Goal: Information Seeking & Learning: Learn about a topic

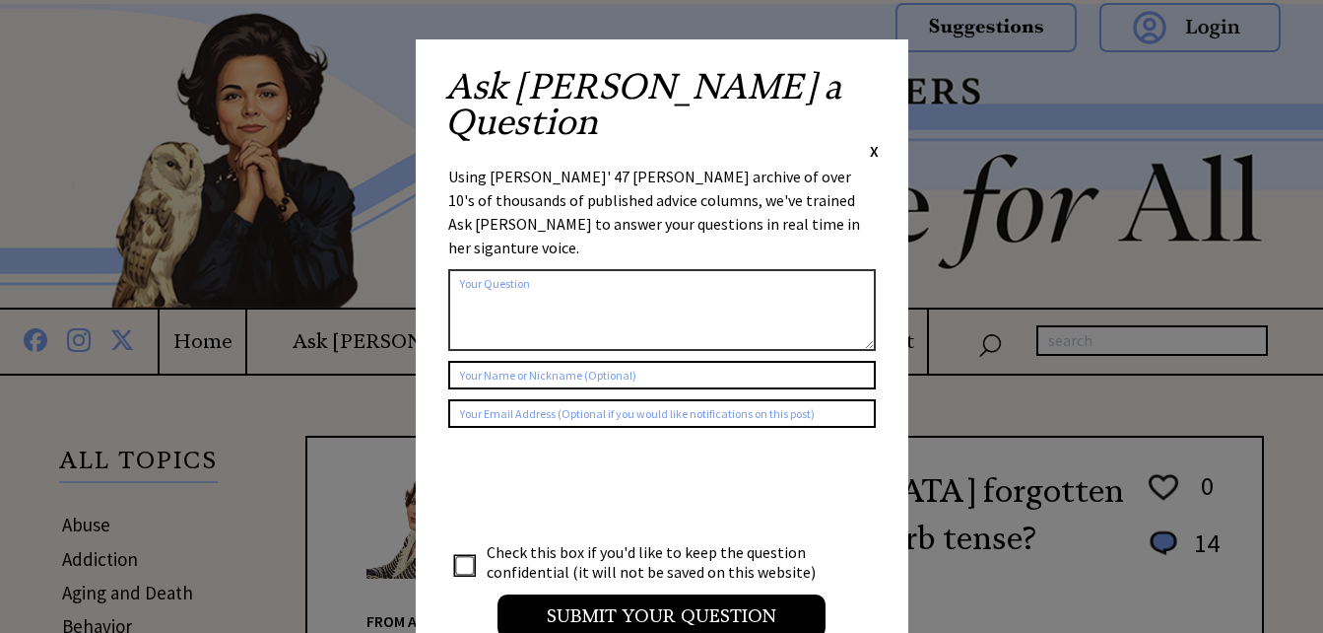
click at [873, 141] on span "X" at bounding box center [874, 151] width 9 height 20
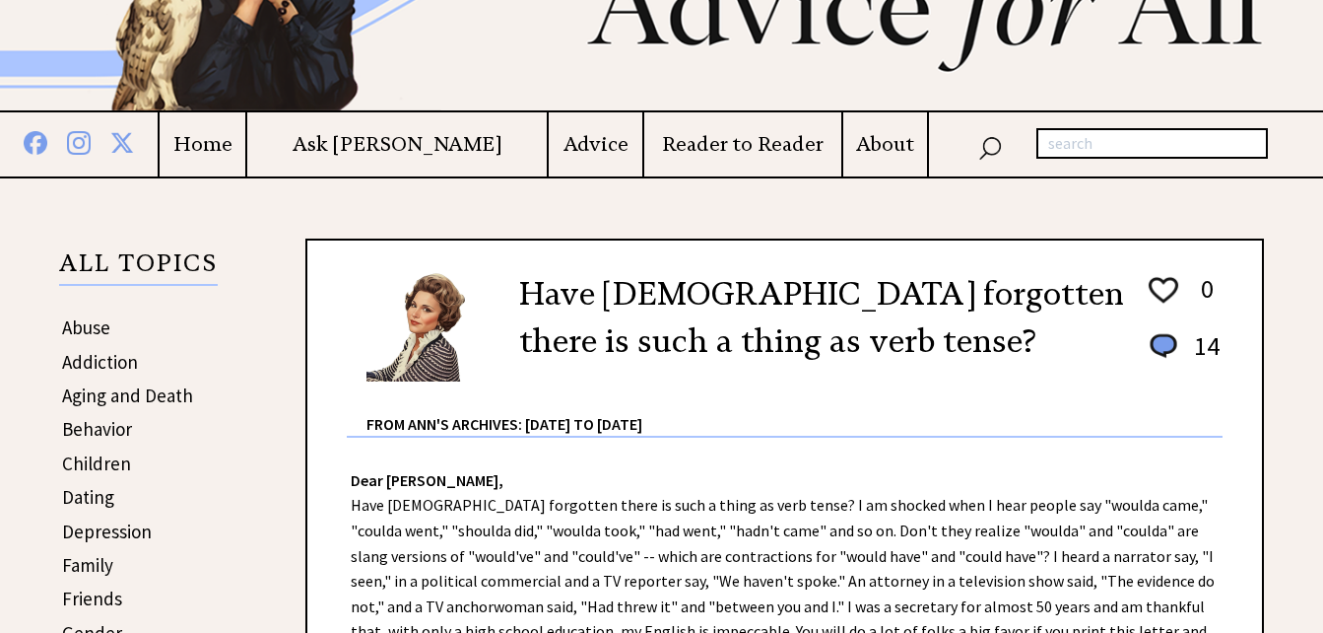
scroll to position [296, 0]
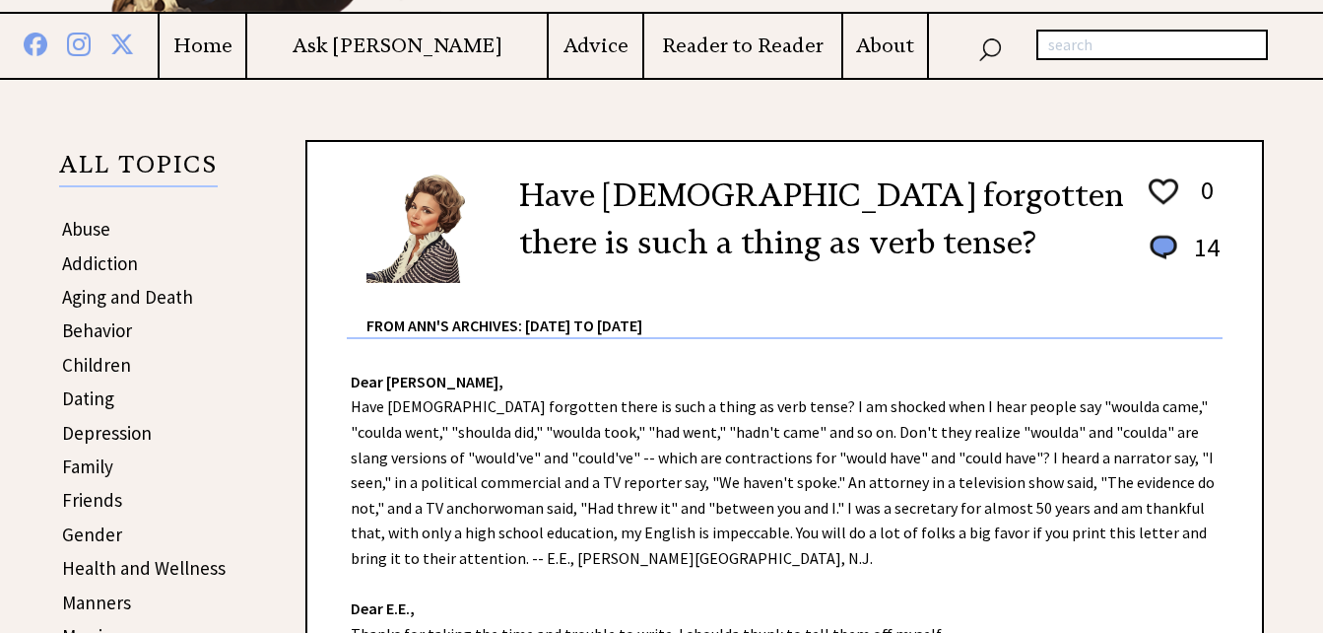
click at [140, 431] on link "Depression" at bounding box center [107, 433] width 90 height 24
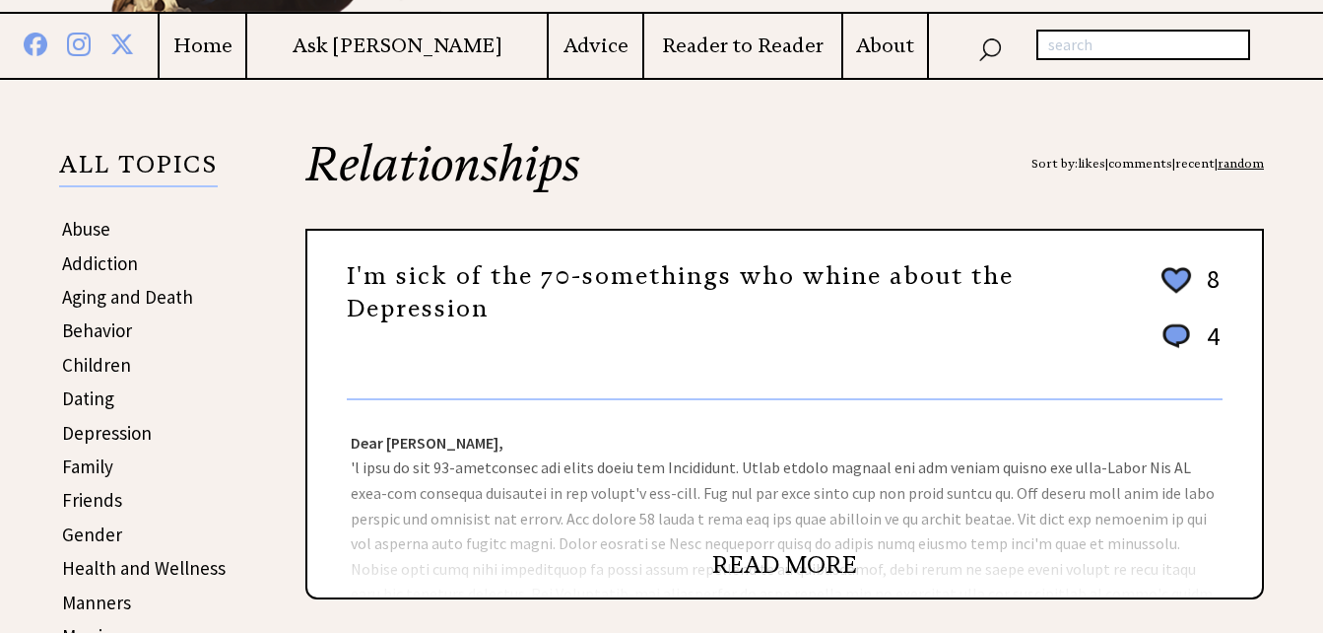
scroll to position [394, 0]
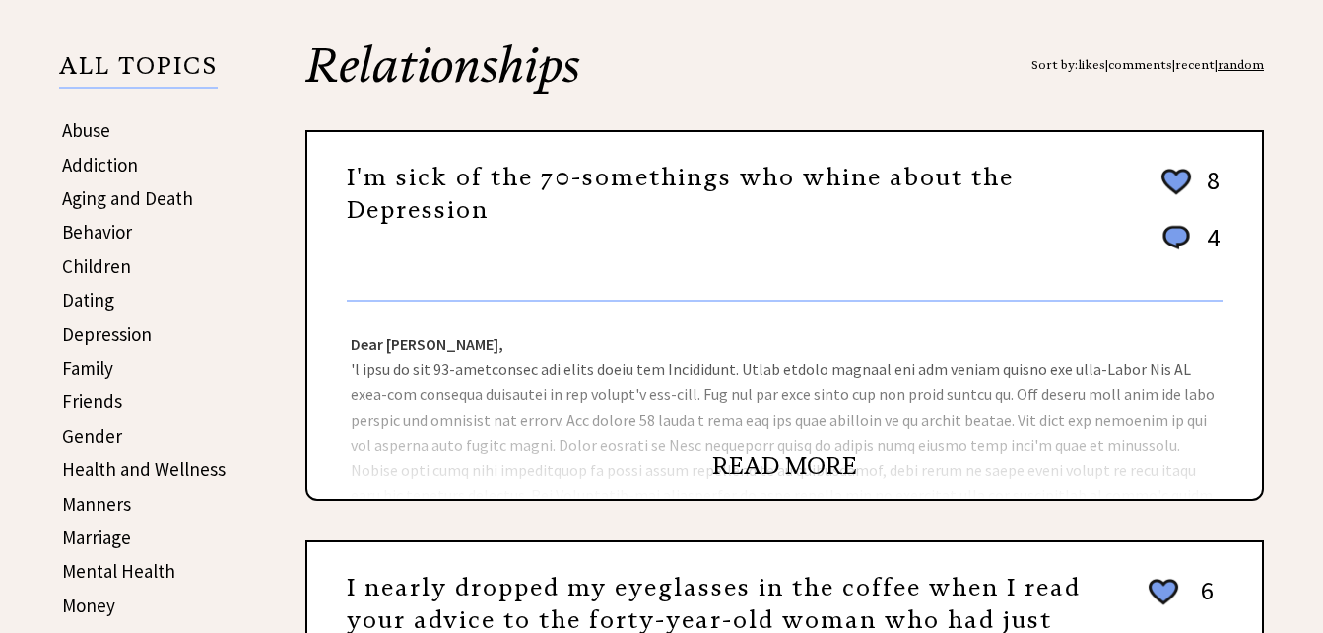
click at [750, 470] on link "READ MORE" at bounding box center [784, 466] width 145 height 30
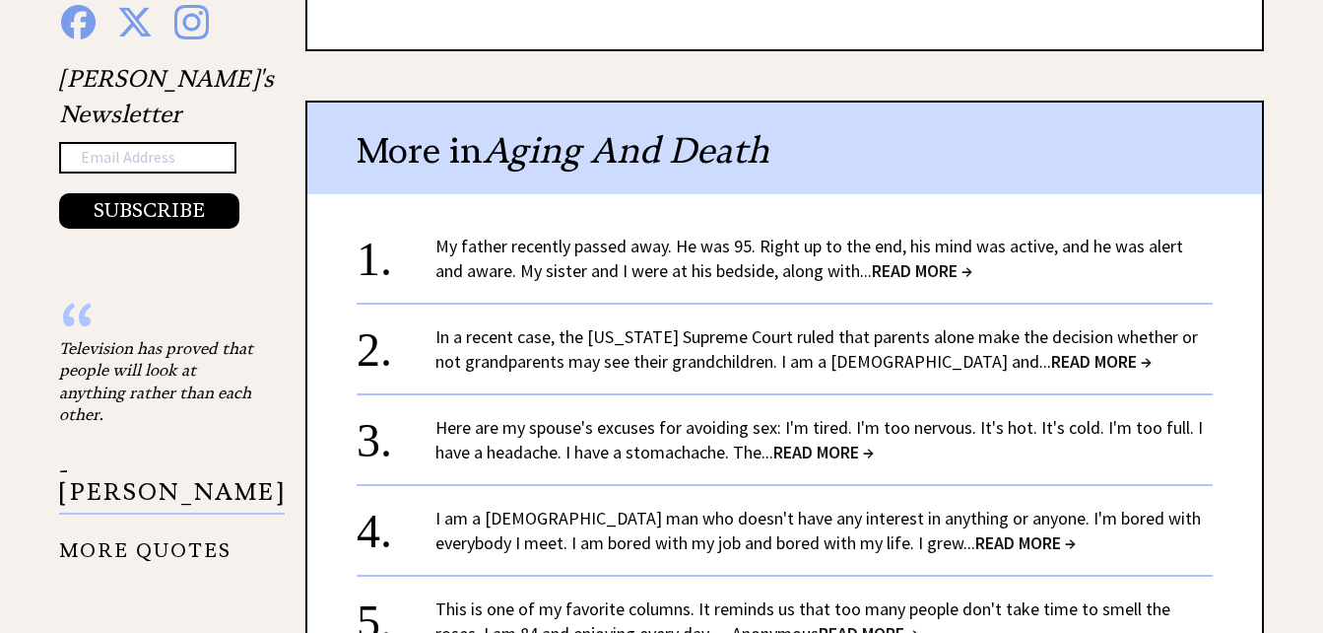
scroll to position [1478, 0]
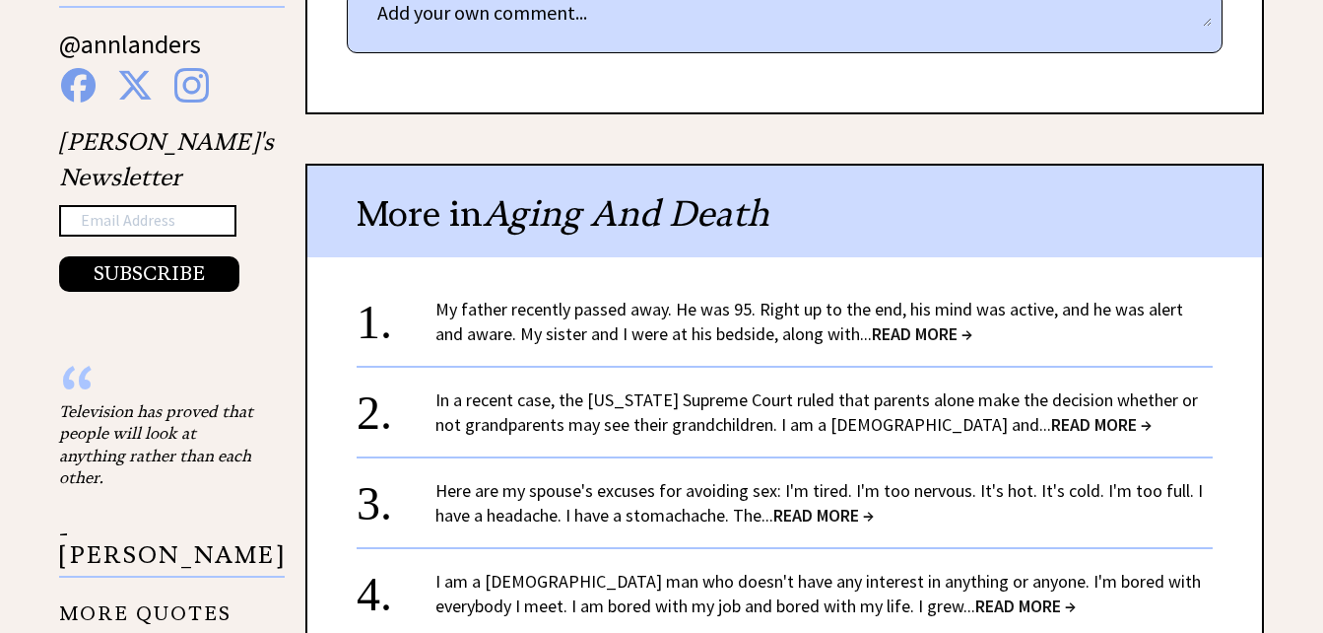
click at [888, 346] on div "My father recently passed away. He was 95. Right up to the end, his mind was ac…" at bounding box center [823, 321] width 777 height 49
click at [884, 337] on span "READ MORE →" at bounding box center [922, 333] width 100 height 23
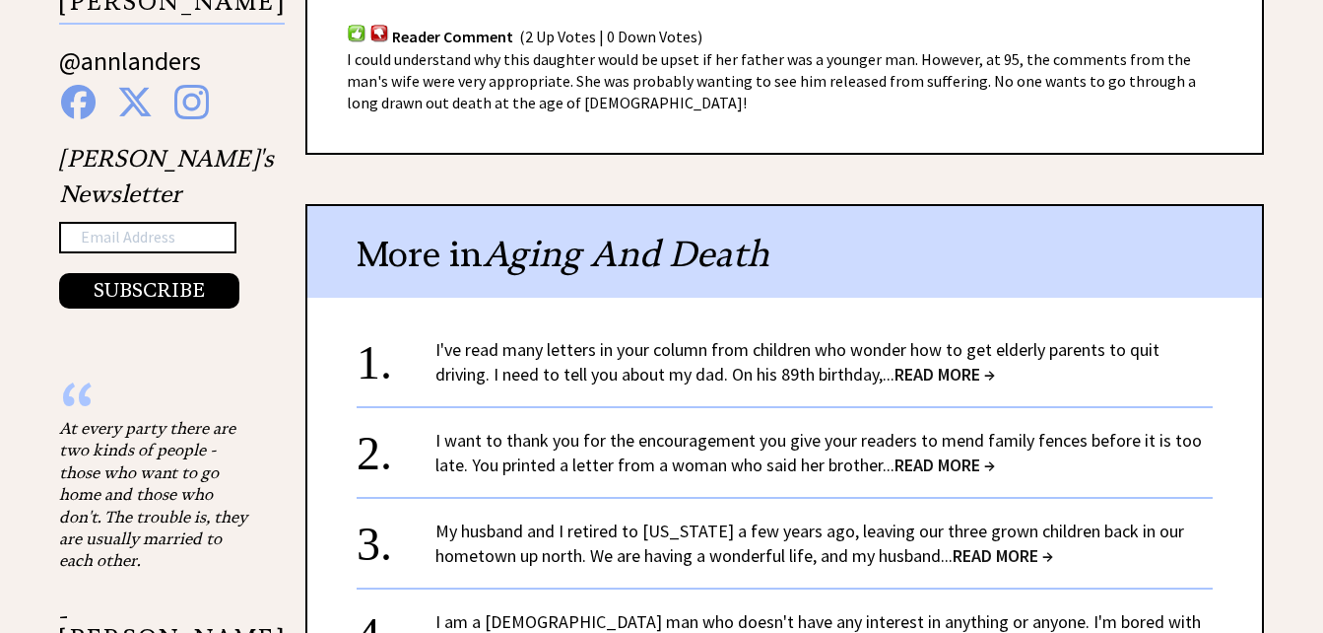
scroll to position [1478, 0]
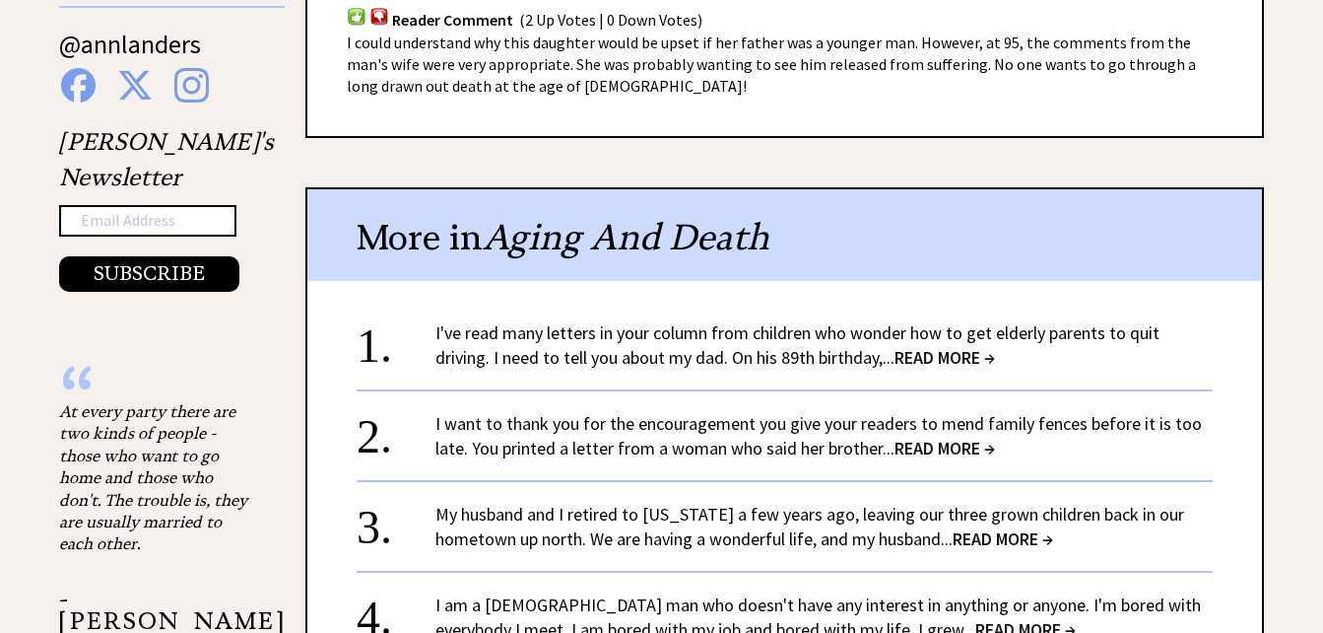
click at [916, 346] on span "READ MORE →" at bounding box center [945, 357] width 100 height 23
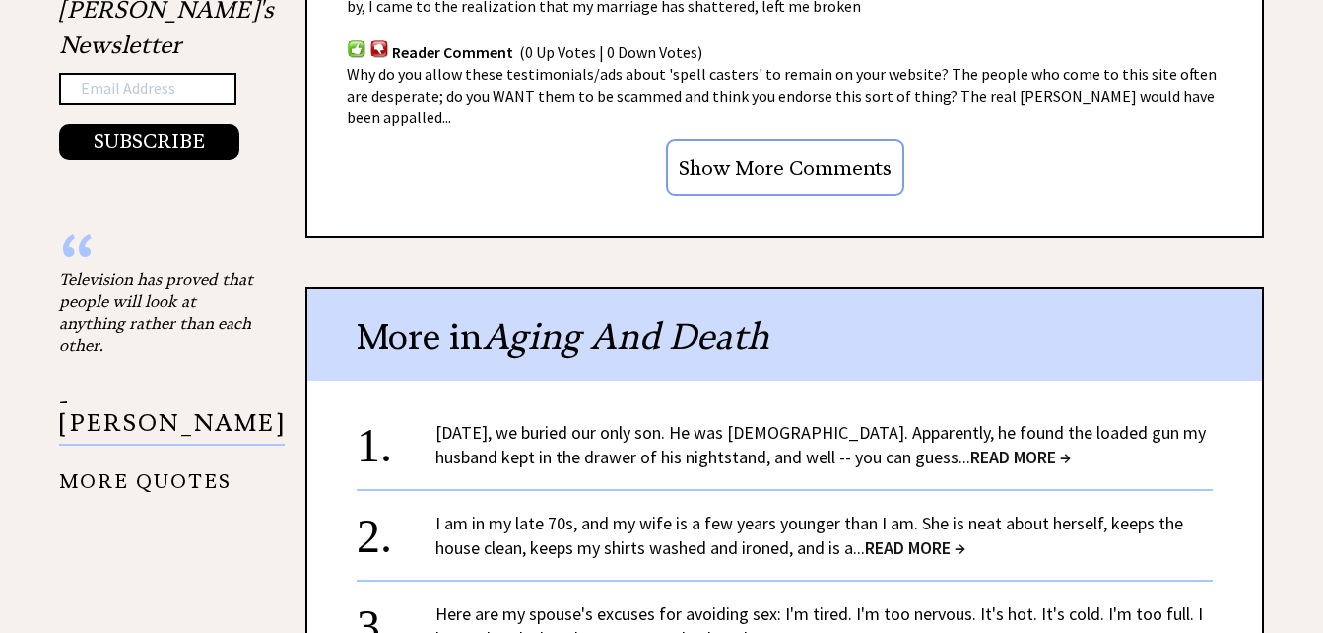
scroll to position [1675, 0]
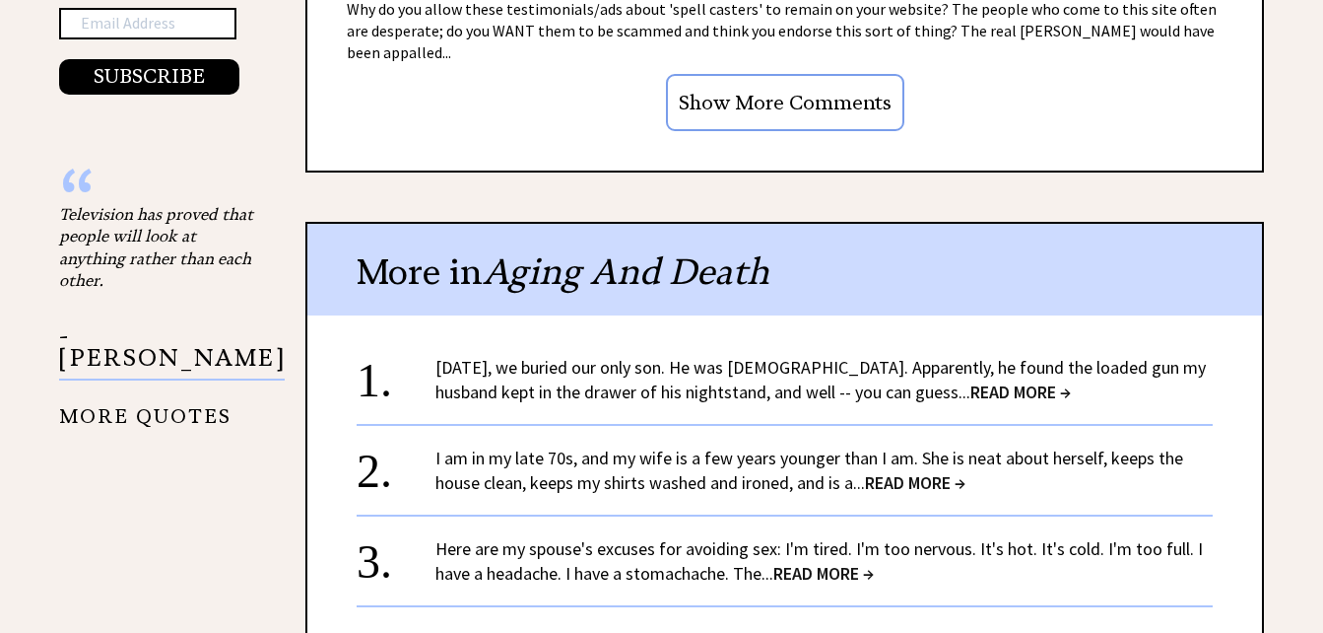
click at [754, 356] on link "[DATE], we buried our only son. He was [DEMOGRAPHIC_DATA]. Apparently, he found…" at bounding box center [820, 379] width 770 height 47
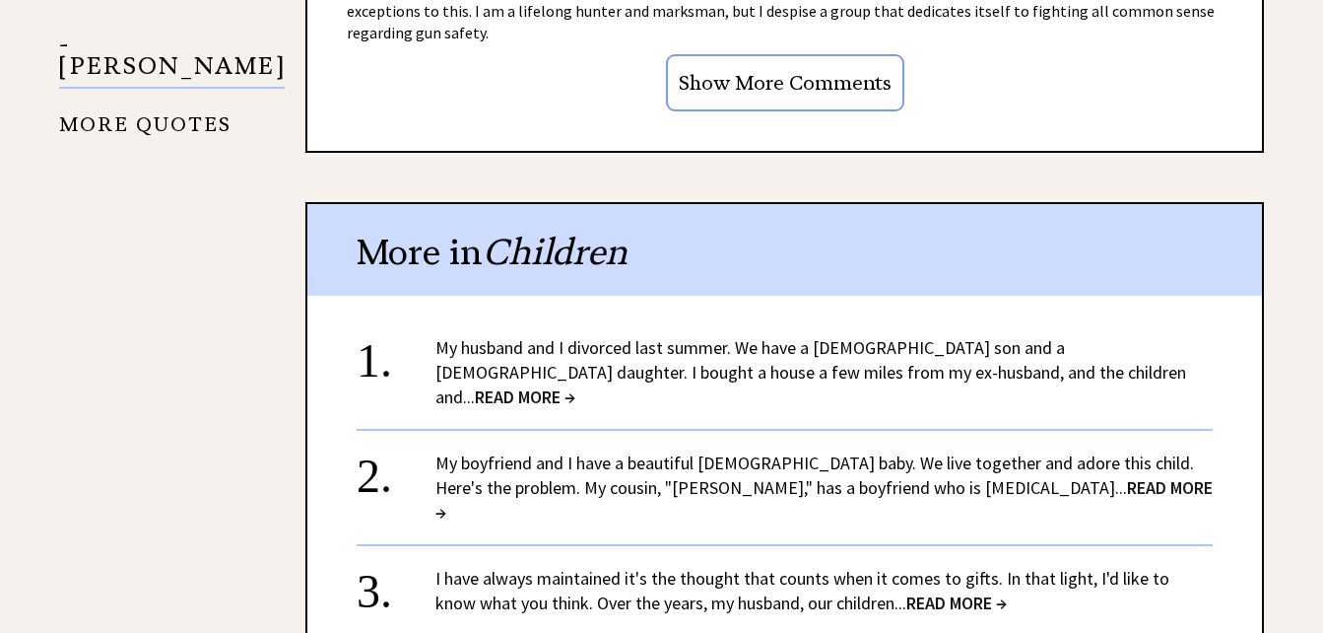
scroll to position [1971, 0]
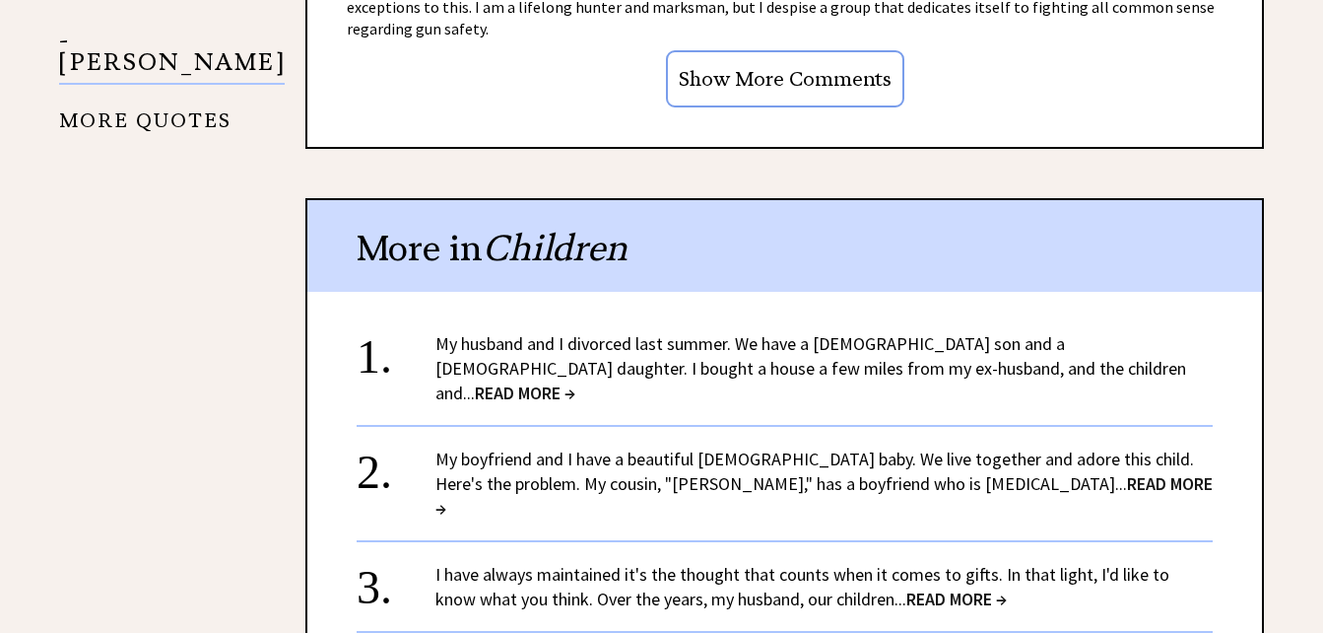
click at [696, 375] on link "My husband and I divorced last summer. We have a [DEMOGRAPHIC_DATA] son and a […" at bounding box center [810, 368] width 751 height 72
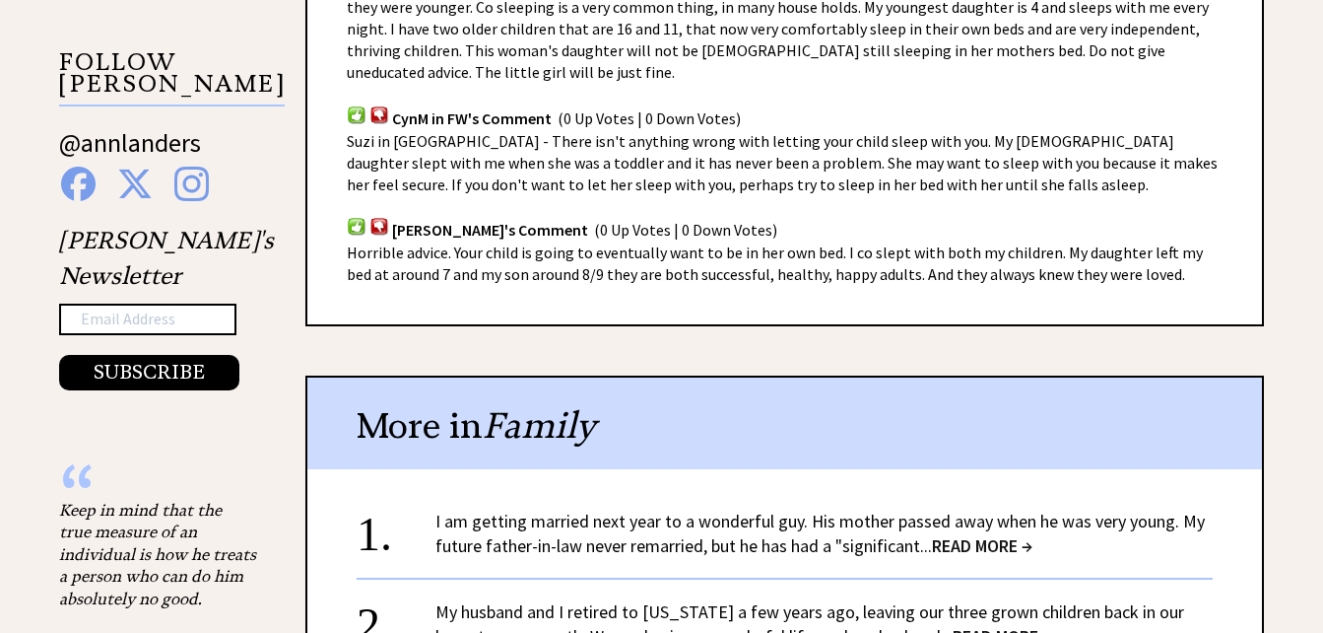
scroll to position [1478, 0]
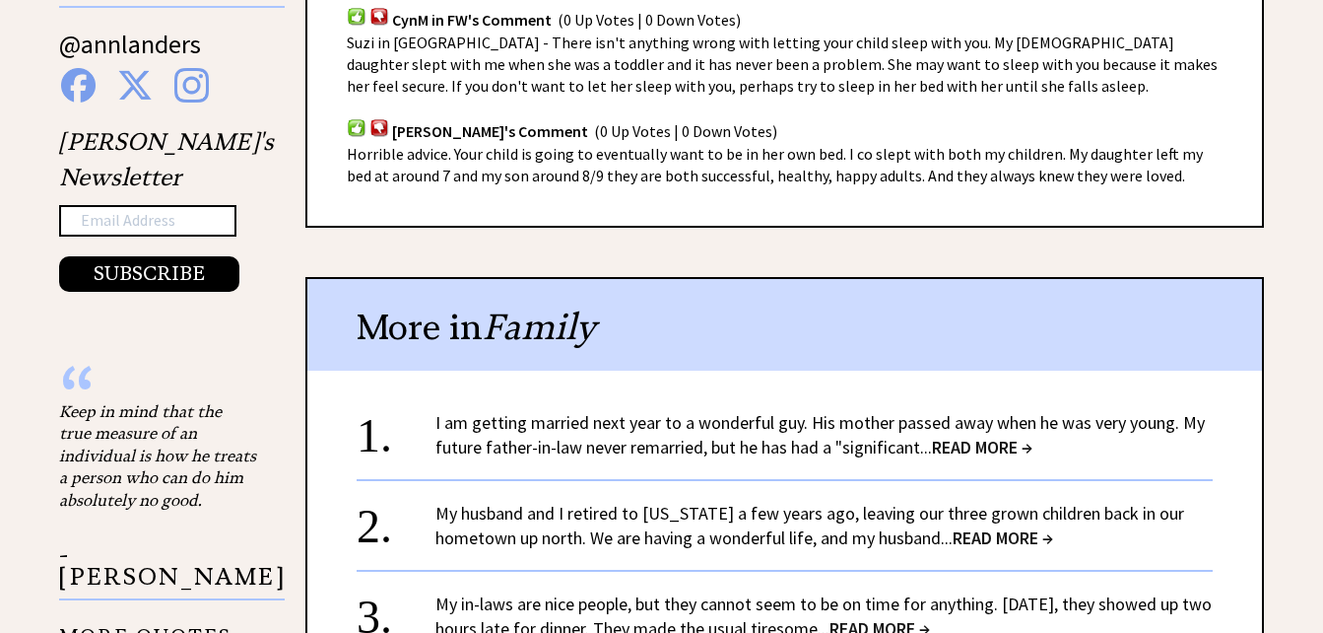
click at [774, 427] on link "I am getting married next year to a wonderful guy. His mother passed away when …" at bounding box center [820, 434] width 770 height 47
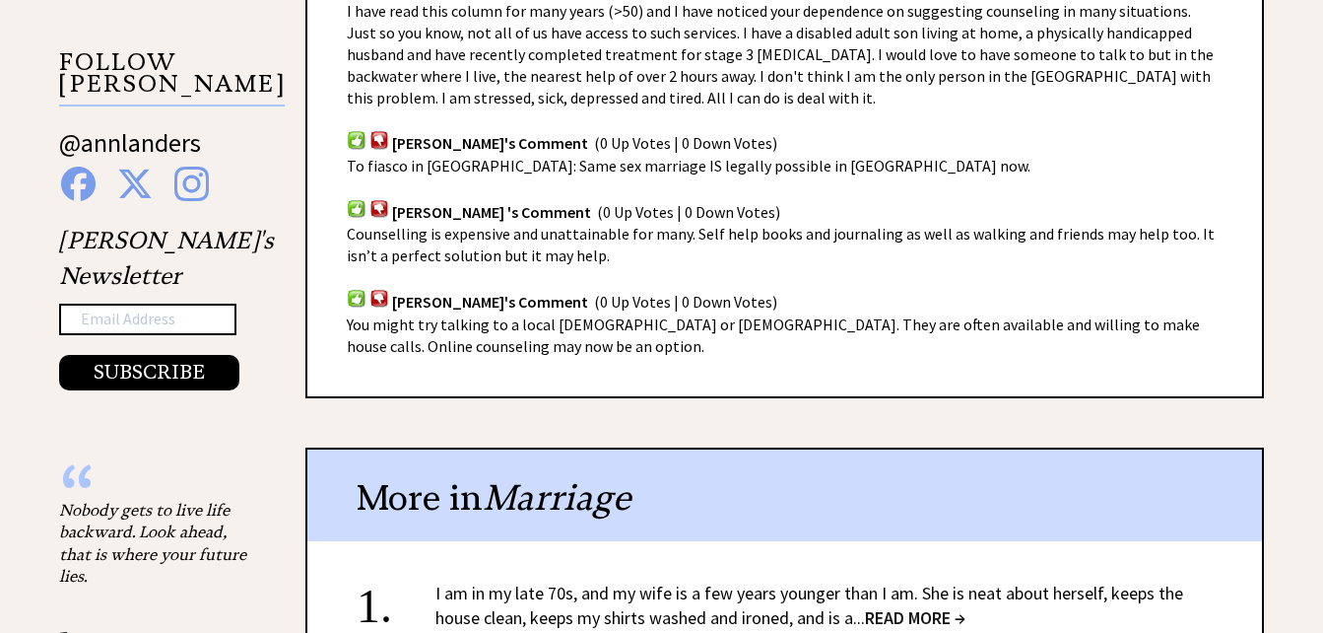
scroll to position [1576, 0]
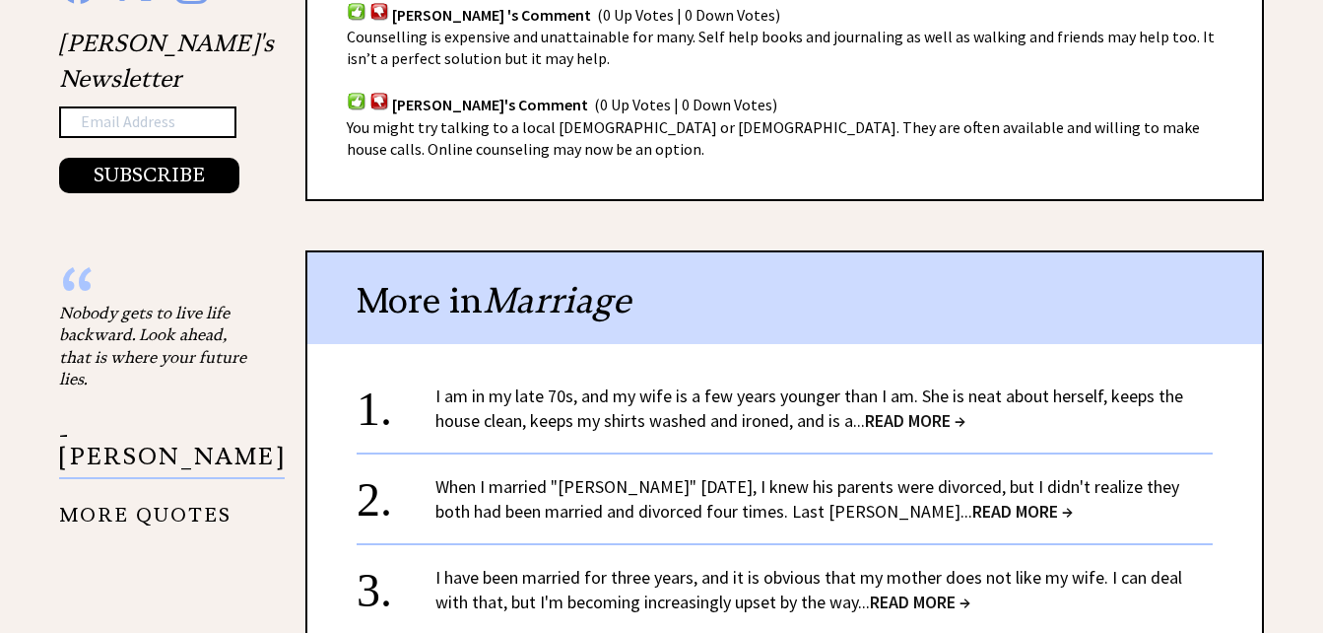
click at [726, 425] on link "I am in my late 70s, and my wife is a few years younger than I am. She is neat …" at bounding box center [809, 407] width 748 height 47
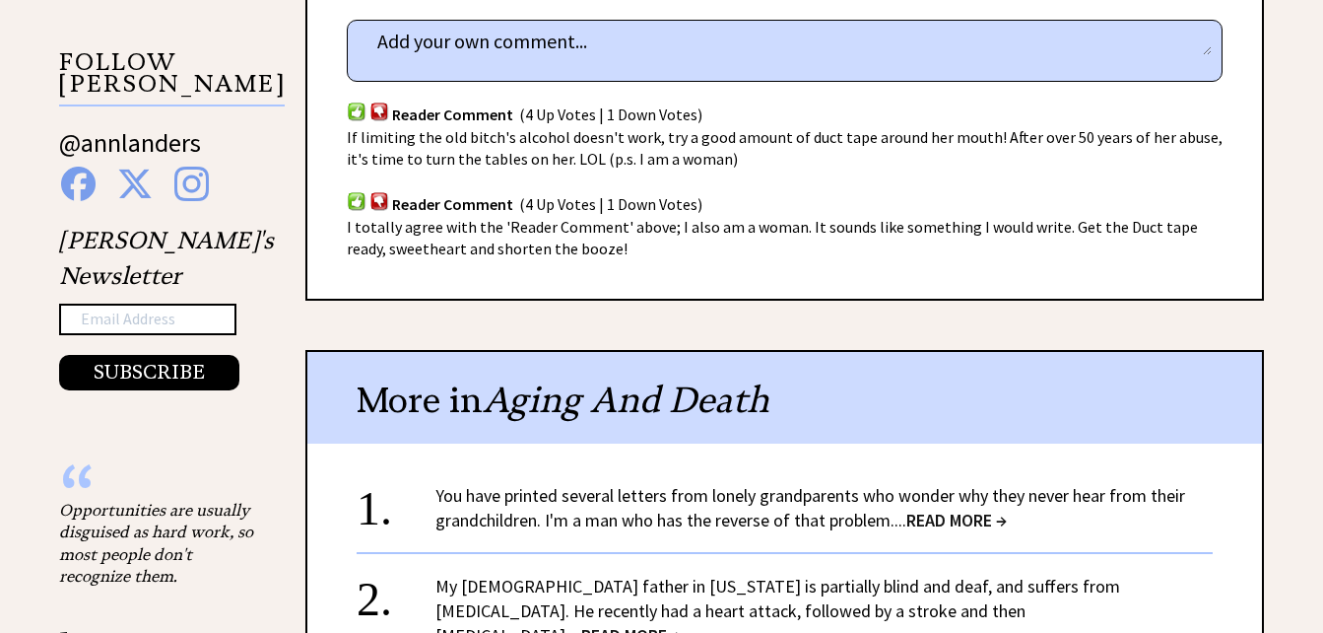
scroll to position [1478, 0]
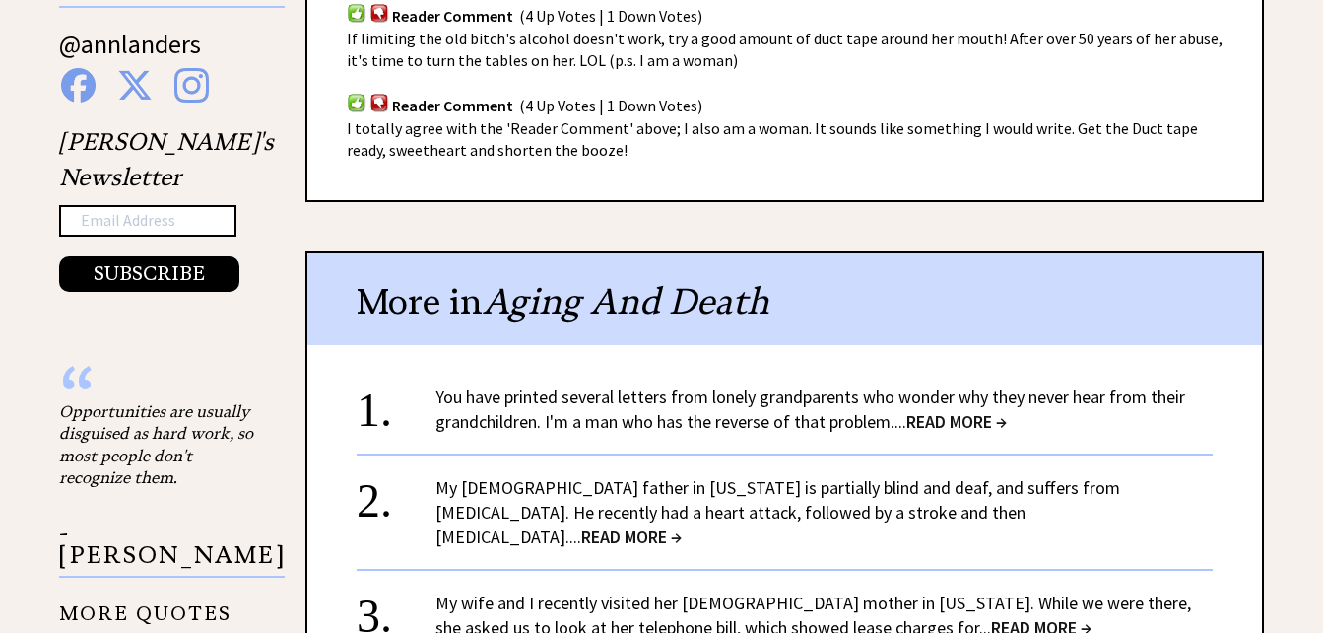
click at [766, 425] on link "You have printed several letters from lonely grandparents who wonder why they n…" at bounding box center [810, 408] width 750 height 47
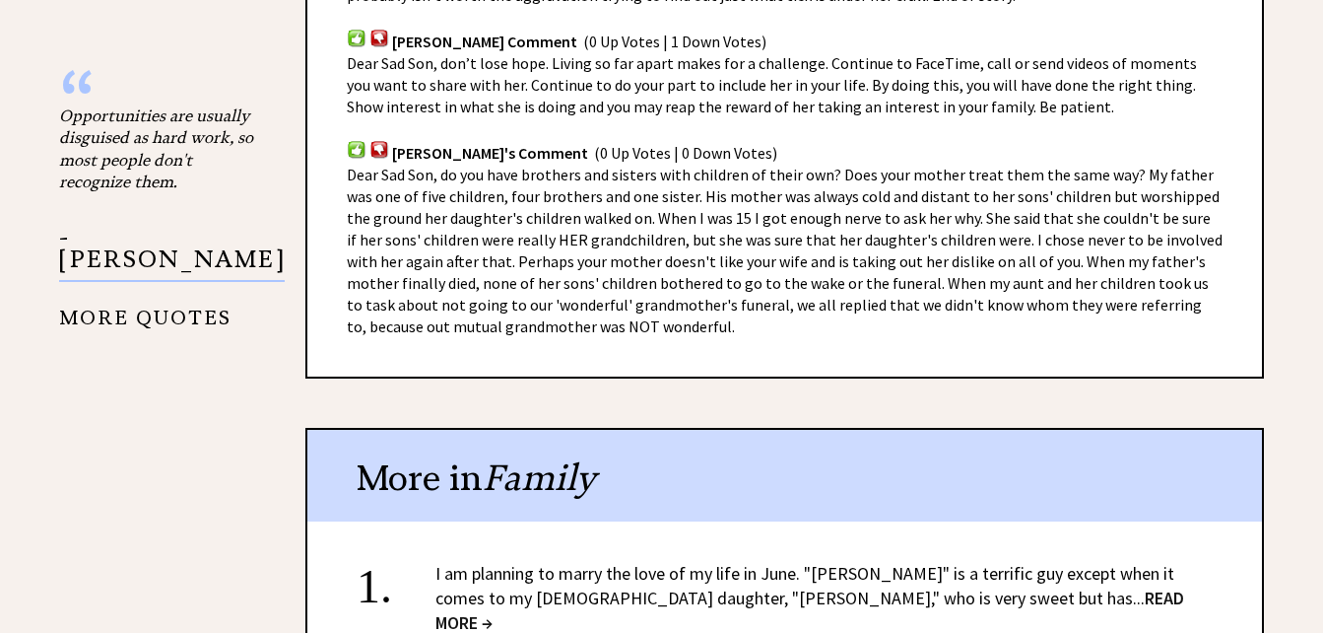
scroll to position [1872, 0]
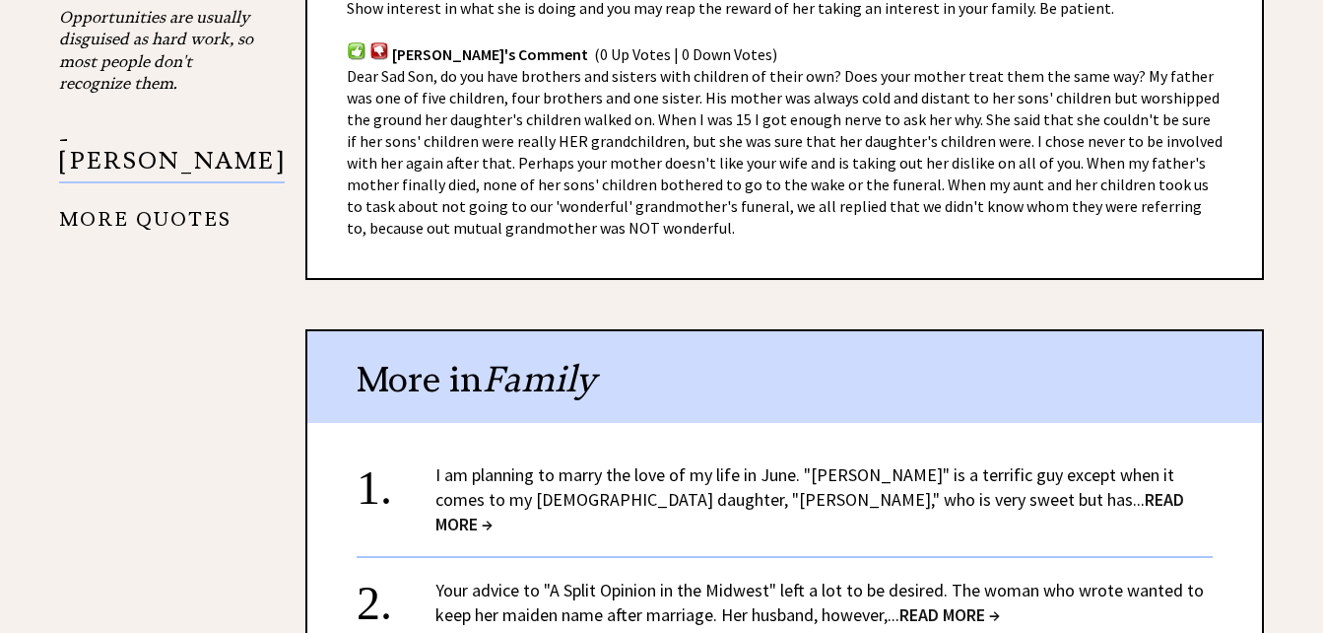
click at [765, 494] on link "I am planning to marry the love of my life in June. "Phillip" is a terrific guy…" at bounding box center [809, 499] width 749 height 72
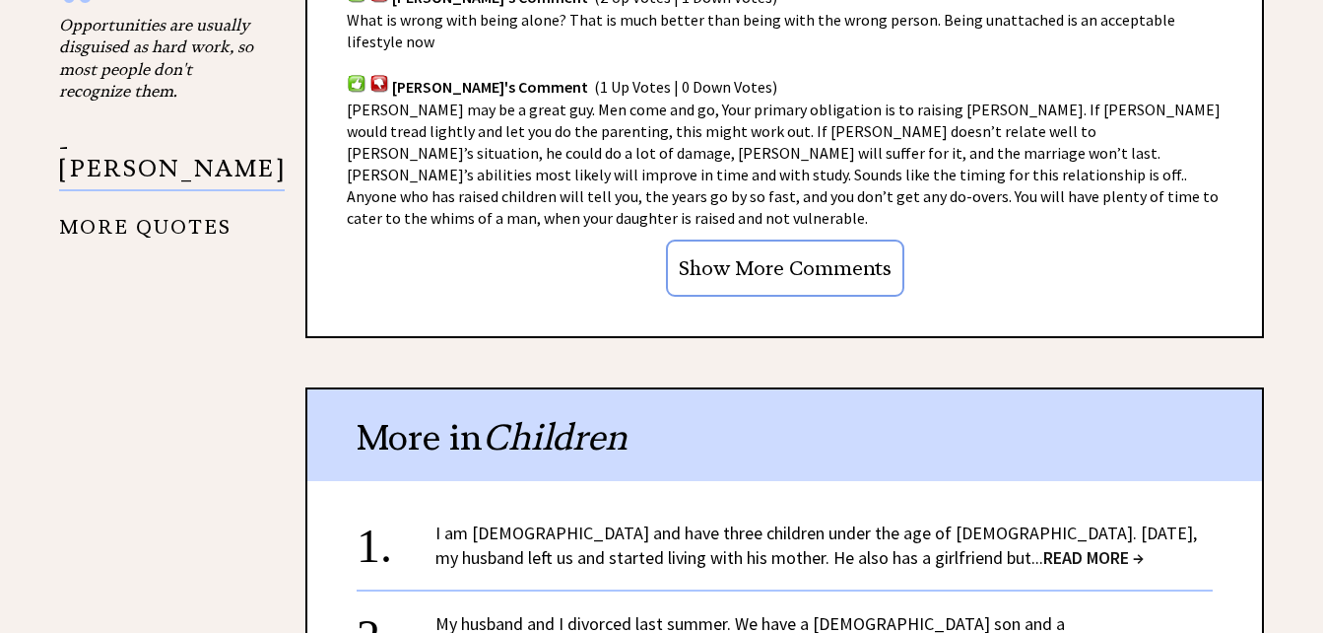
scroll to position [1872, 0]
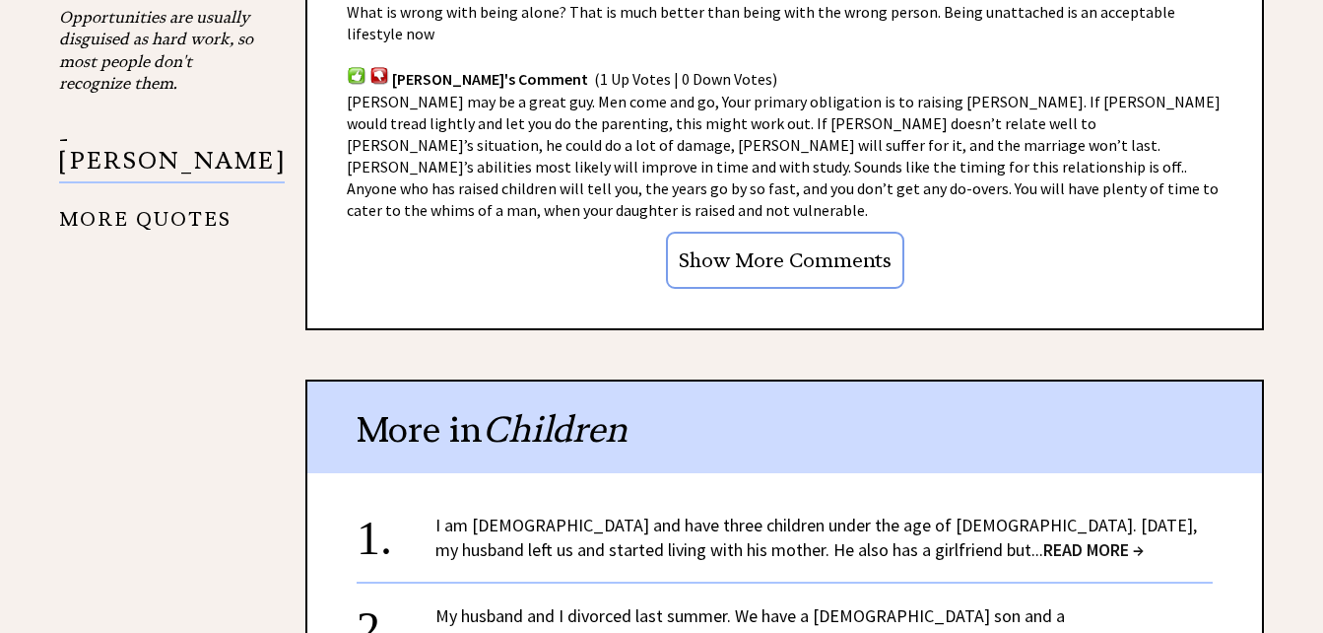
click at [702, 513] on link "I am 34 years old and have three children under the age of 10. Two years ago, m…" at bounding box center [816, 536] width 762 height 47
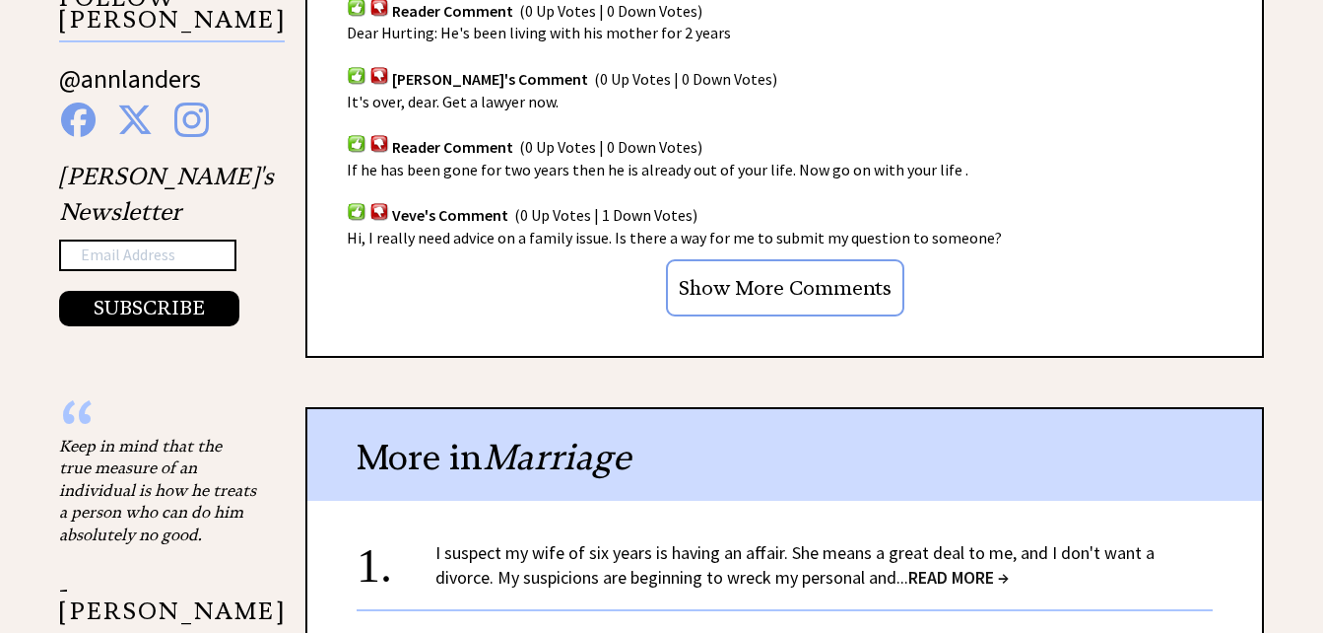
scroll to position [1478, 0]
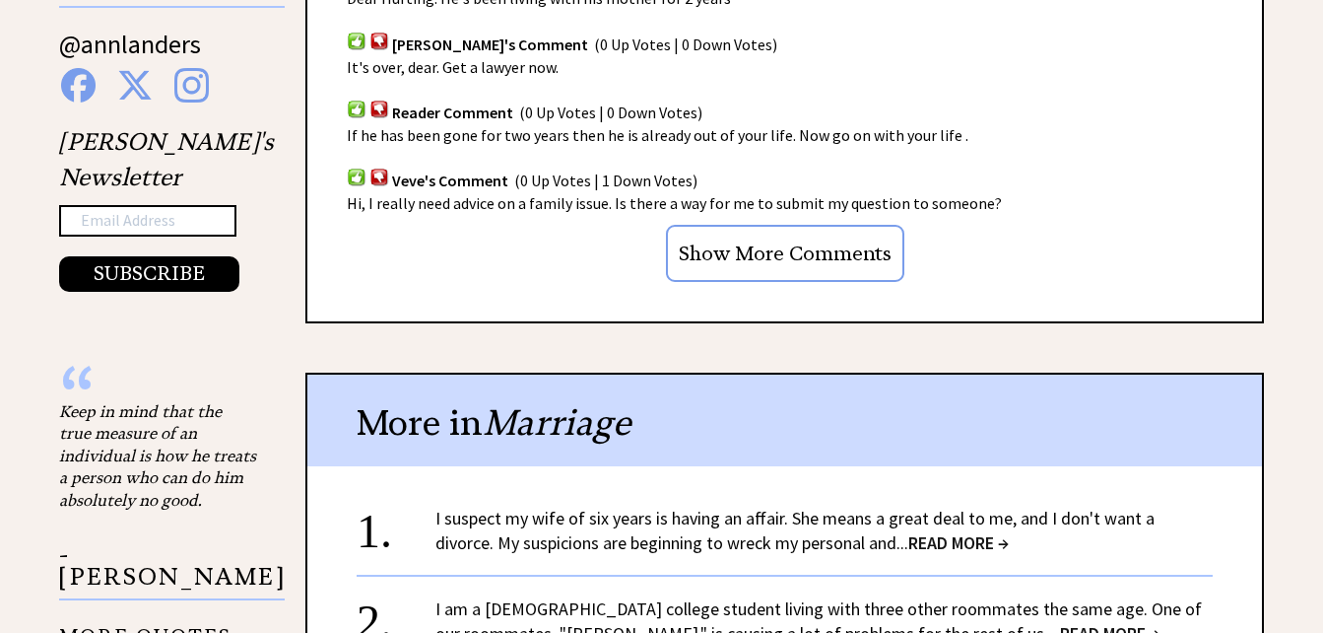
click at [596, 506] on link "I suspect my wife of six years is having an affair. She means a great deal to m…" at bounding box center [794, 529] width 719 height 47
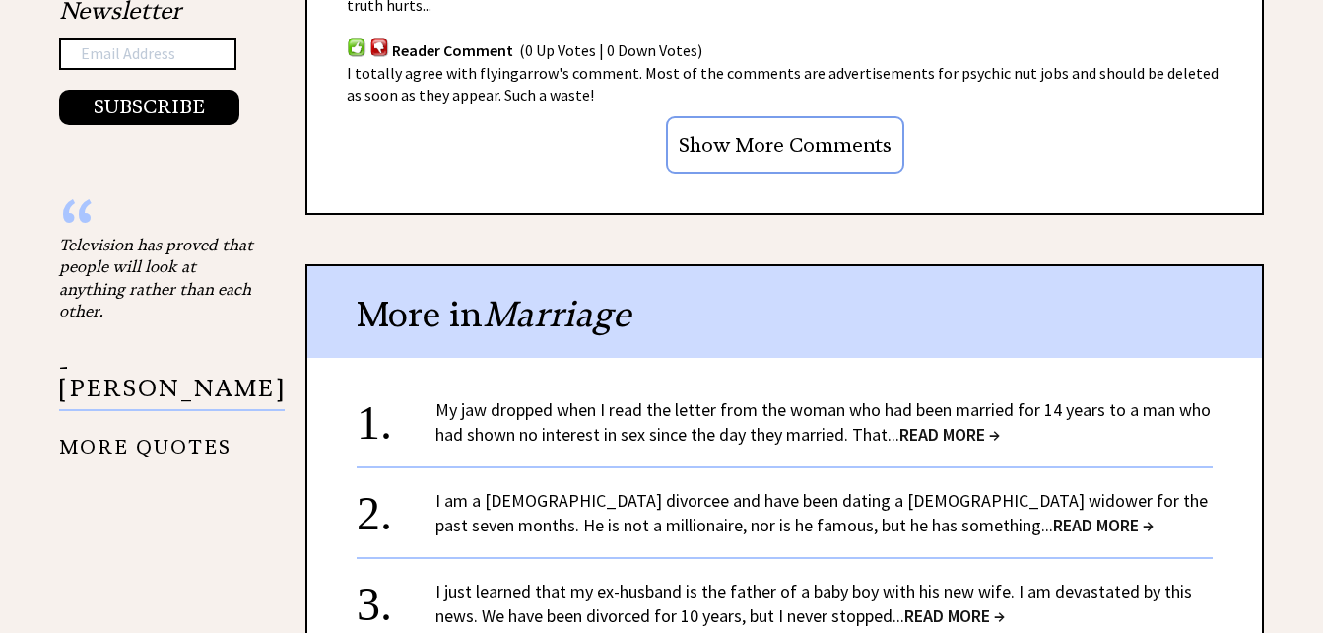
scroll to position [1675, 0]
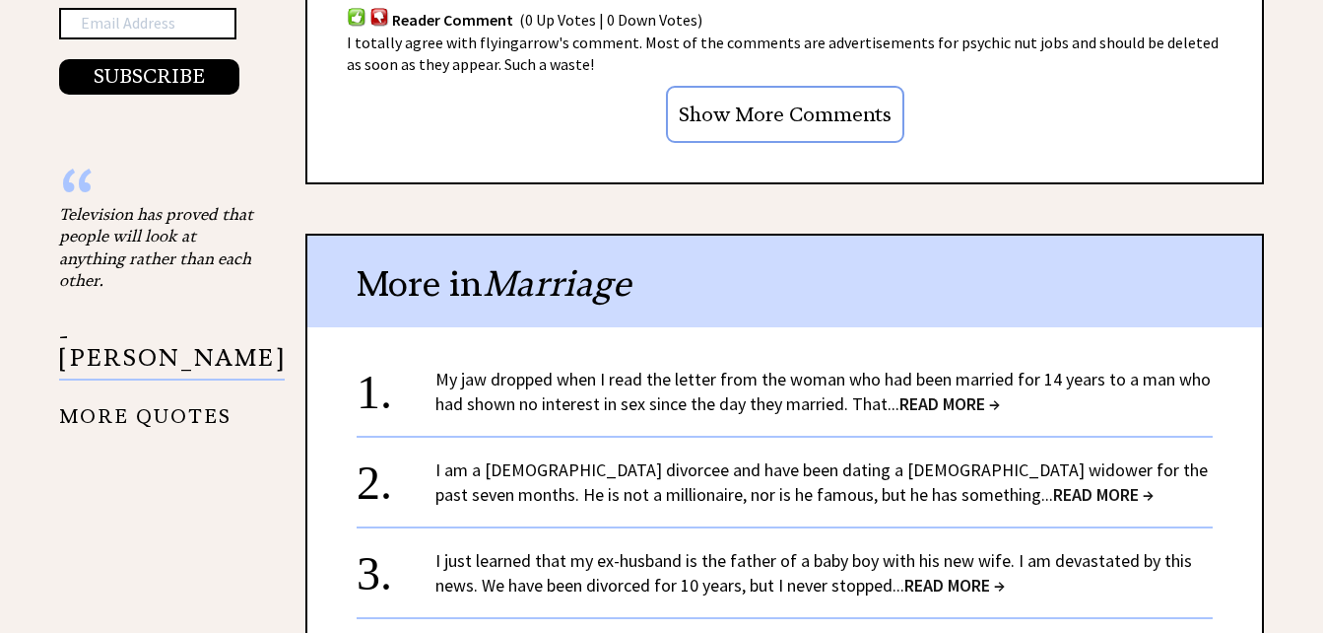
click at [762, 404] on link "My jaw dropped when I read the letter from the woman who had been married for 1…" at bounding box center [822, 391] width 775 height 47
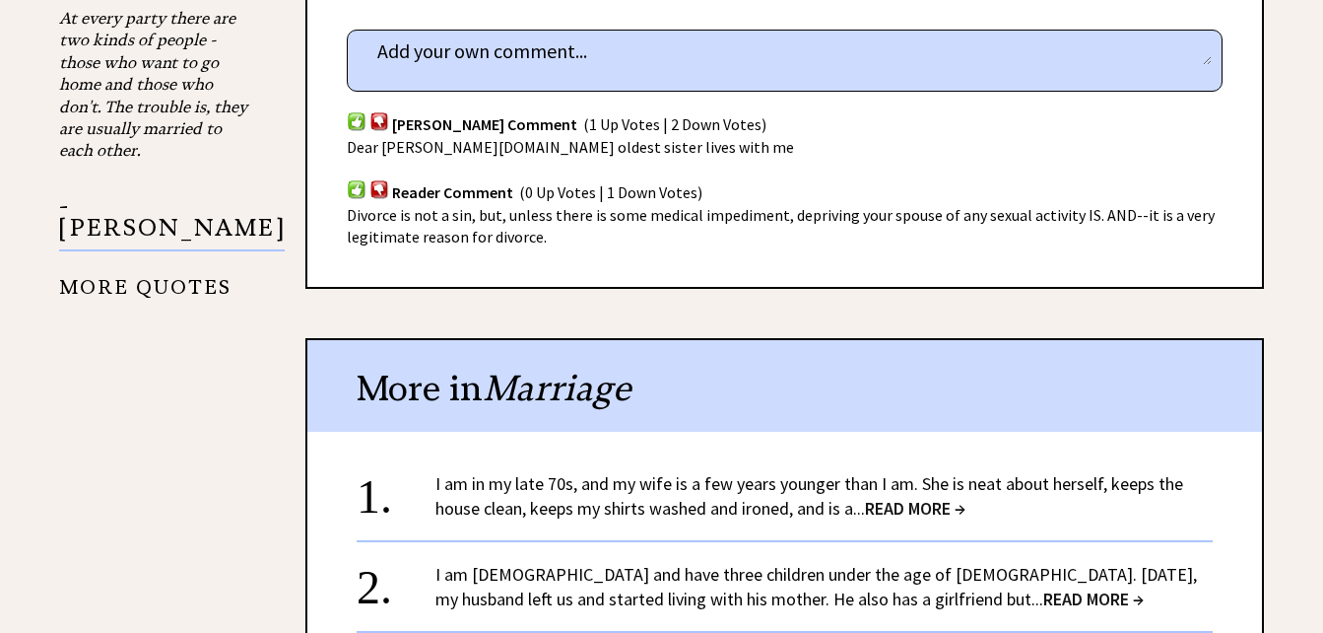
scroll to position [1872, 0]
click at [745, 488] on link "I am in my late 70s, and my wife is a few years younger than I am. She is neat …" at bounding box center [809, 494] width 748 height 47
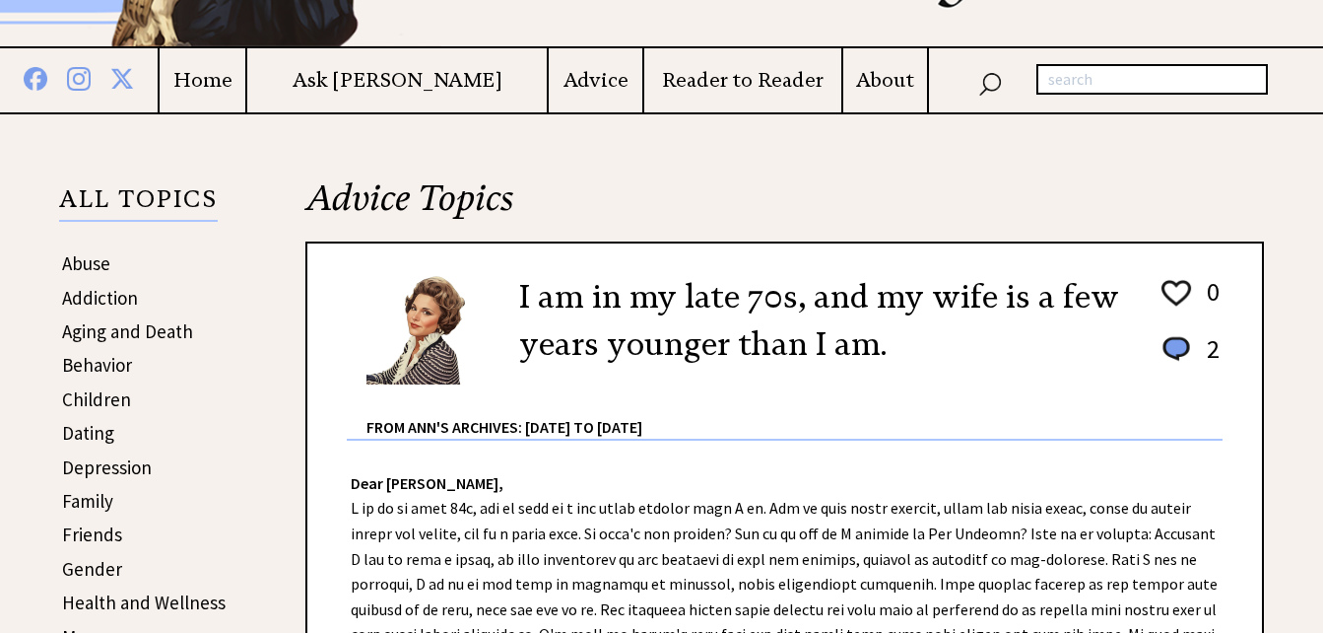
scroll to position [296, 0]
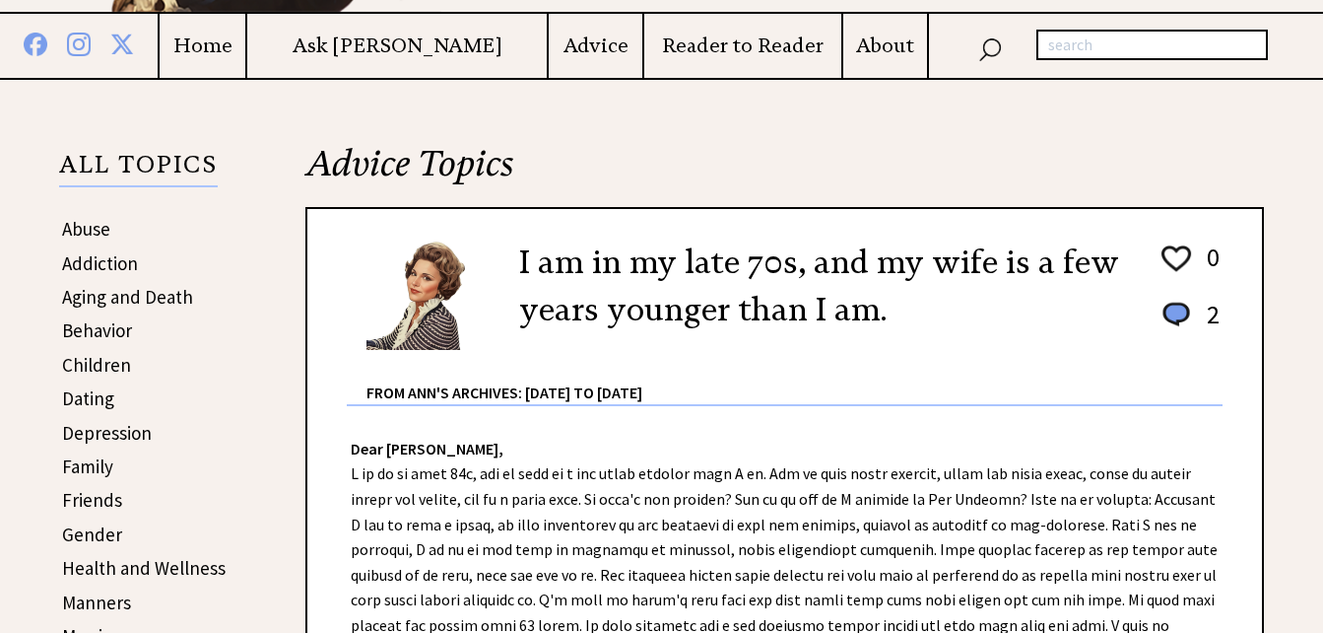
click at [130, 265] on link "Addiction" at bounding box center [100, 263] width 76 height 24
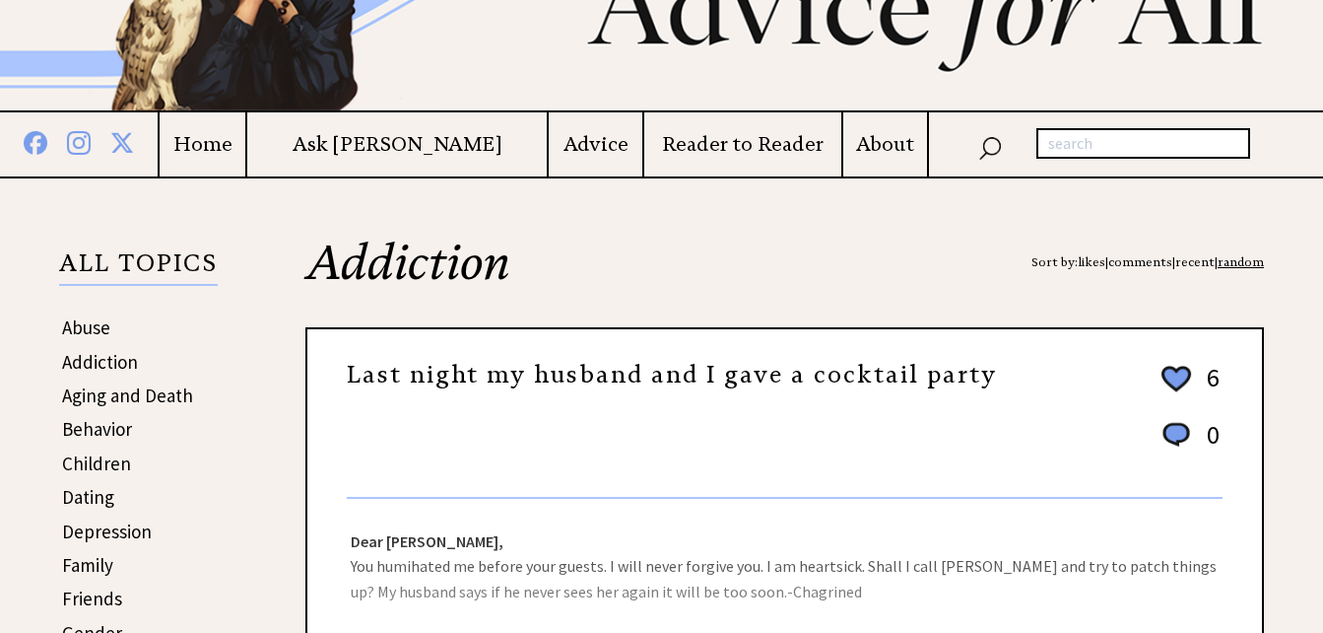
scroll to position [296, 0]
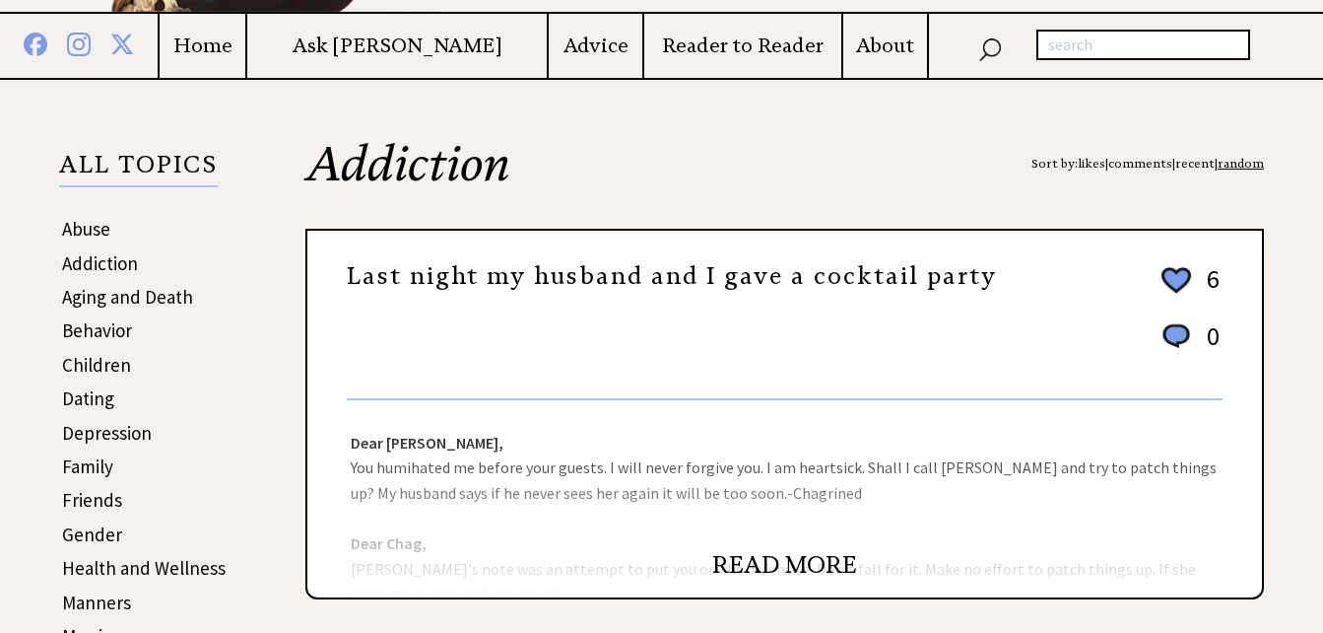
click at [772, 555] on link "READ MORE" at bounding box center [784, 565] width 145 height 30
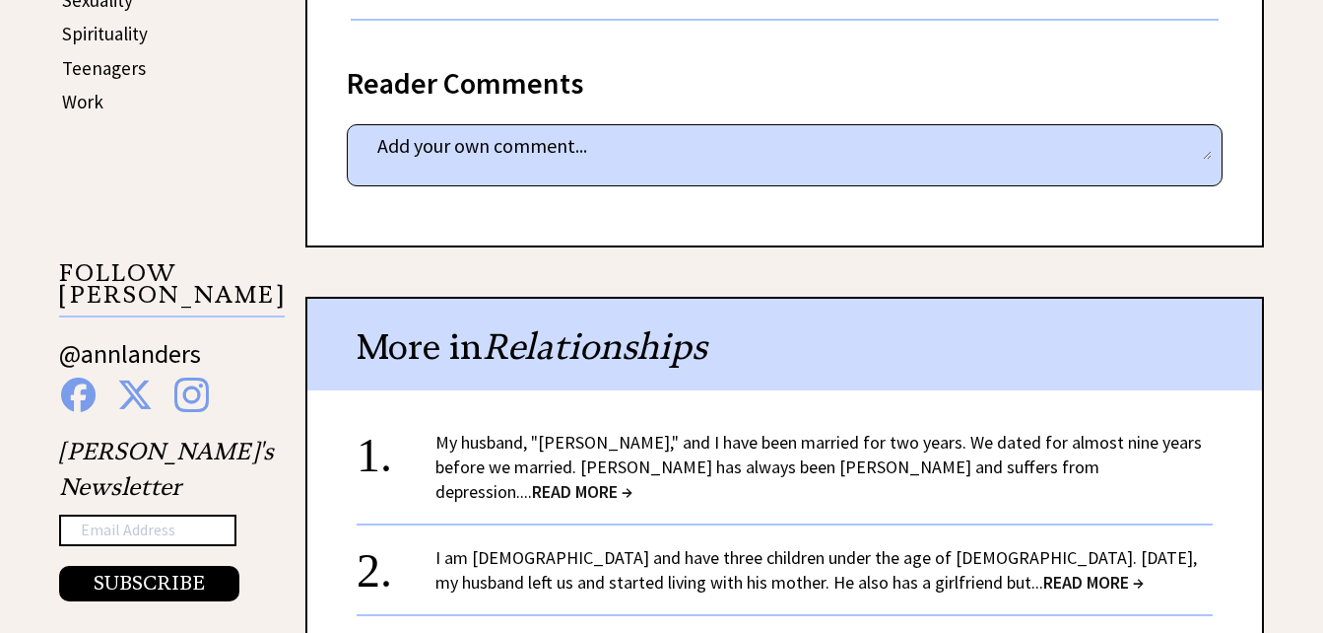
scroll to position [1182, 0]
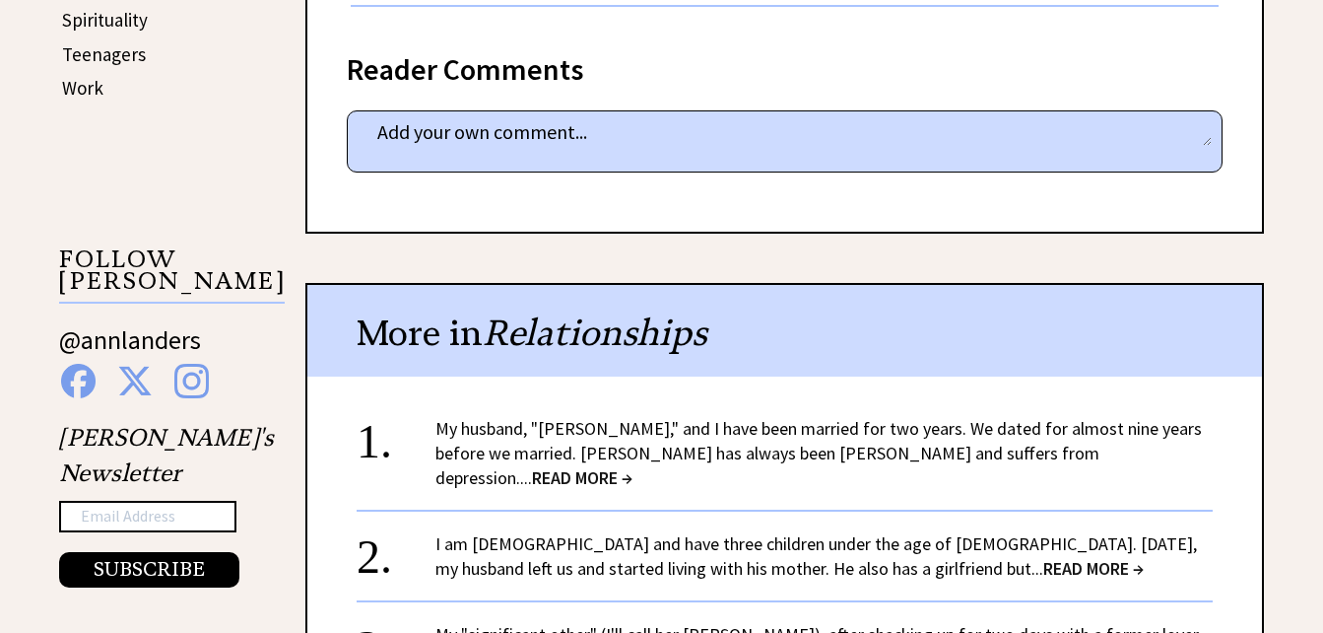
click at [750, 442] on link "My husband, "Jim," and I have been married for two years. We dated for almost n…" at bounding box center [818, 453] width 767 height 72
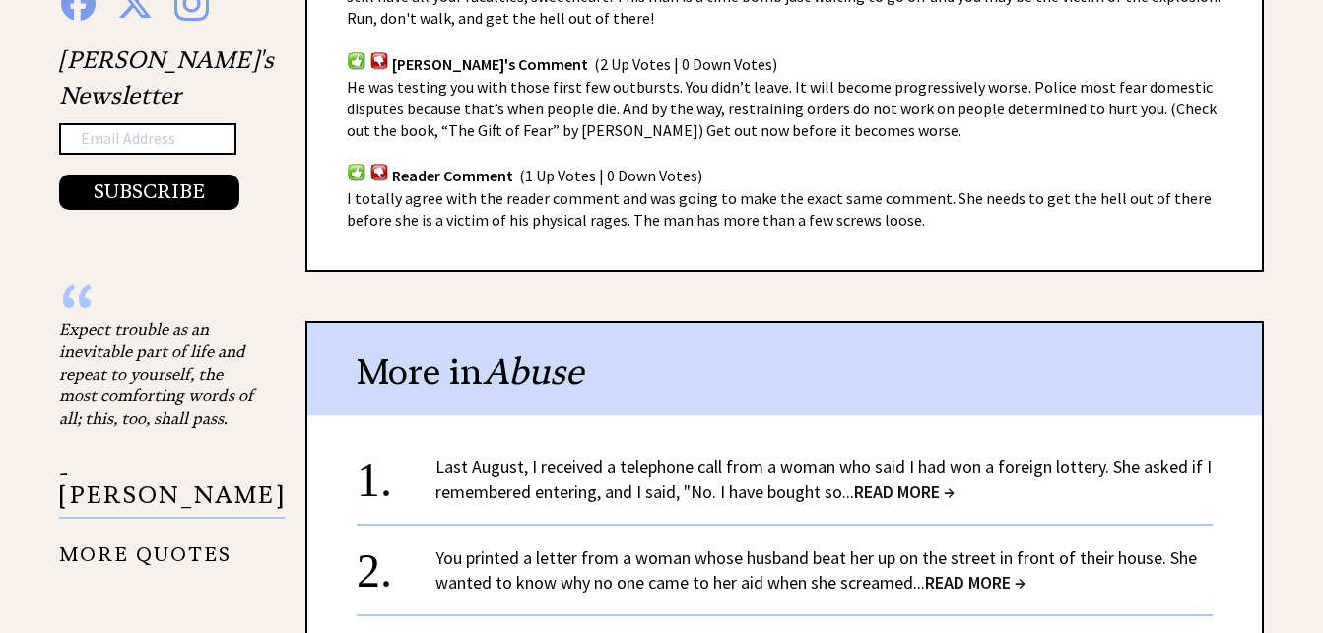
scroll to position [1576, 0]
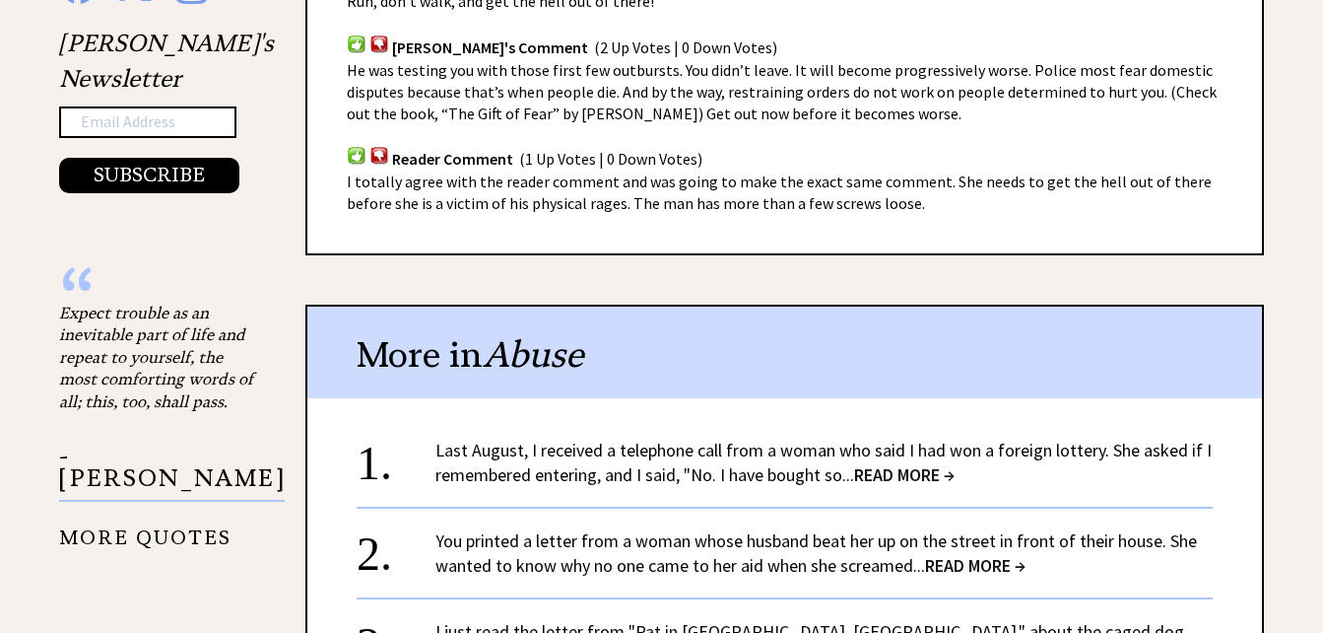
click at [700, 454] on link "Last August, I received a telephone call from a woman who said I had won a fore…" at bounding box center [823, 461] width 776 height 47
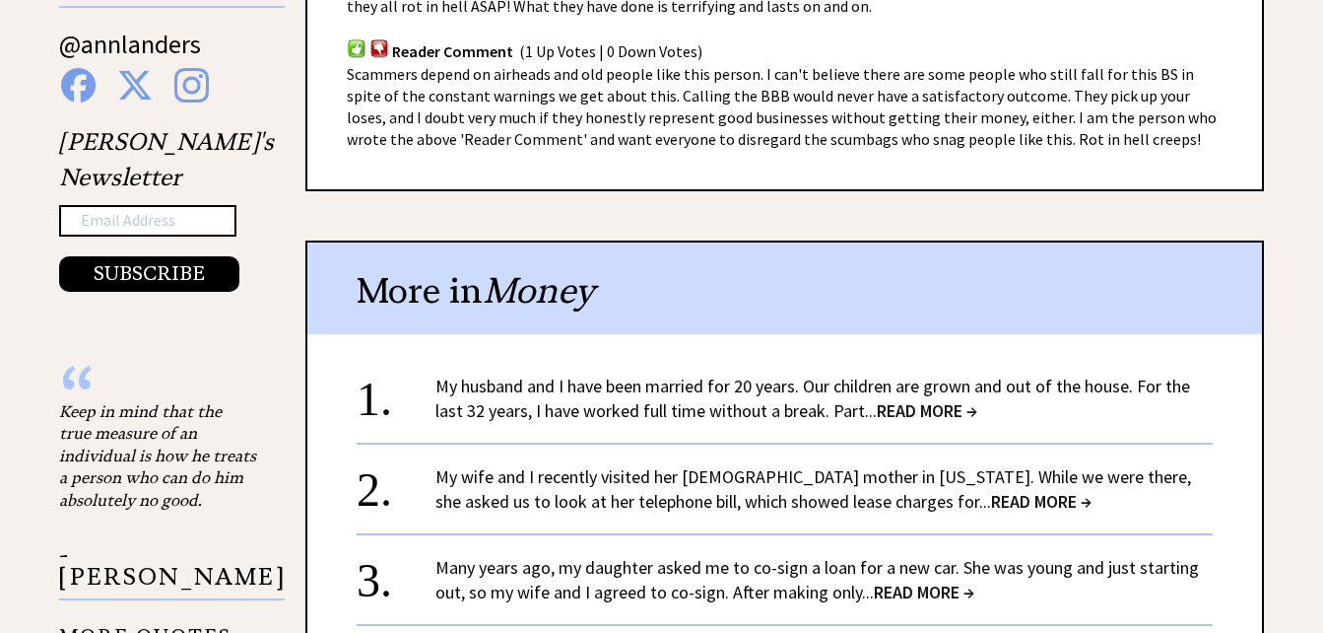
scroll to position [1576, 0]
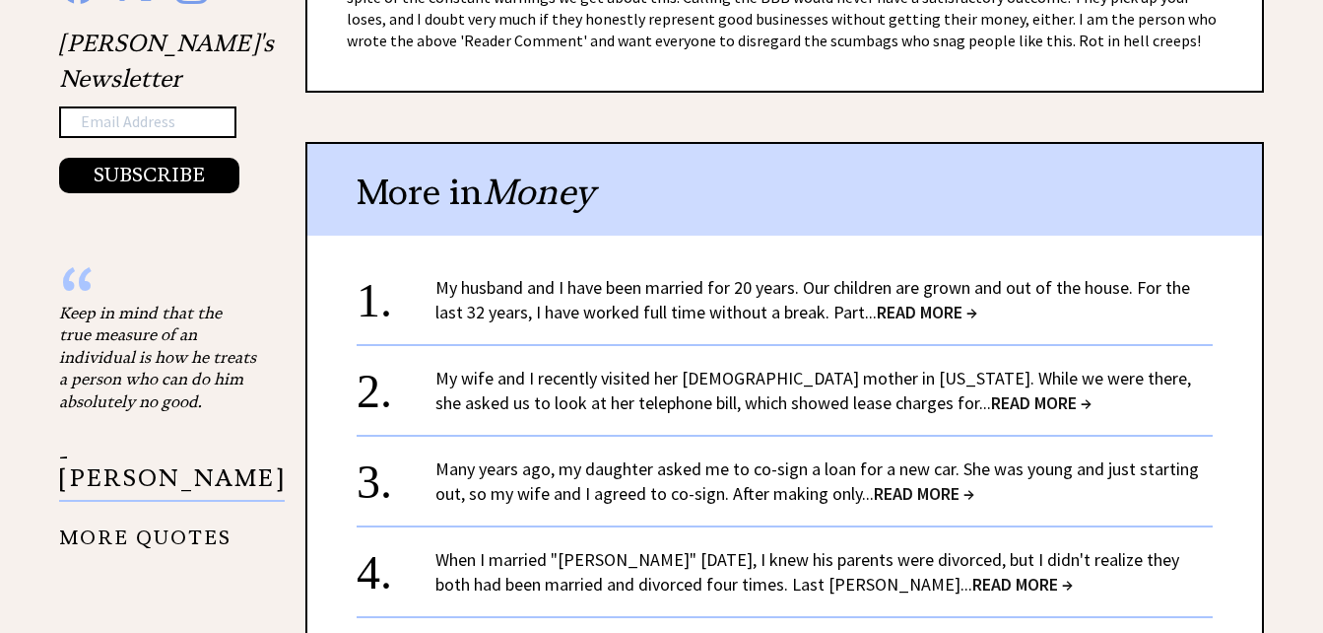
click at [881, 296] on link "My husband and I have been married for 20 years. Our children are grown and out…" at bounding box center [812, 299] width 755 height 47
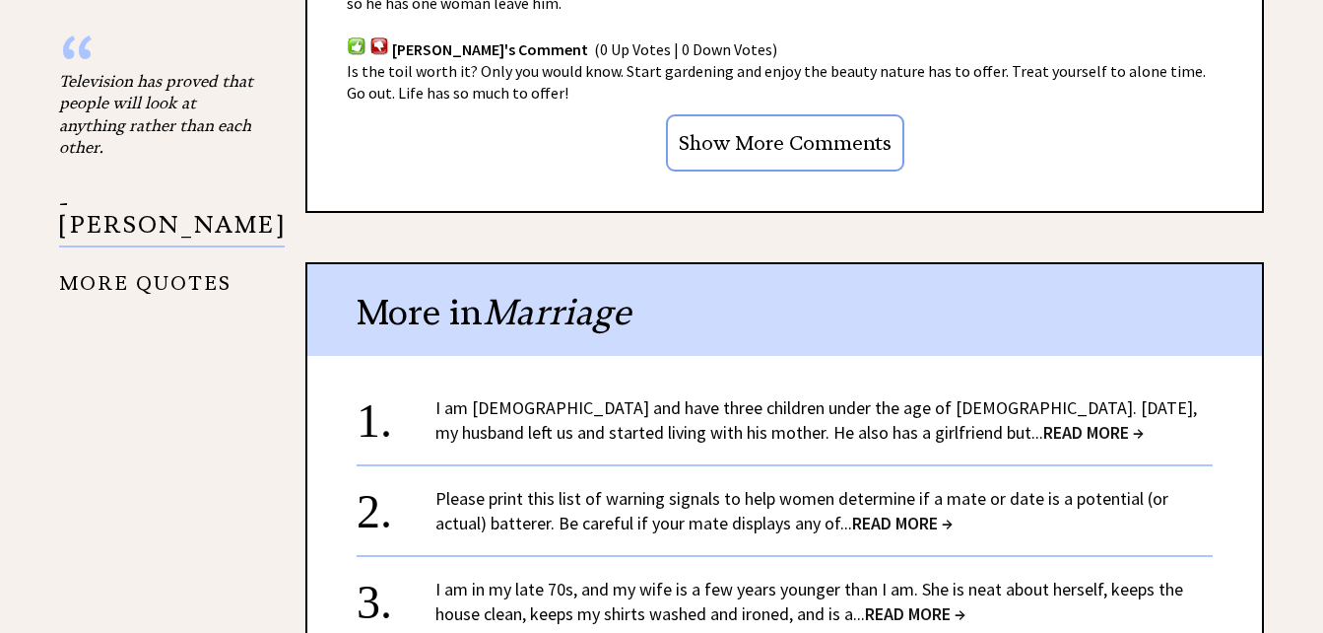
scroll to position [1872, 0]
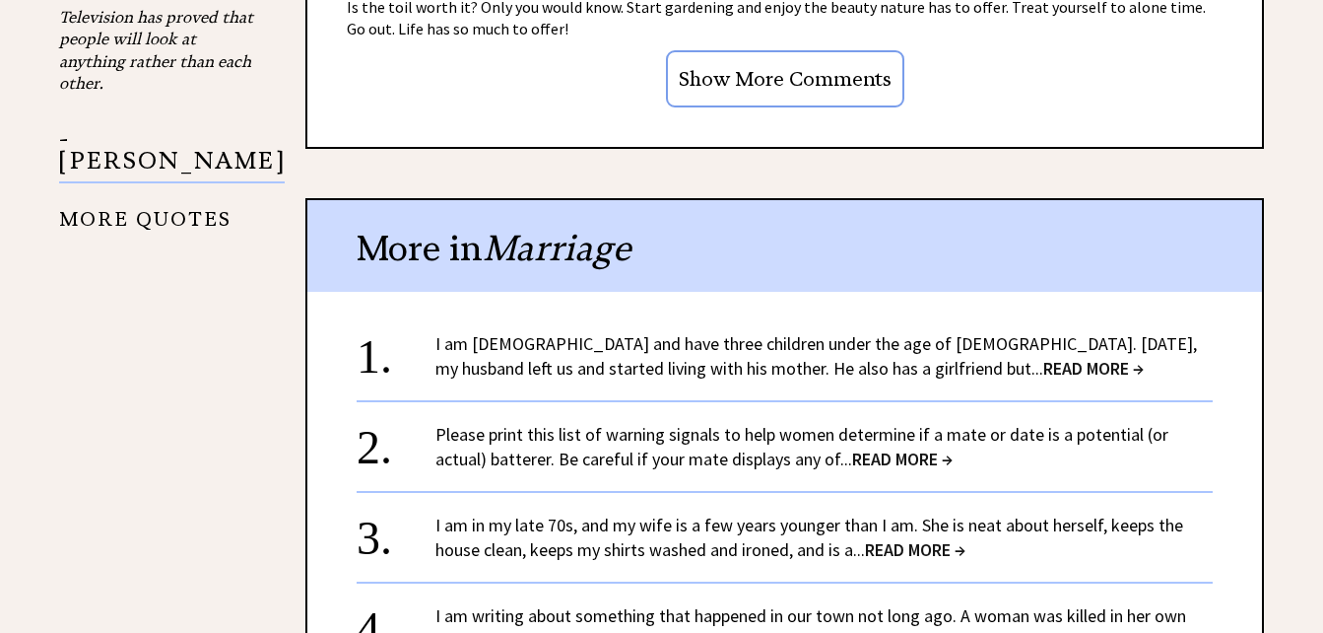
click at [754, 352] on link "I am 34 years old and have three children under the age of 10. Two years ago, m…" at bounding box center [816, 355] width 762 height 47
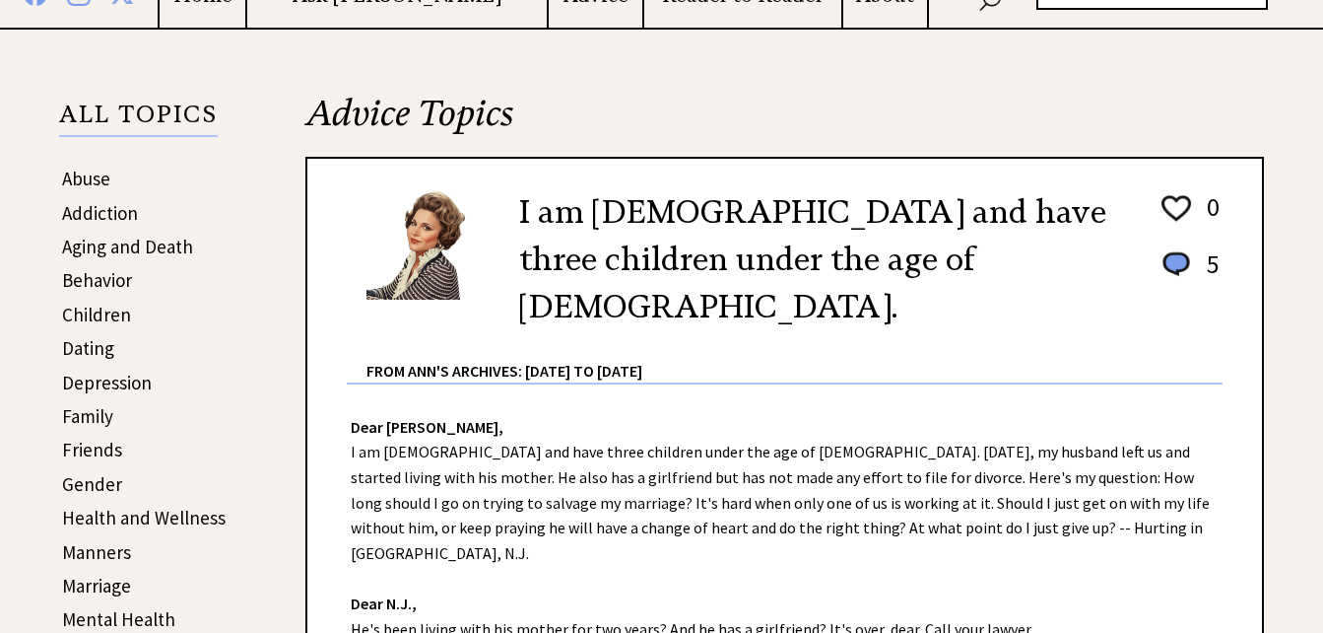
scroll to position [394, 0]
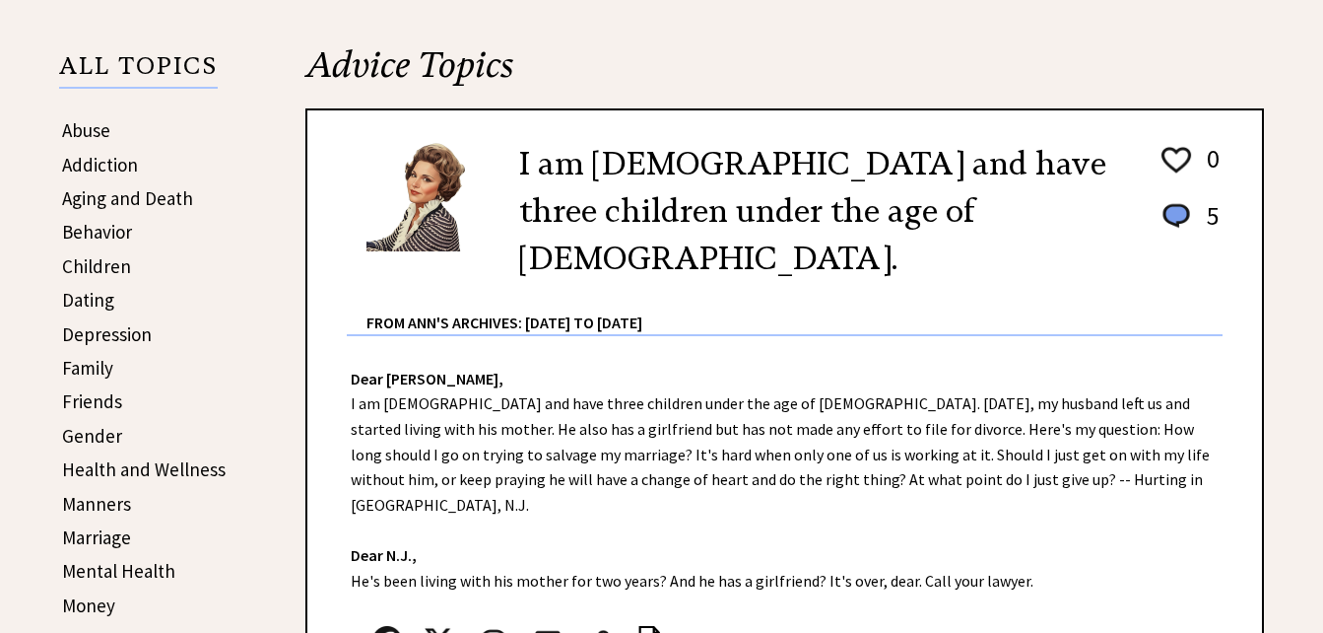
click at [100, 434] on link "Gender" at bounding box center [92, 436] width 60 height 24
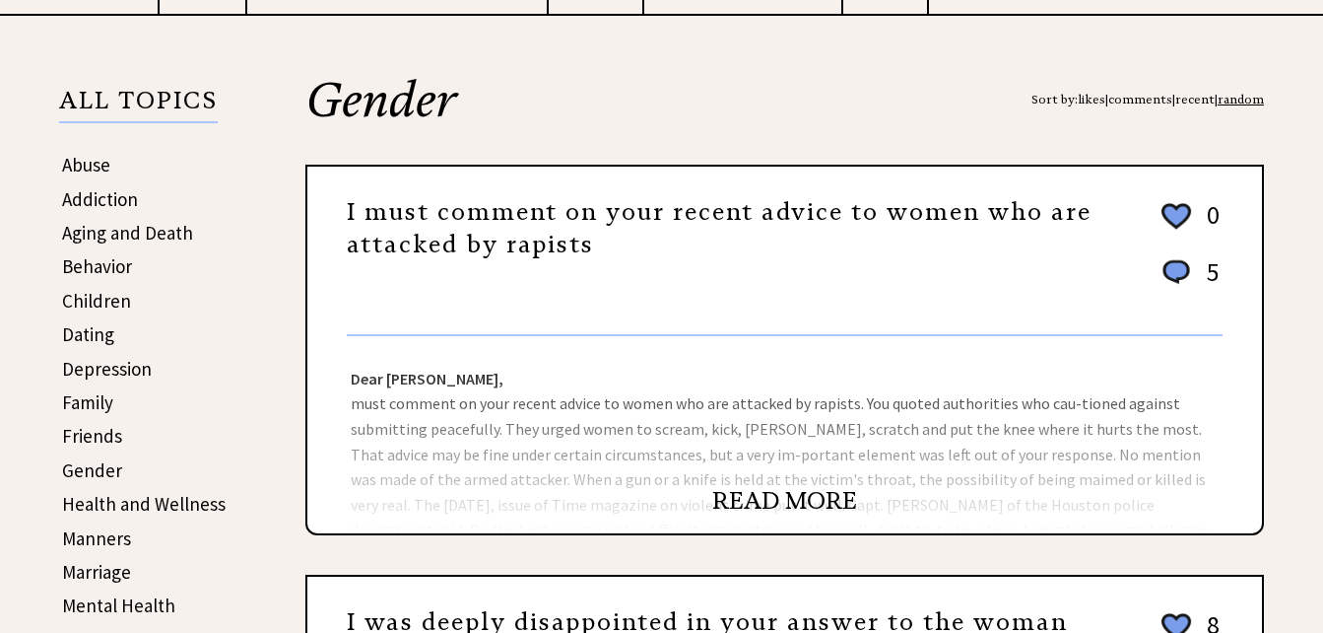
scroll to position [394, 0]
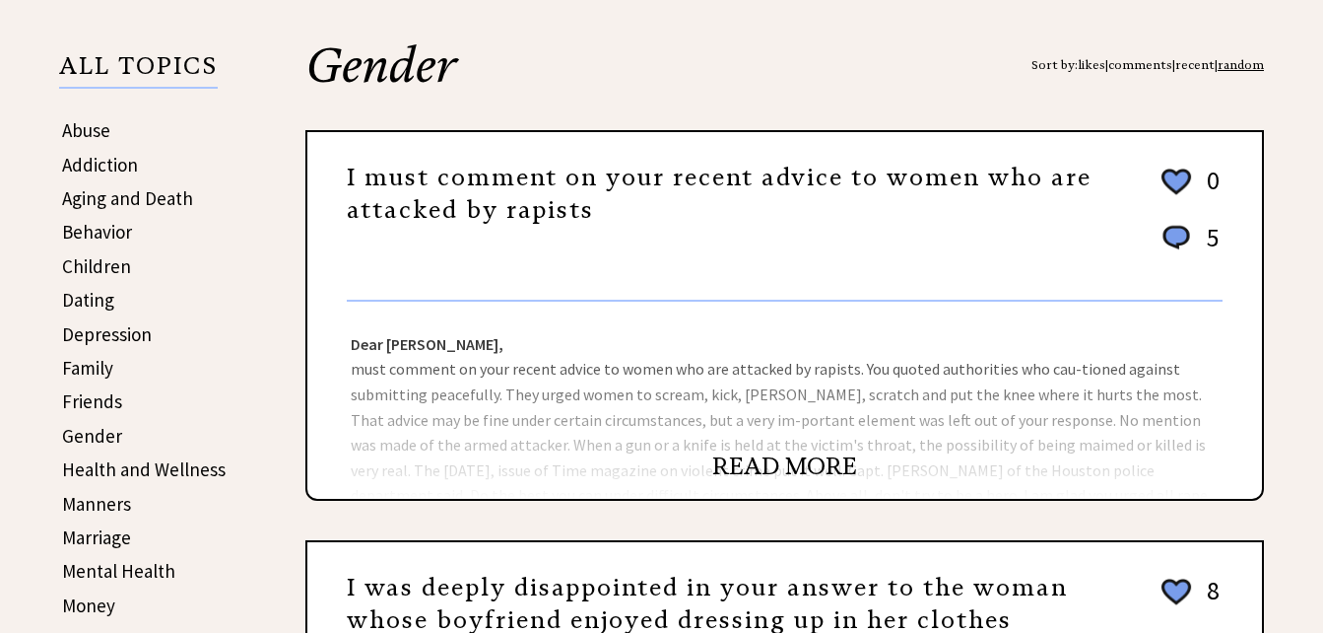
click at [764, 465] on link "READ MORE" at bounding box center [784, 466] width 145 height 30
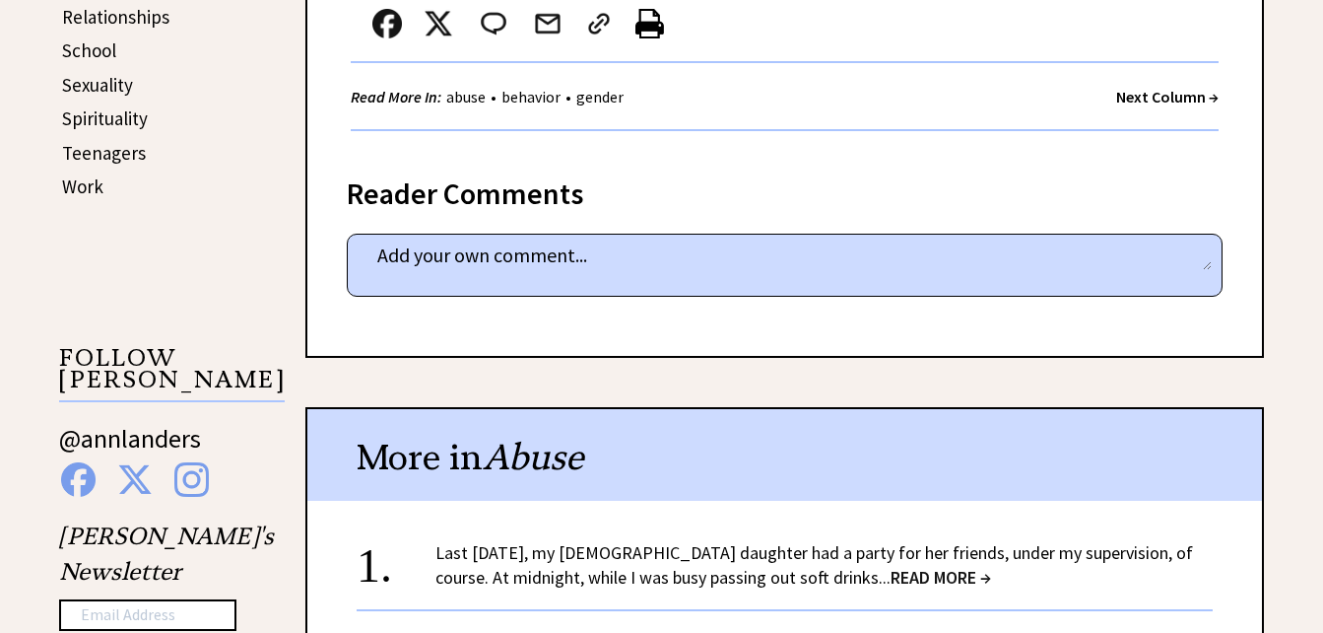
scroll to position [1182, 0]
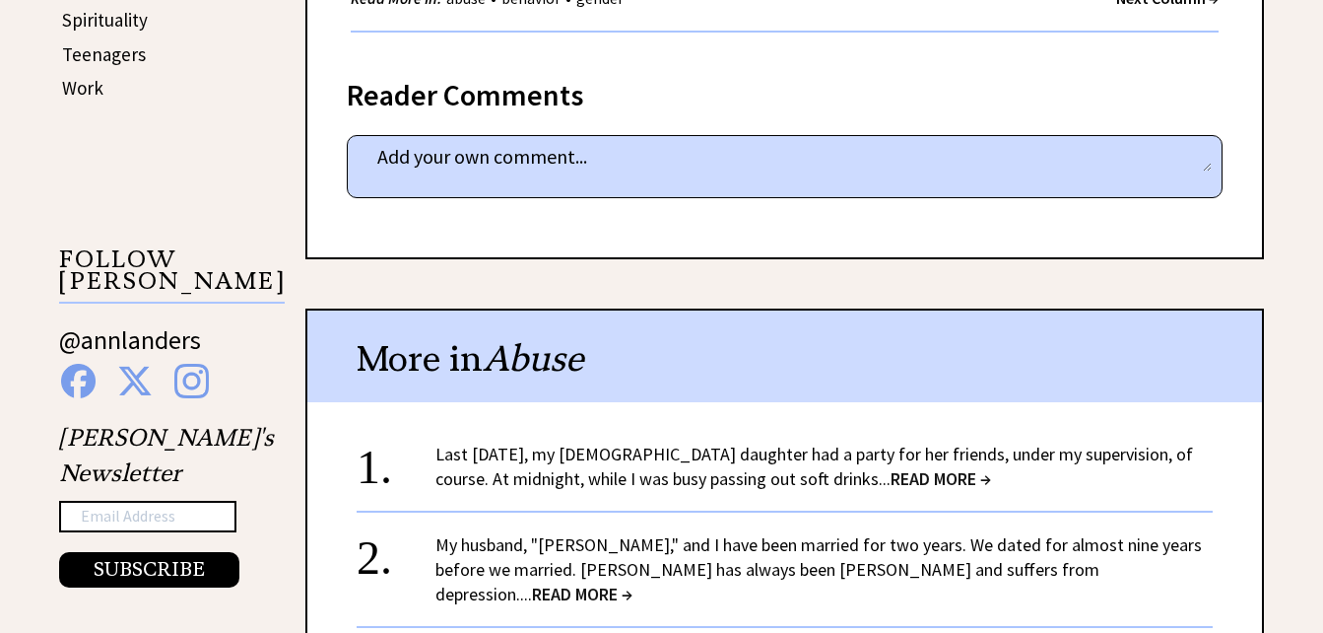
click at [712, 529] on div "2. My husband, "Jim," and I have been married for two years. We dated for almos…" at bounding box center [785, 558] width 856 height 96
click at [720, 554] on link "My husband, "Jim," and I have been married for two years. We dated for almost n…" at bounding box center [818, 569] width 767 height 72
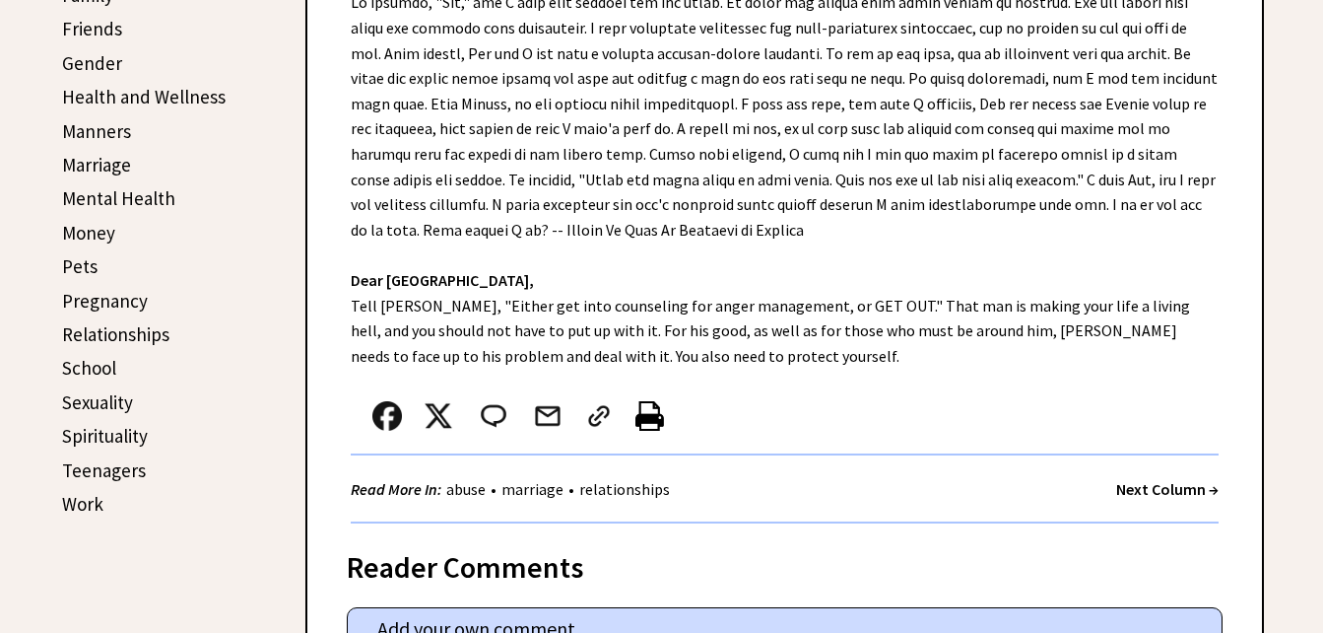
scroll to position [788, 0]
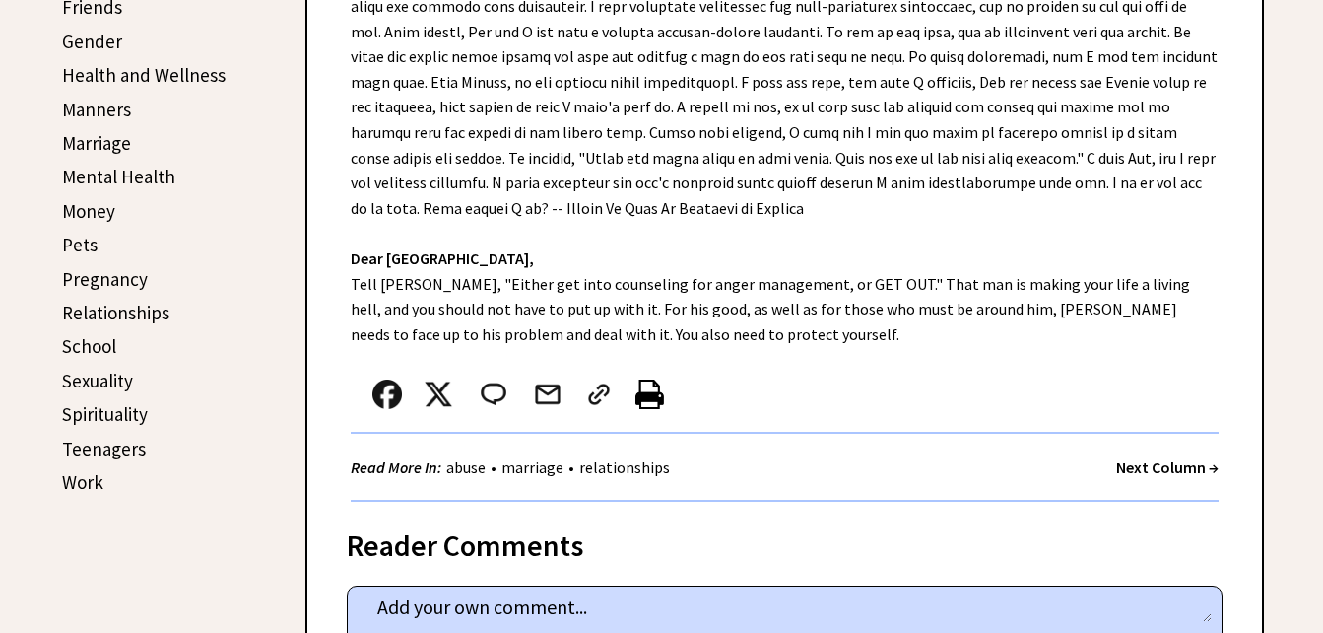
click at [63, 244] on link "Pets" at bounding box center [79, 245] width 35 height 24
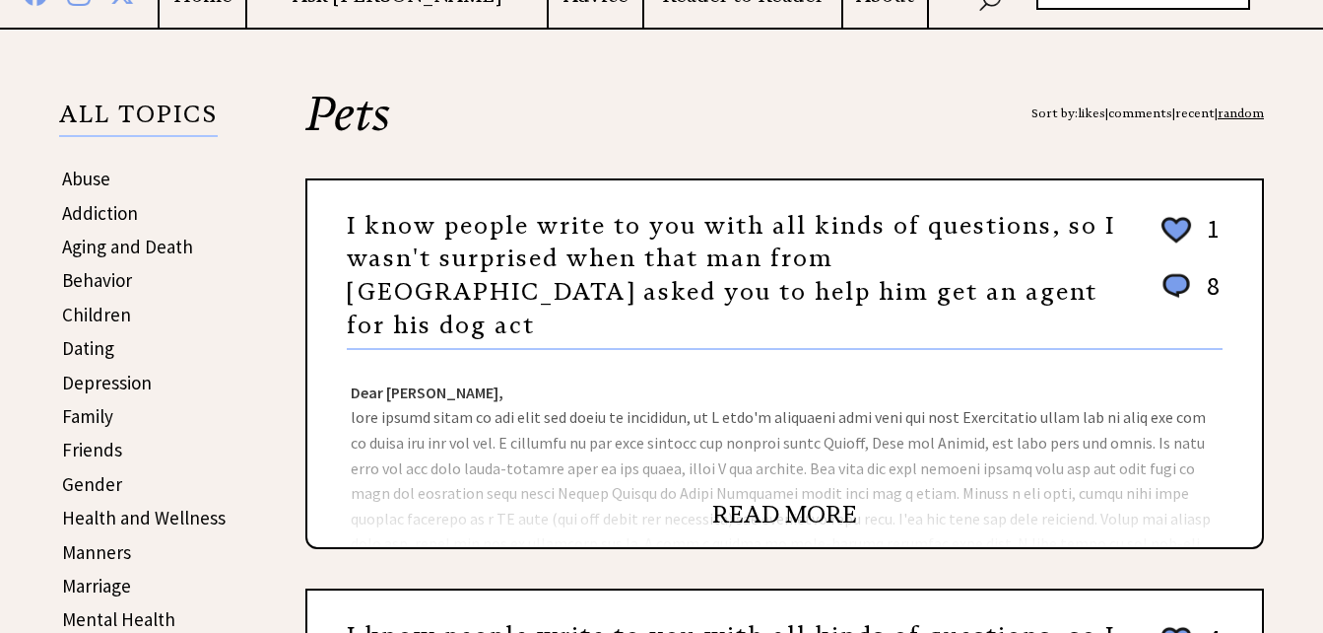
scroll to position [394, 0]
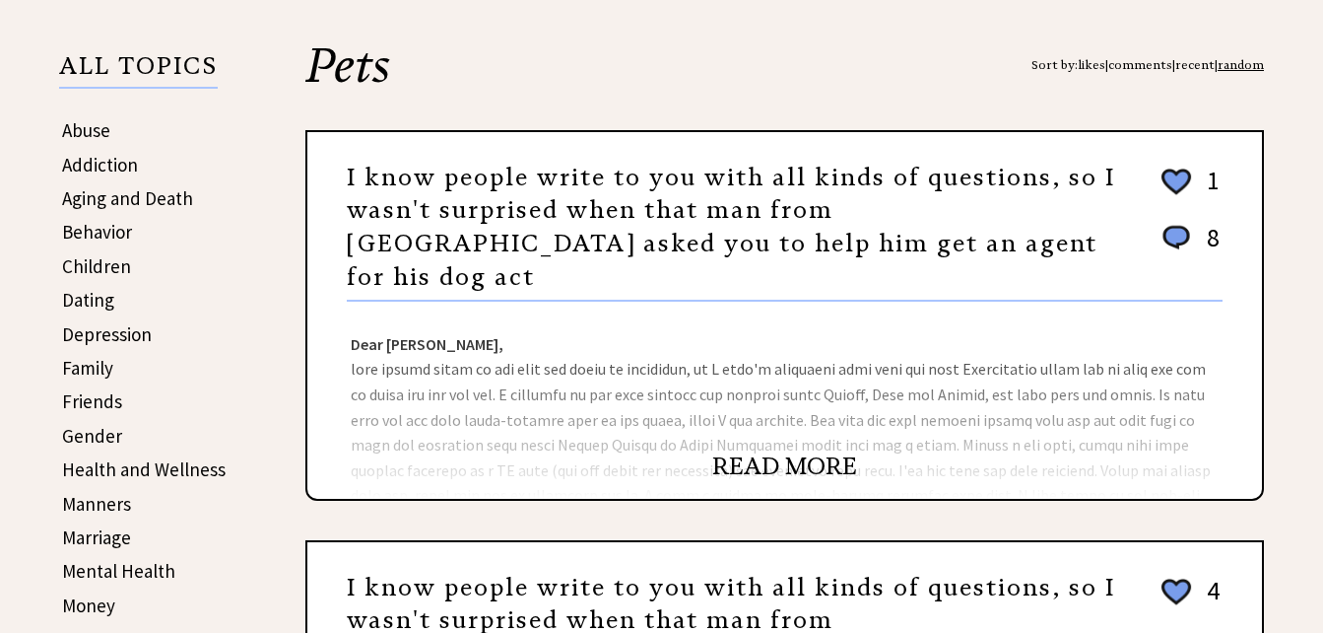
click at [788, 462] on link "READ MORE" at bounding box center [784, 466] width 145 height 30
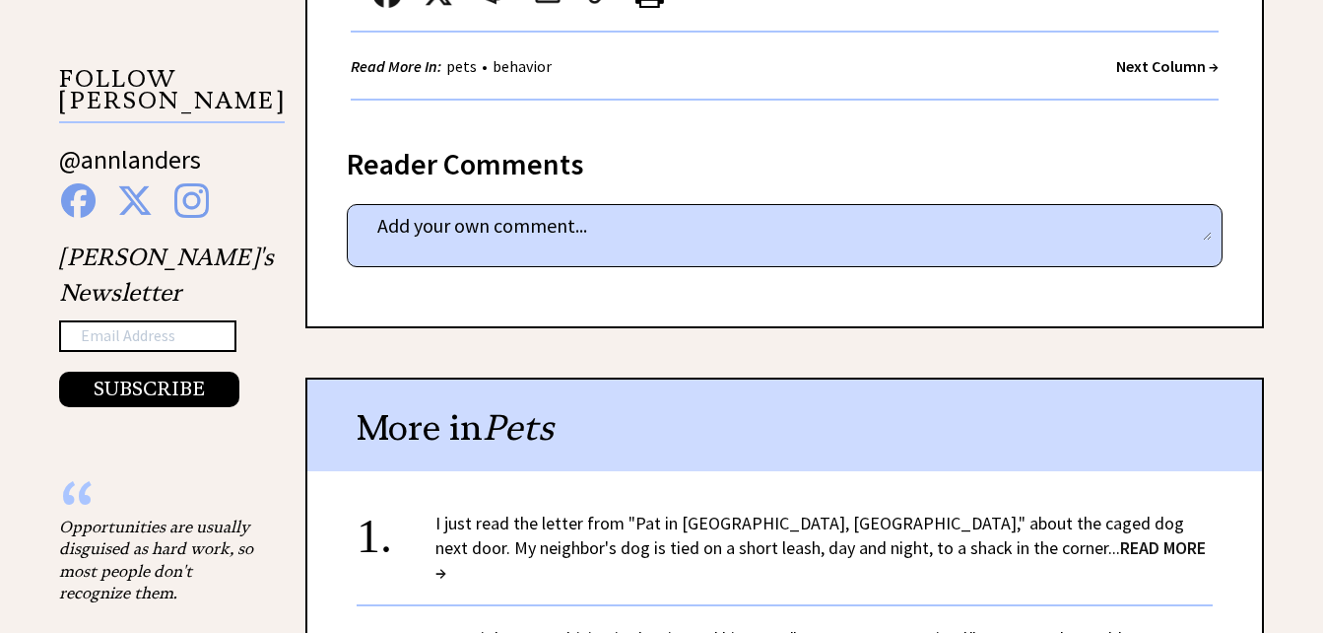
scroll to position [1379, 0]
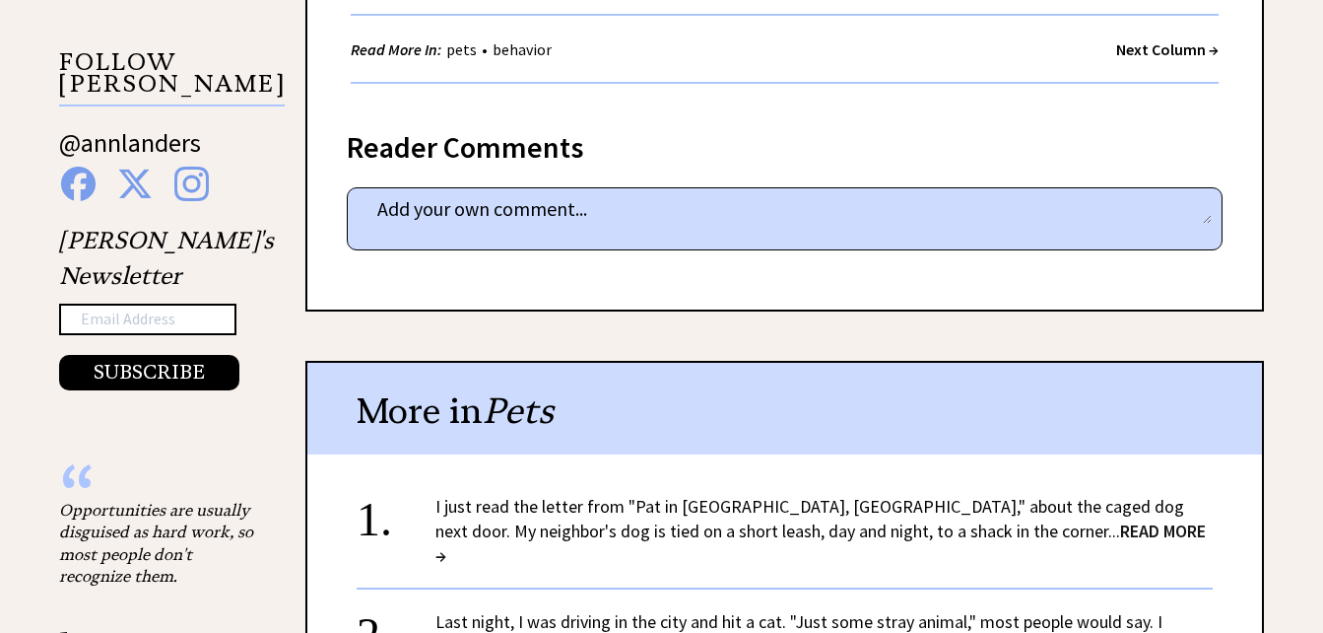
click at [733, 495] on link "I just read the letter from "Pat in Avon, Ind.," about the caged dog next door.…" at bounding box center [820, 531] width 770 height 72
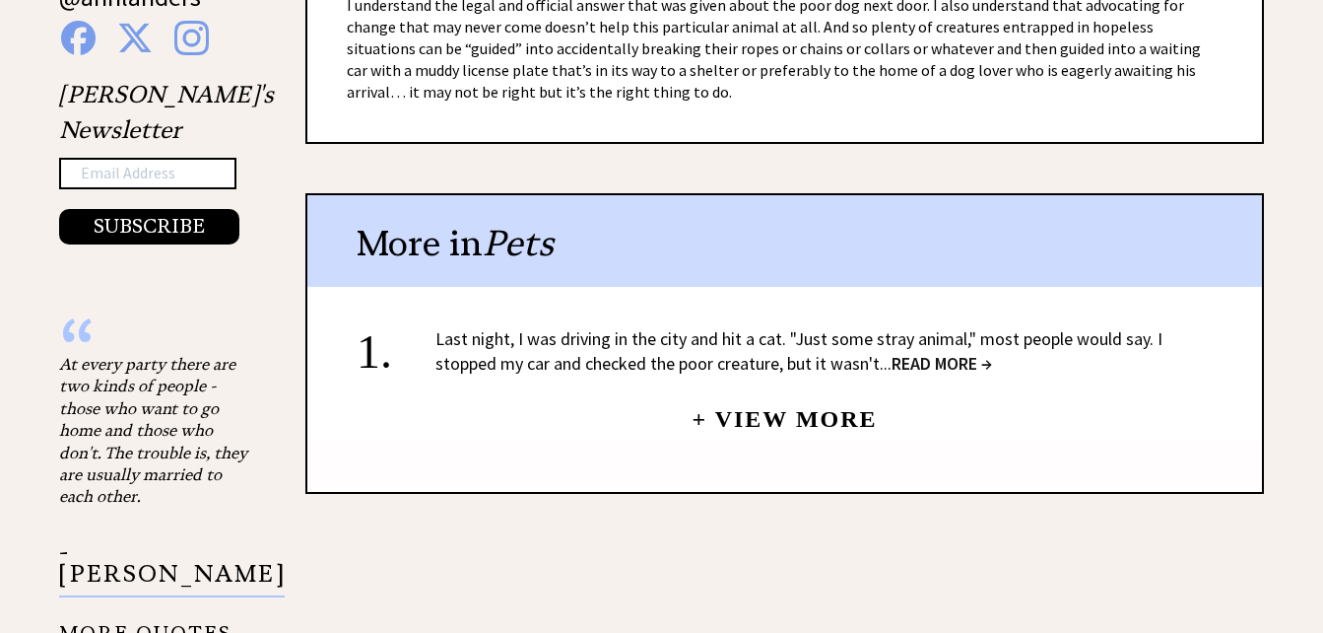
scroll to position [1576, 0]
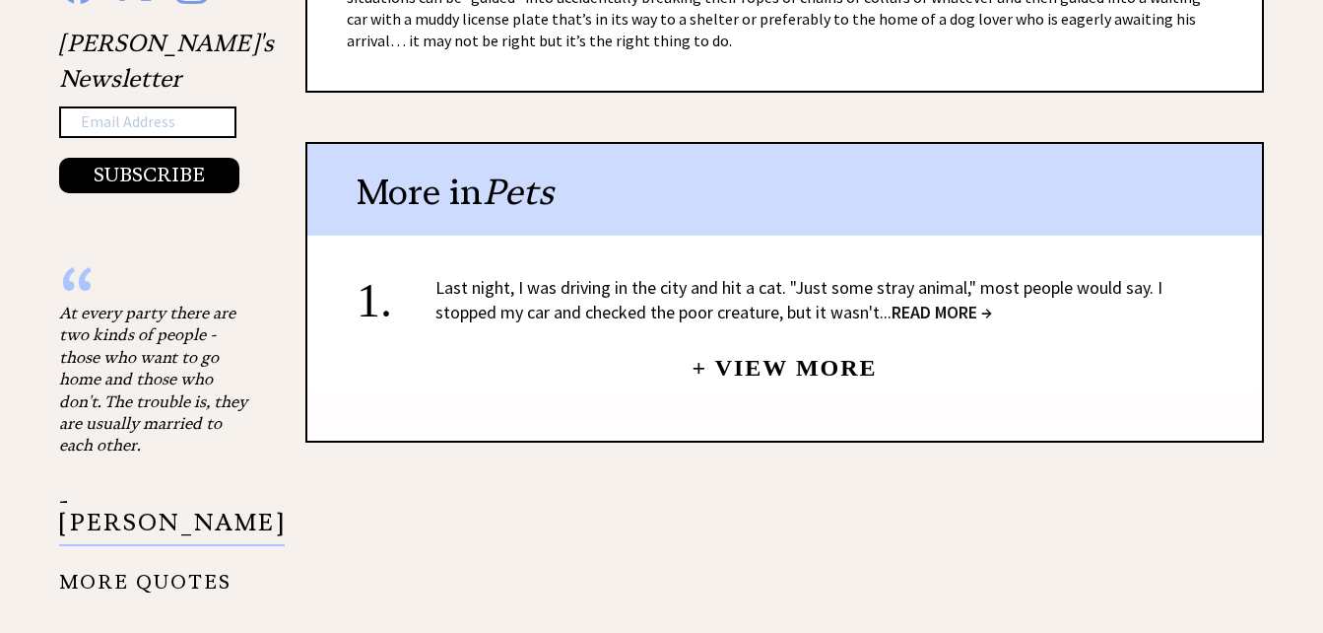
click at [748, 281] on link "Last night, I was driving in the city and hit a cat. "Just some stray animal," …" at bounding box center [798, 299] width 727 height 47
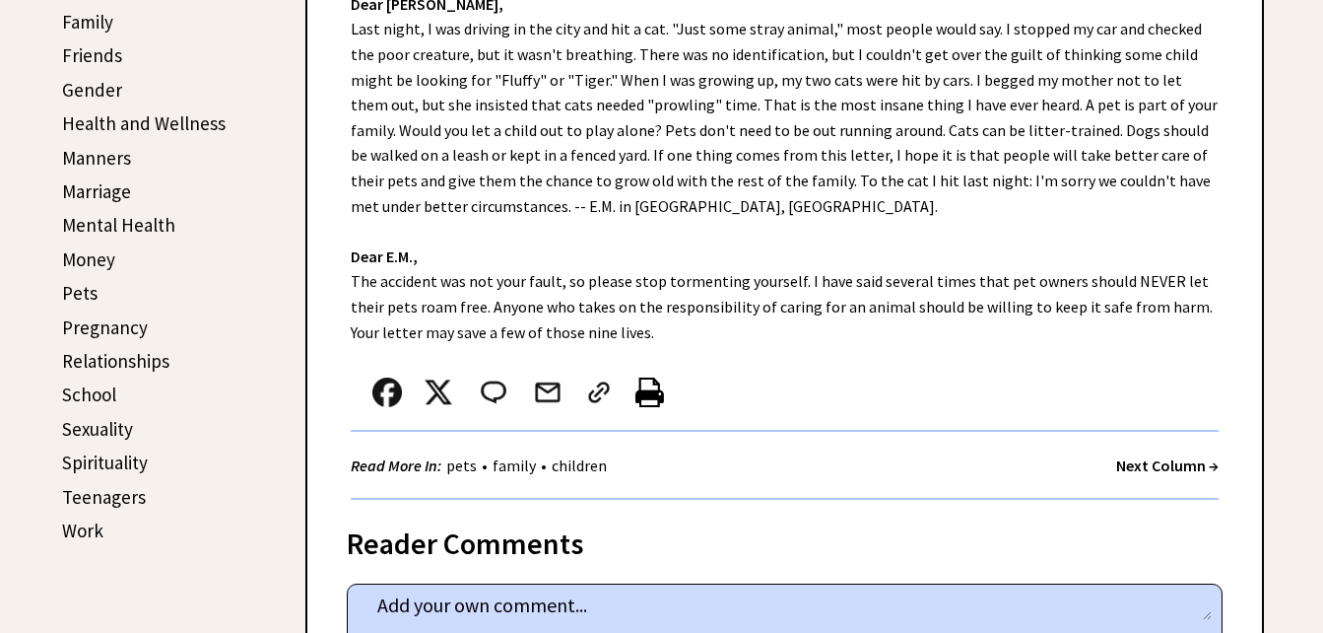
scroll to position [690, 0]
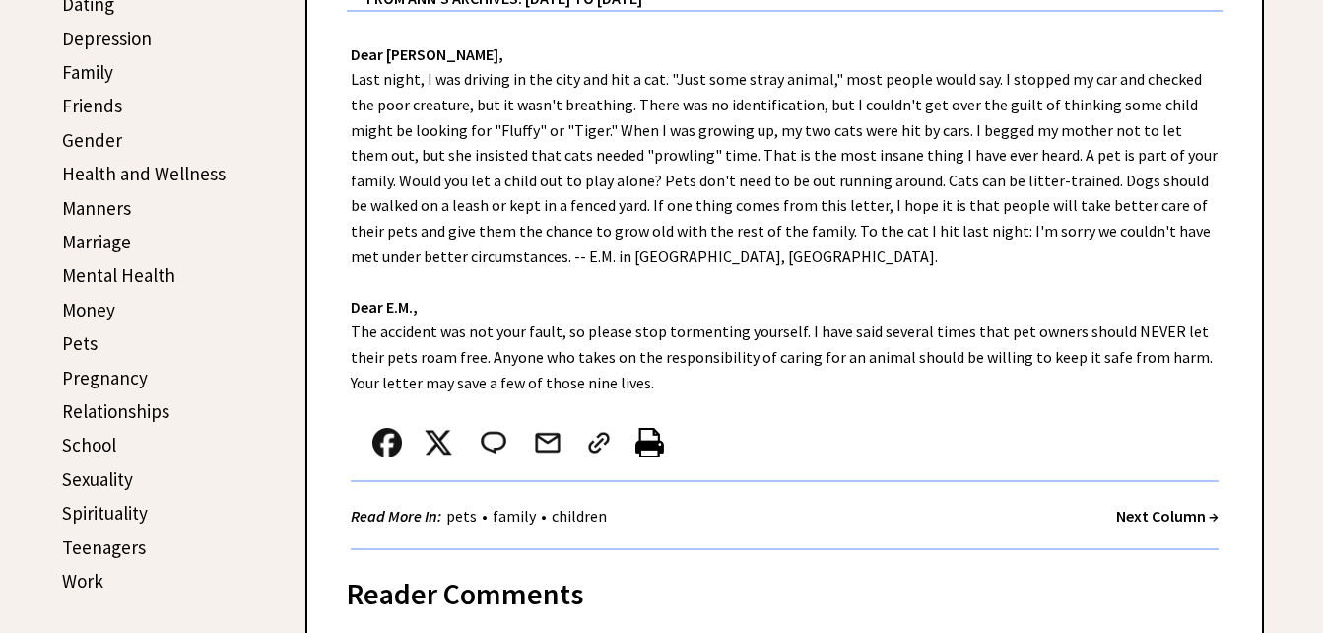
click at [124, 477] on link "Sexuality" at bounding box center [97, 479] width 71 height 24
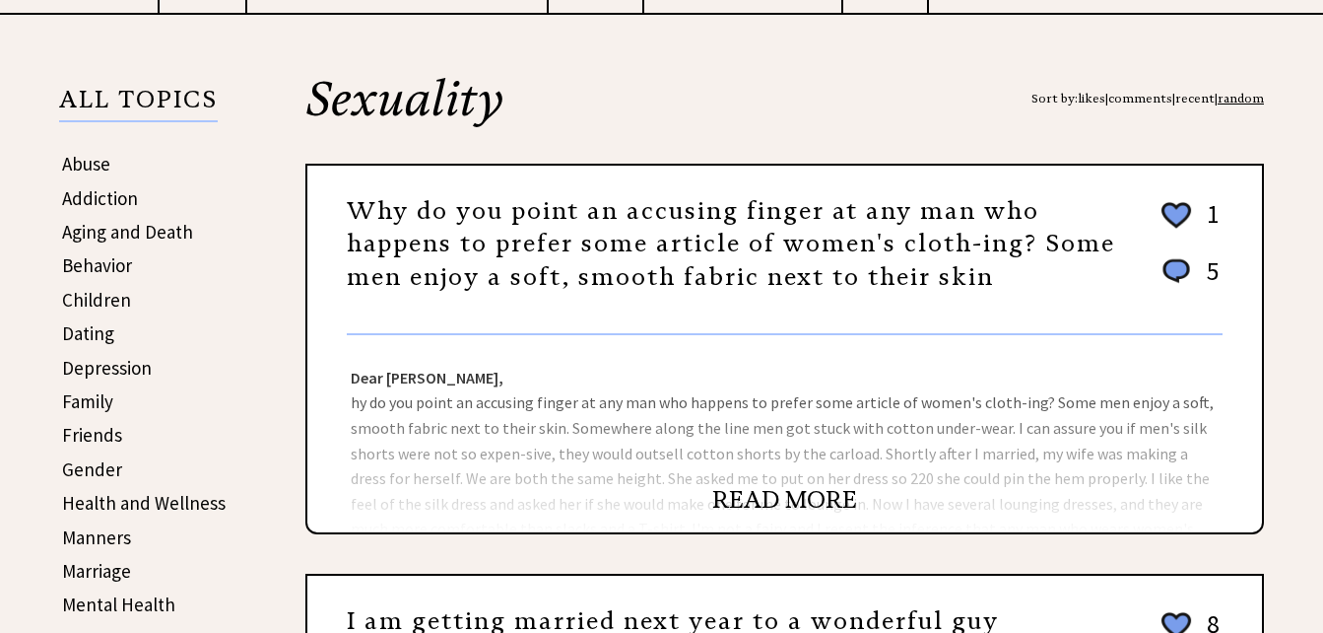
scroll to position [394, 0]
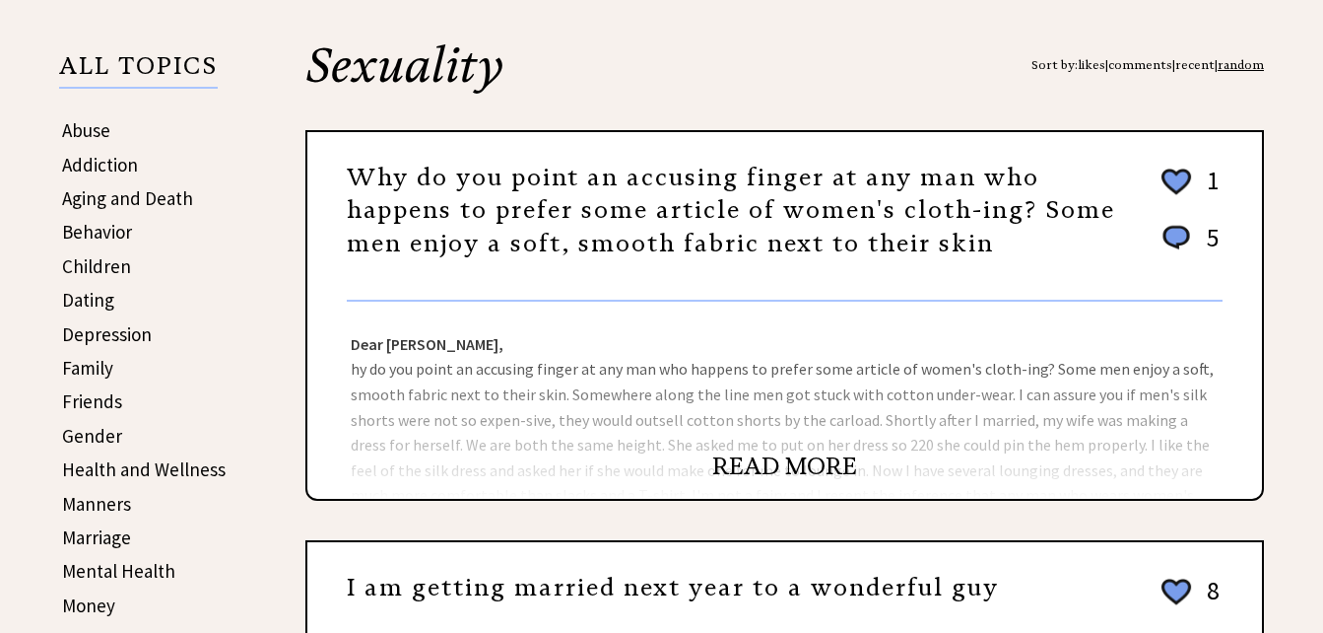
click at [740, 456] on link "READ MORE" at bounding box center [784, 466] width 145 height 30
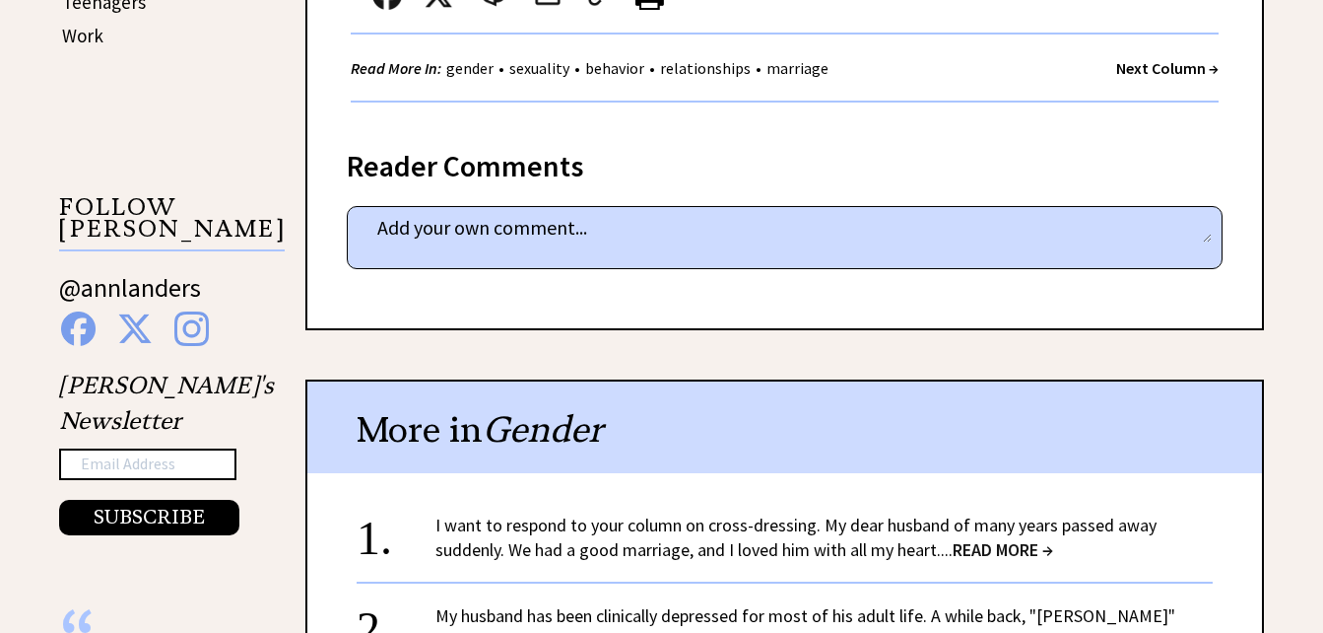
scroll to position [1281, 0]
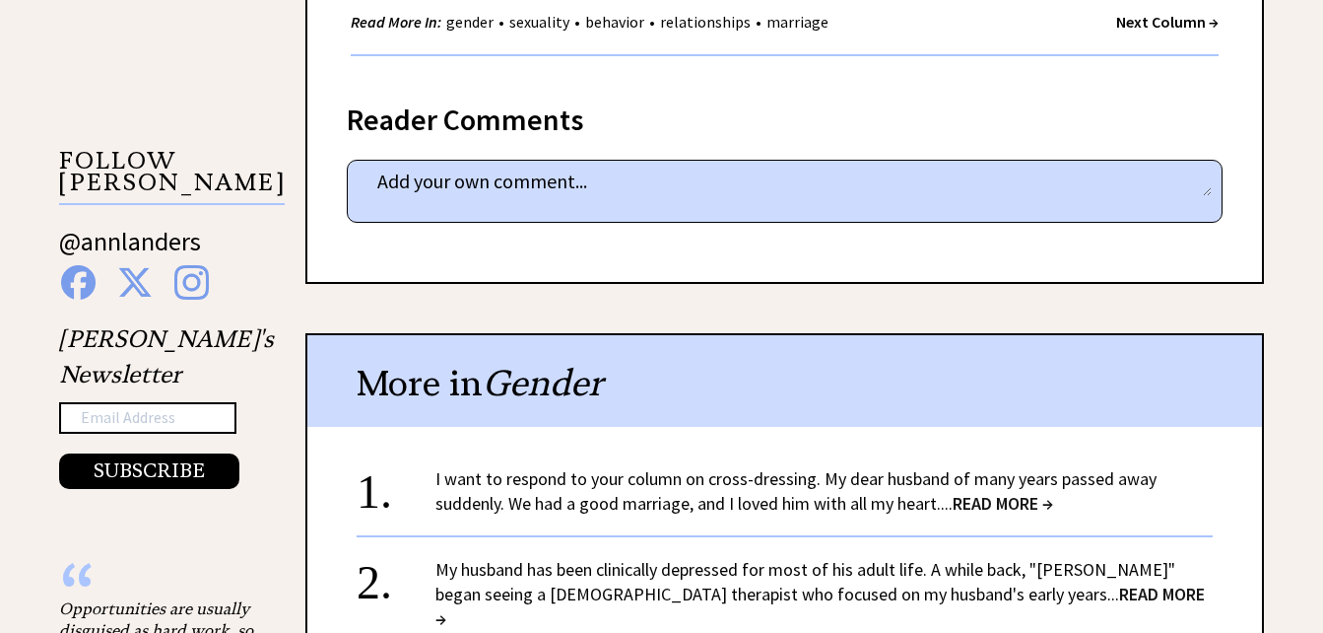
click at [821, 476] on link "I want to respond to your column on cross-dressing. My dear husband of many yea…" at bounding box center [795, 490] width 721 height 47
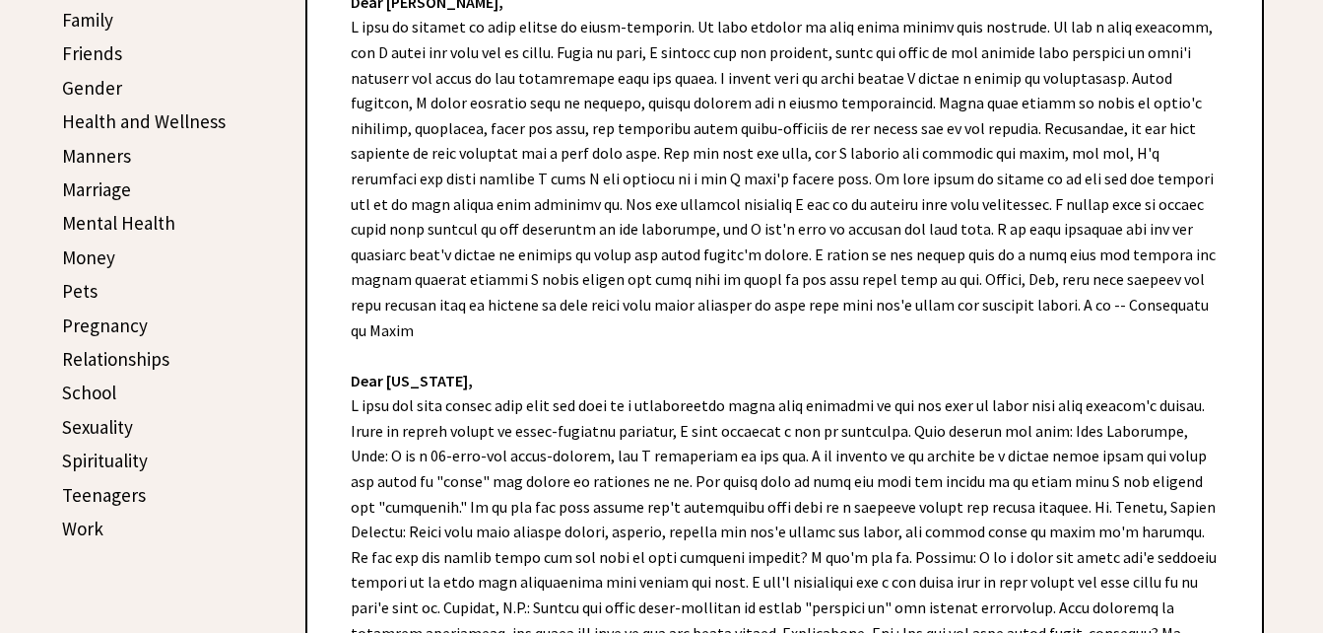
scroll to position [690, 0]
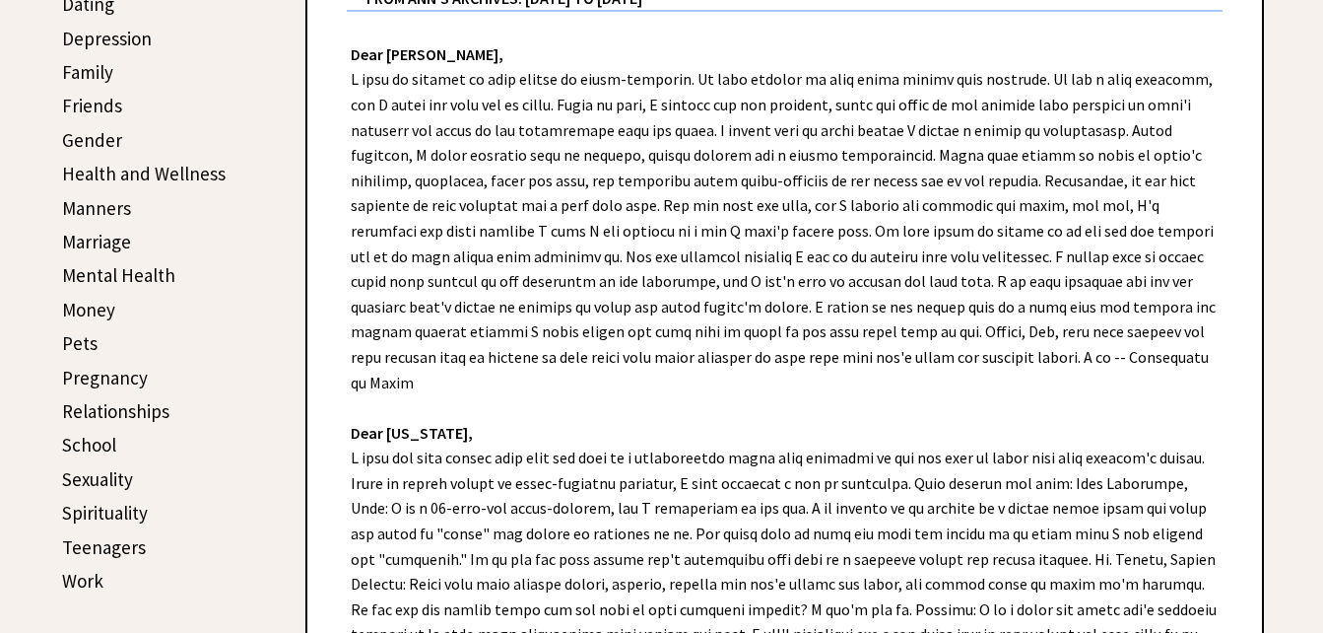
click at [132, 206] on td "Manners" at bounding box center [144, 208] width 166 height 32
click at [124, 211] on link "Manners" at bounding box center [96, 208] width 69 height 24
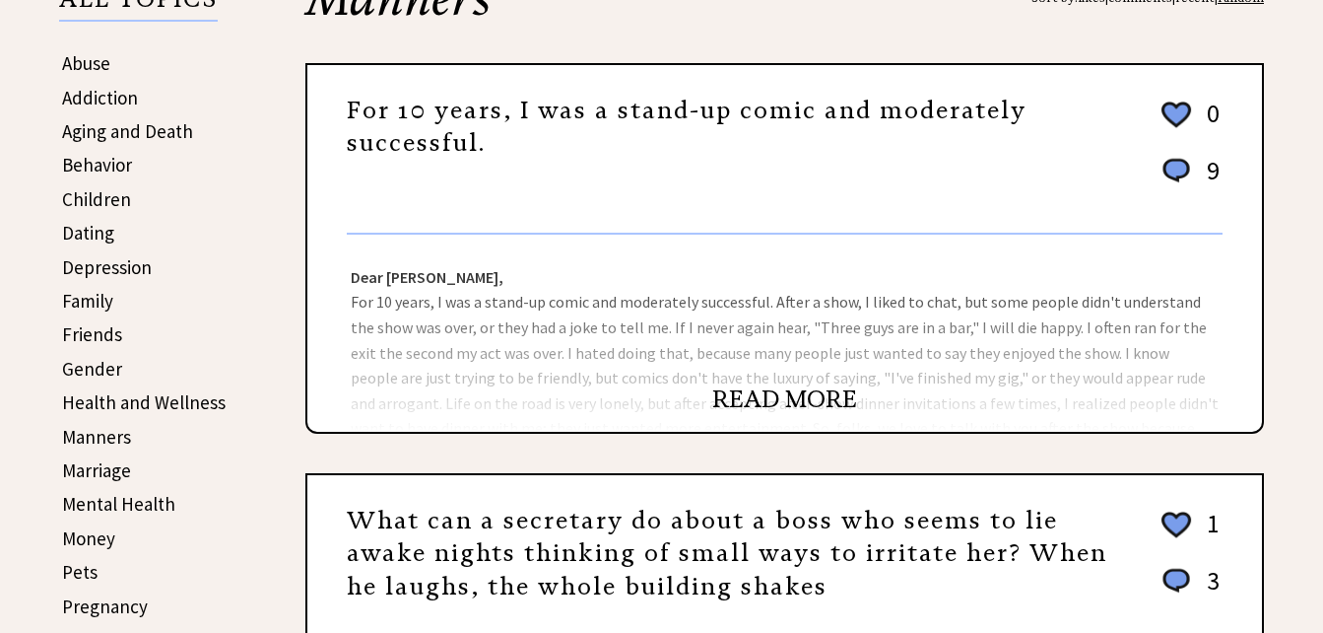
scroll to position [493, 0]
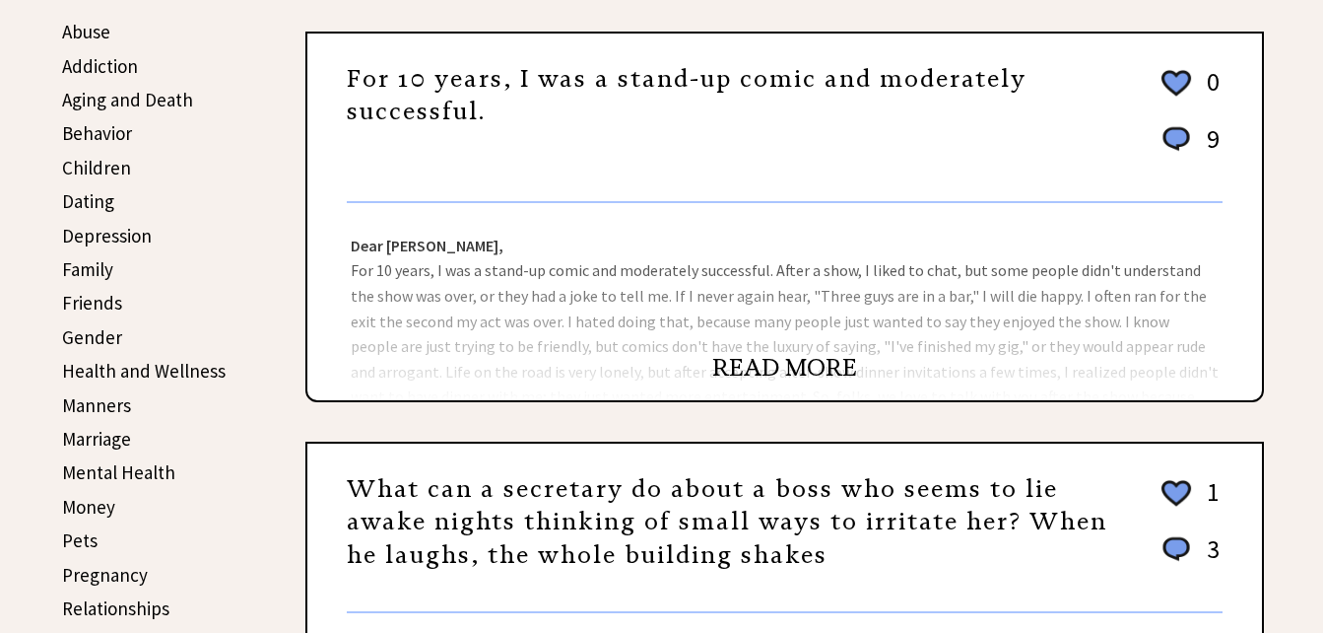
click at [774, 362] on link "READ MORE" at bounding box center [784, 368] width 145 height 30
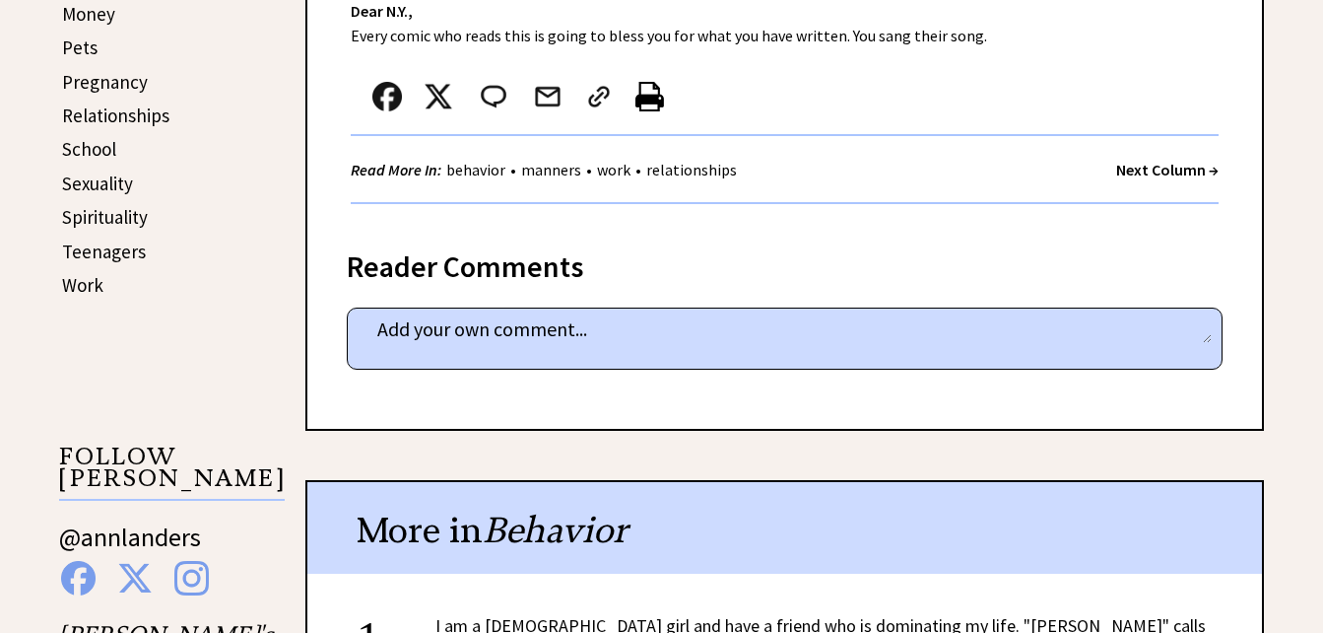
scroll to position [1084, 0]
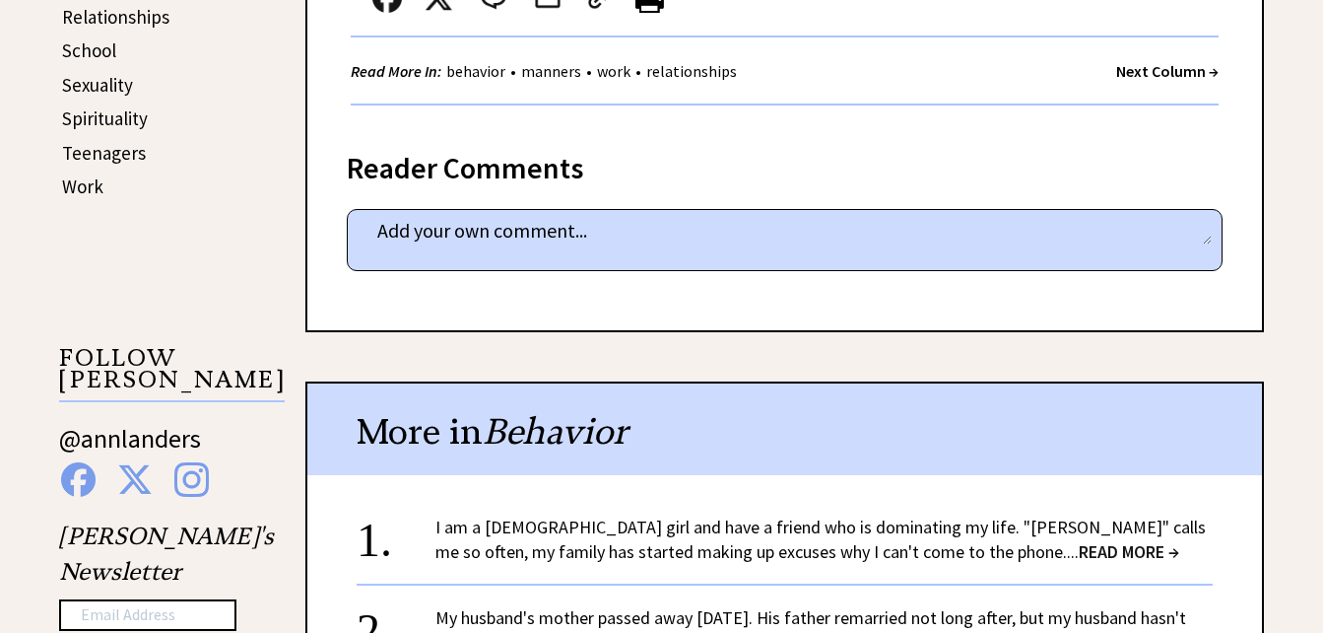
click at [769, 515] on link "I am a 14-year-old girl and have a friend who is dominating my life. "Julia" ca…" at bounding box center [820, 538] width 770 height 47
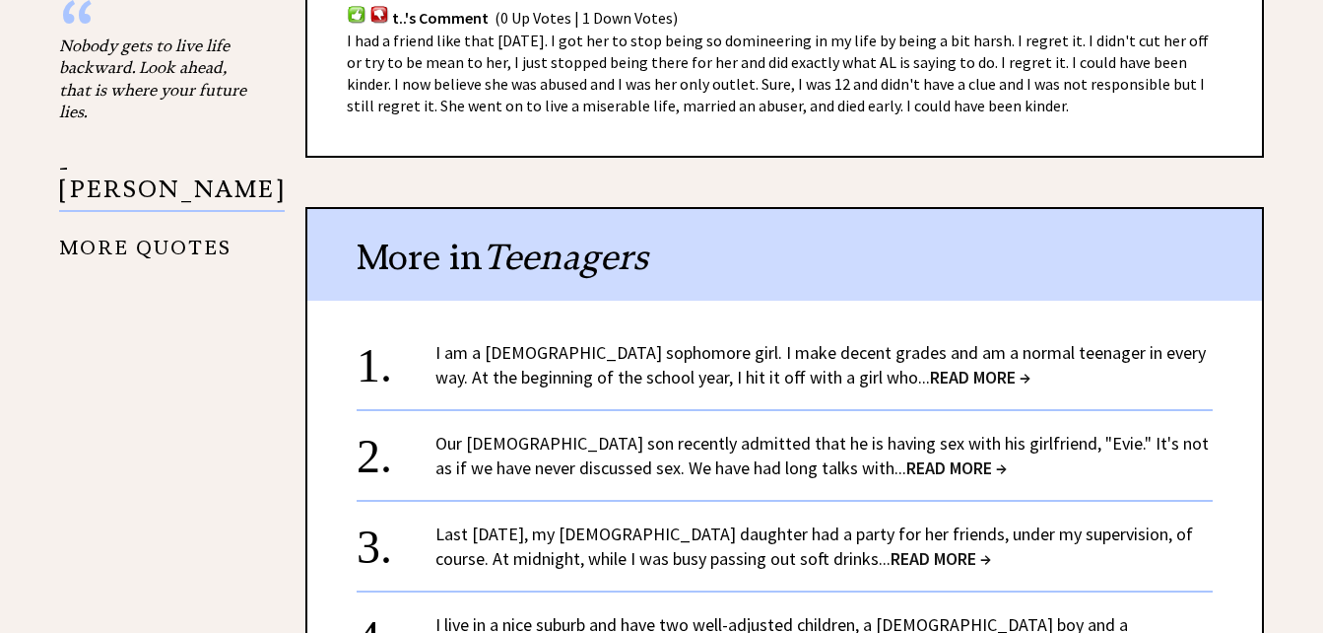
scroll to position [1872, 0]
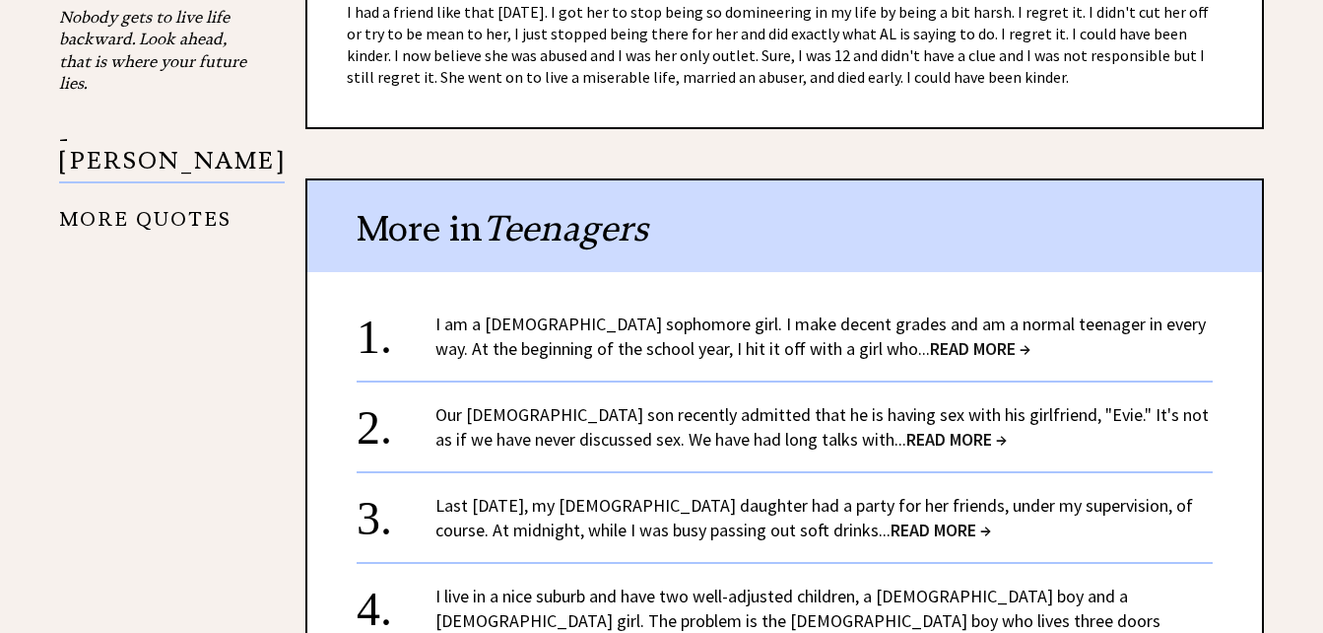
click at [797, 331] on link "I am a 15-year-old sophomore girl. I make decent grades and am a normal teenage…" at bounding box center [820, 335] width 770 height 47
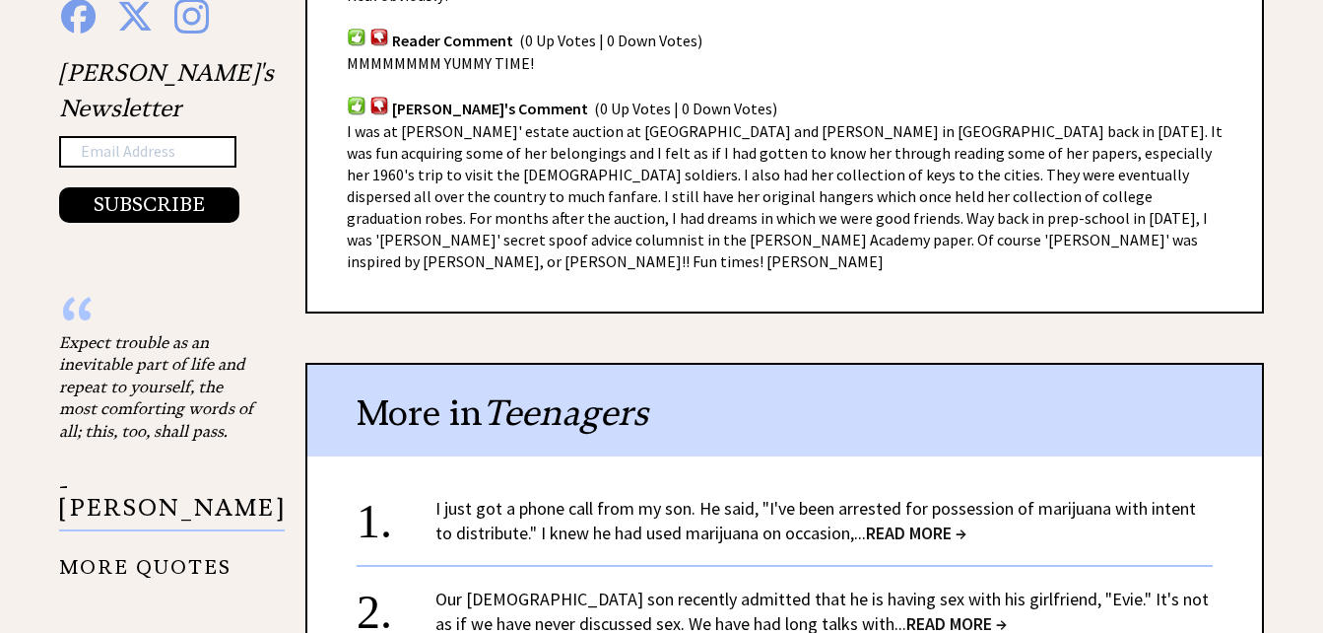
scroll to position [1576, 0]
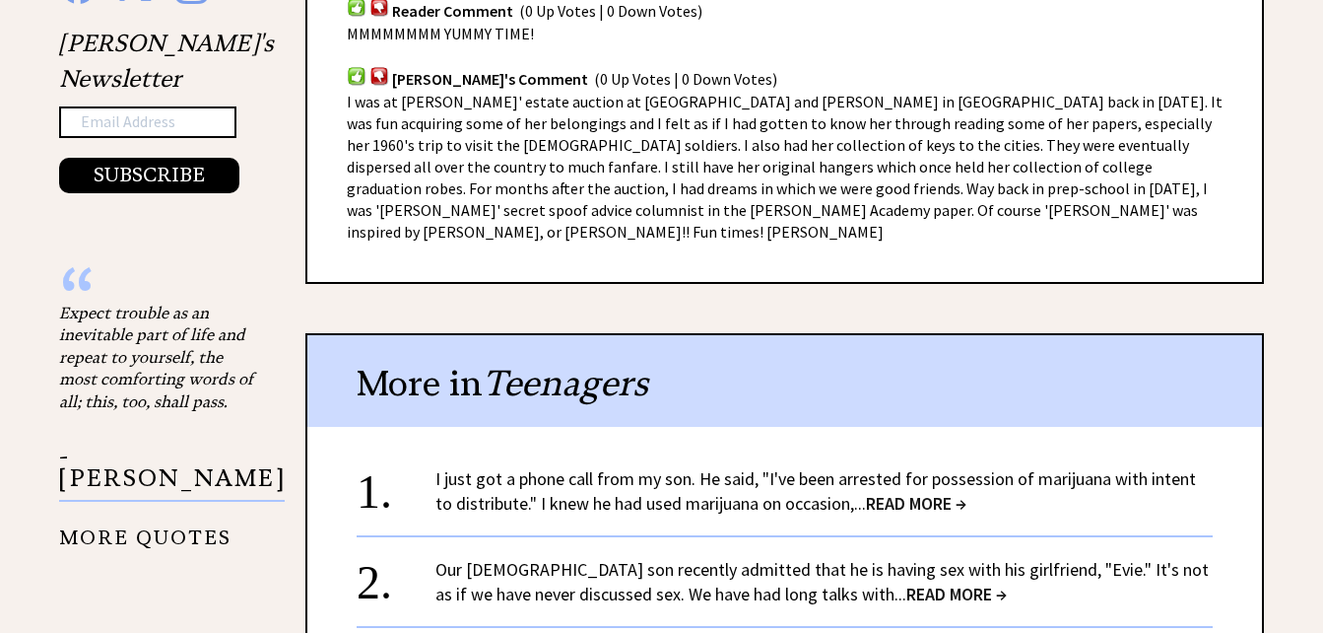
click at [750, 467] on link "I just got a phone call from my son. He said, "I've been arrested for possessio…" at bounding box center [815, 490] width 761 height 47
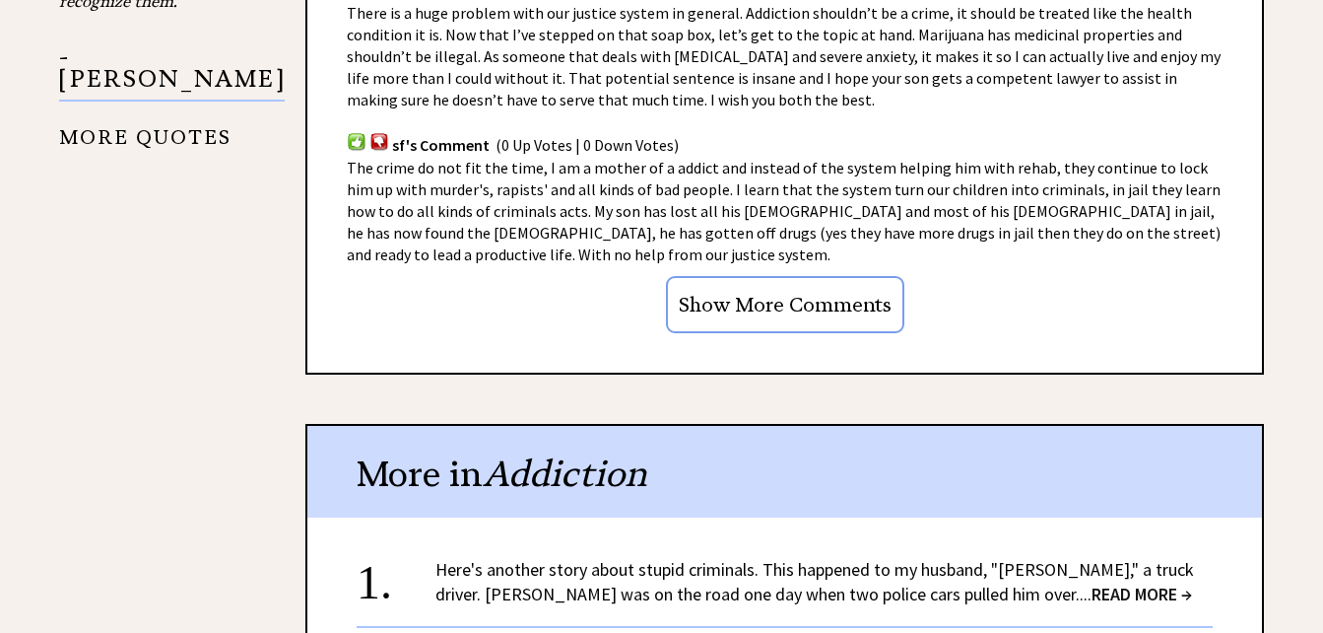
scroll to position [2069, 0]
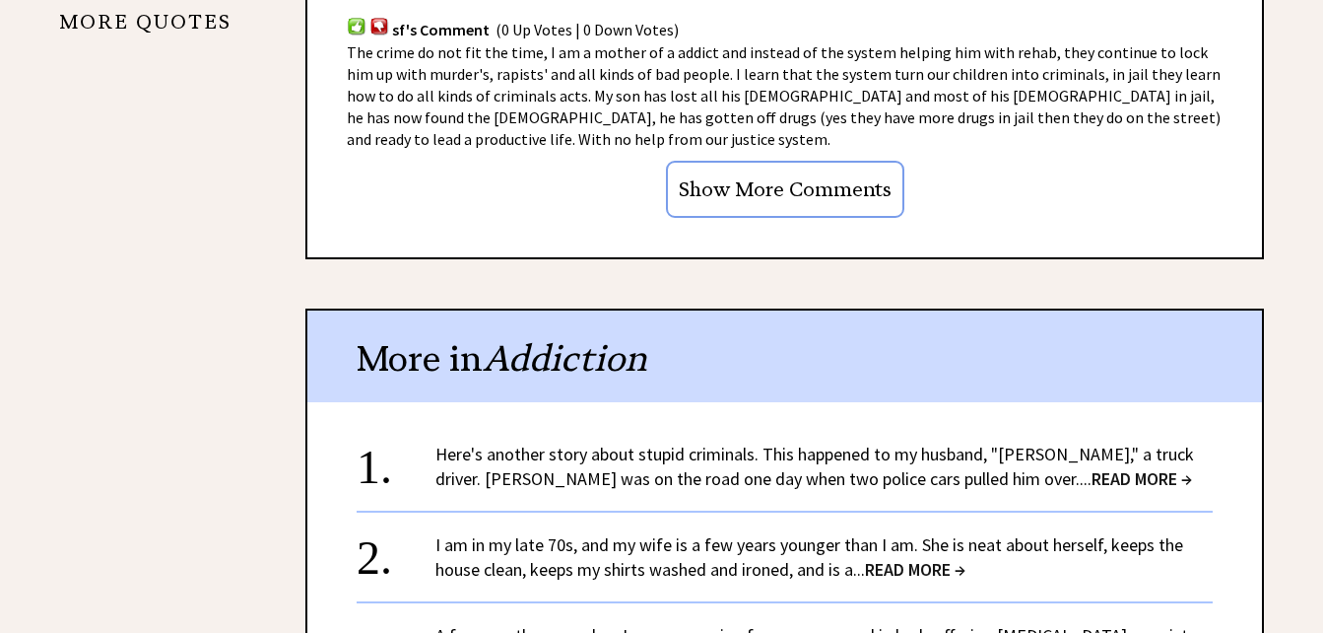
click at [763, 442] on link "Here's another story about stupid criminals. This happened to my husband, "Jim,…" at bounding box center [814, 465] width 759 height 47
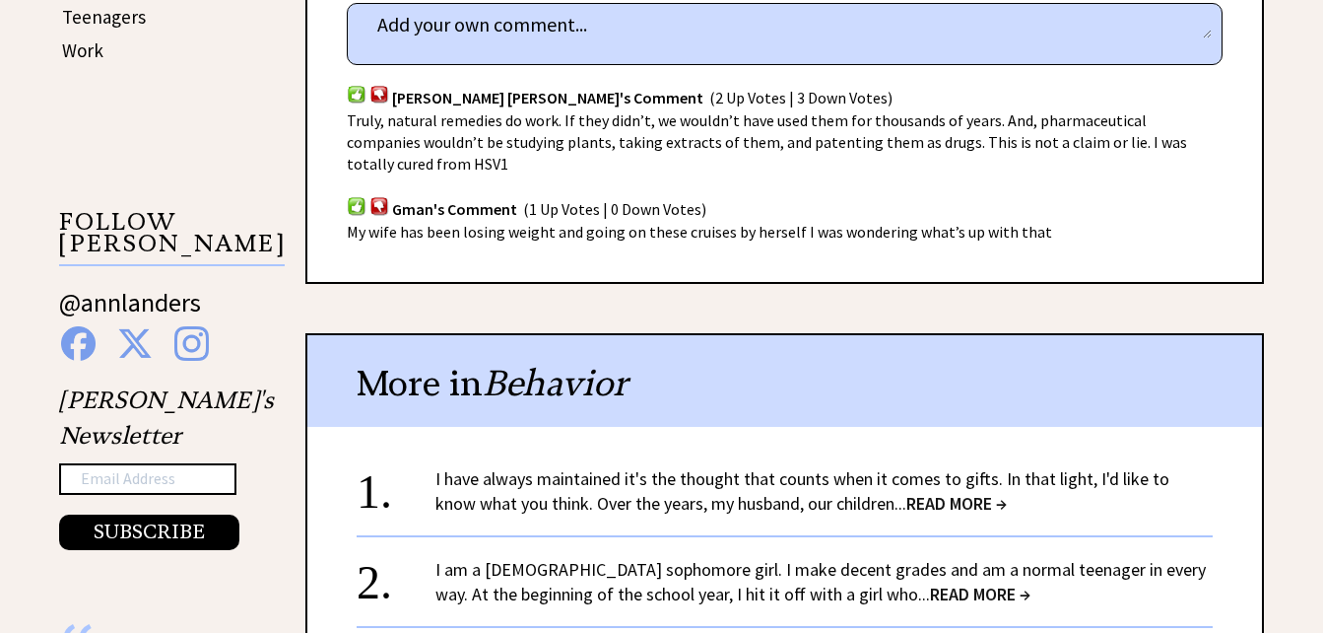
scroll to position [1281, 0]
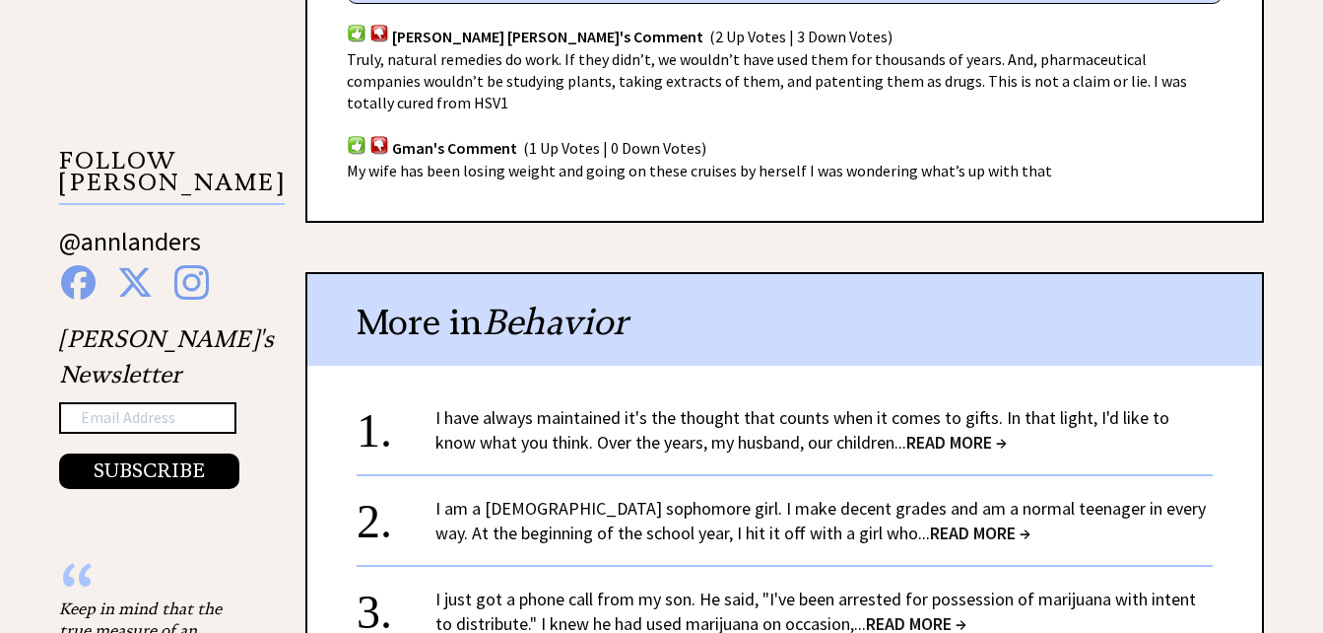
click at [769, 448] on link "I have always maintained it's the thought that counts when it comes to gifts. I…" at bounding box center [802, 429] width 734 height 47
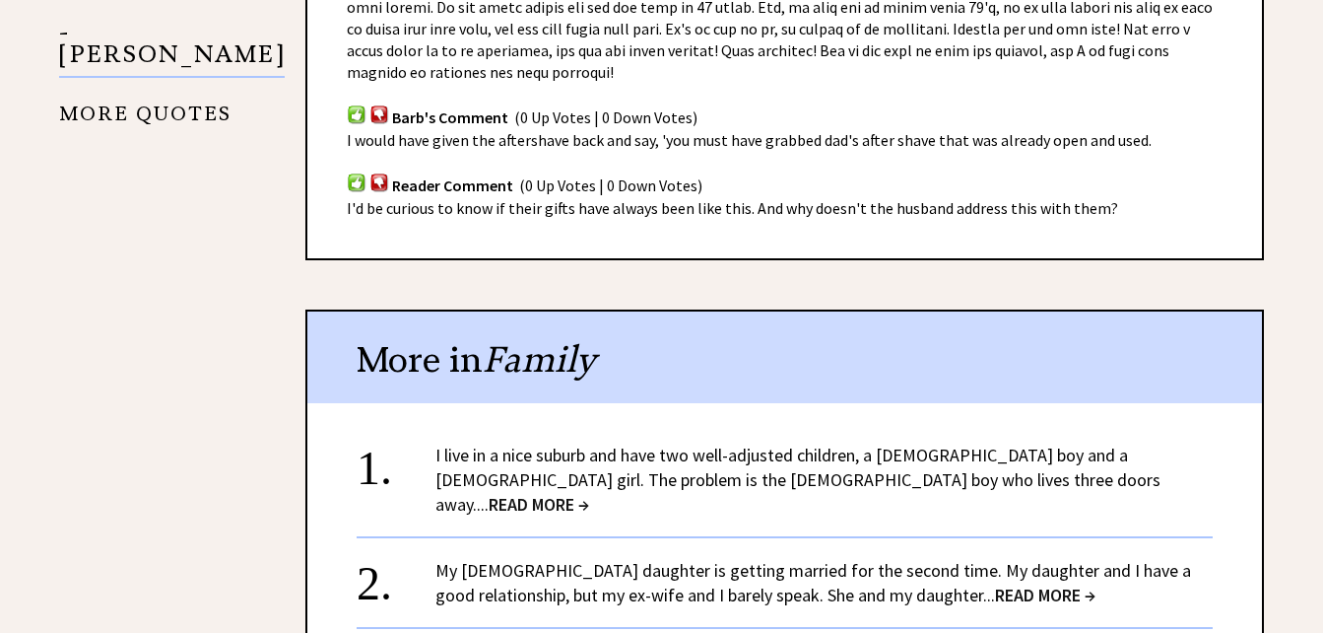
scroll to position [2266, 0]
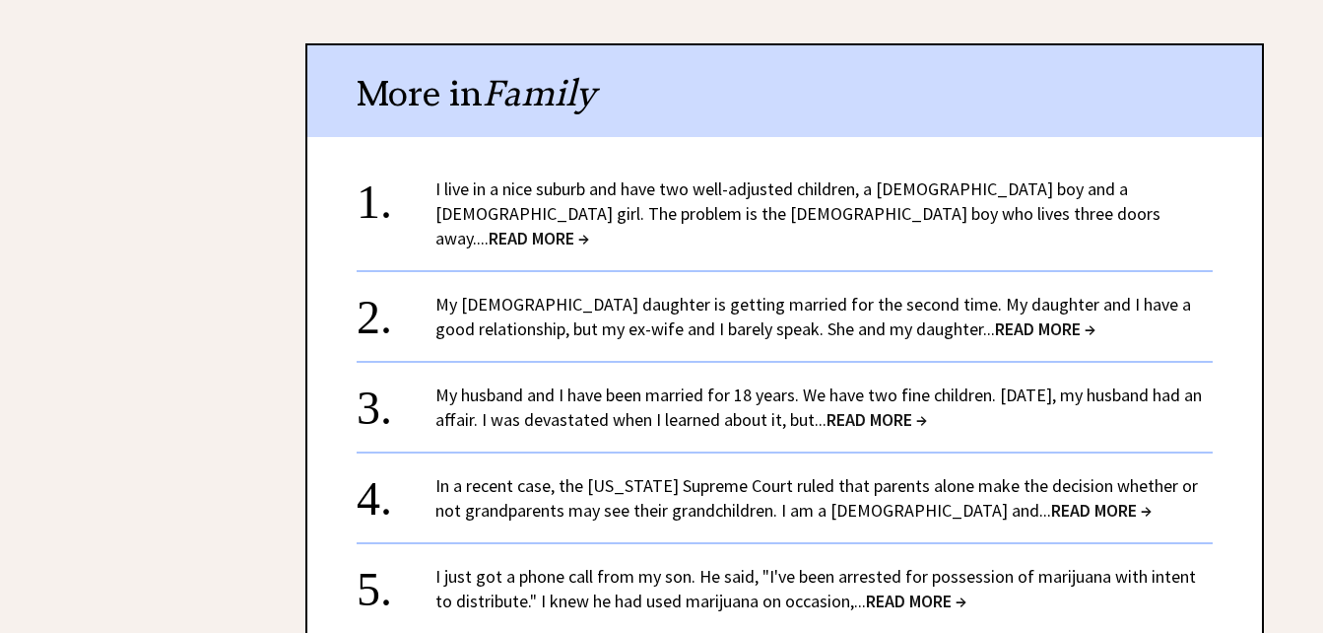
click at [823, 181] on center "+ View More" at bounding box center [785, 437] width 856 height 528
click at [807, 177] on link "I live in a nice suburb and have two well-adjusted children, a 6-year-old boy a…" at bounding box center [797, 213] width 725 height 72
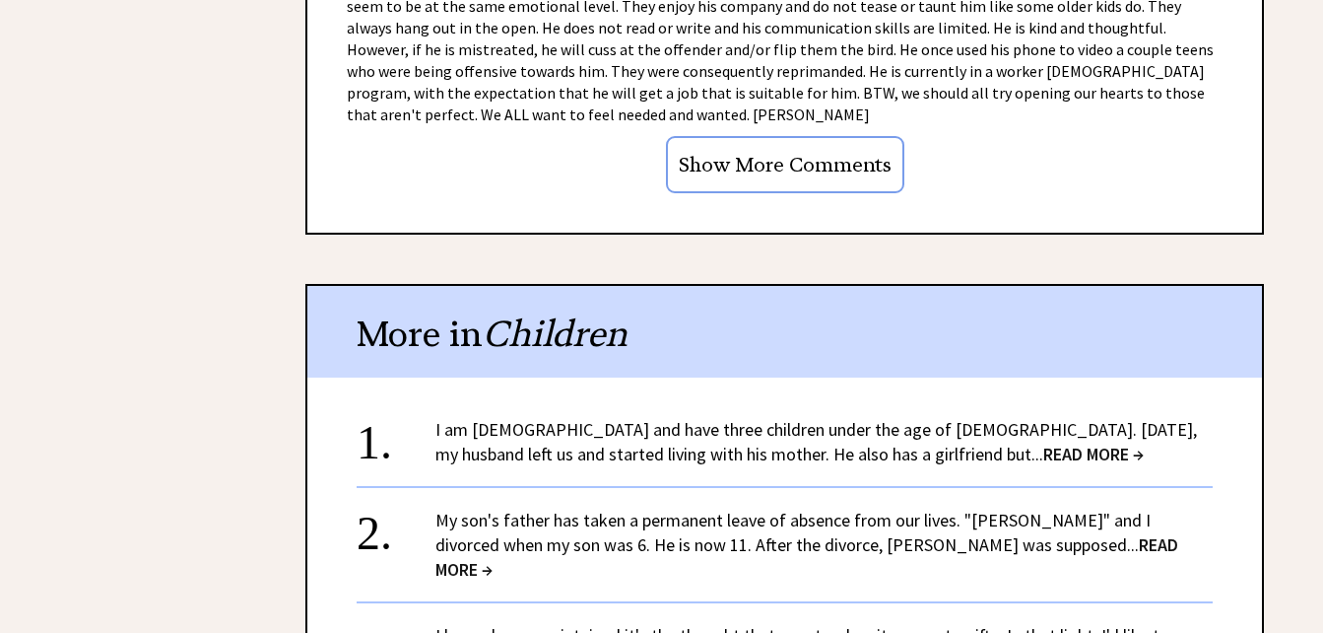
scroll to position [2562, 0]
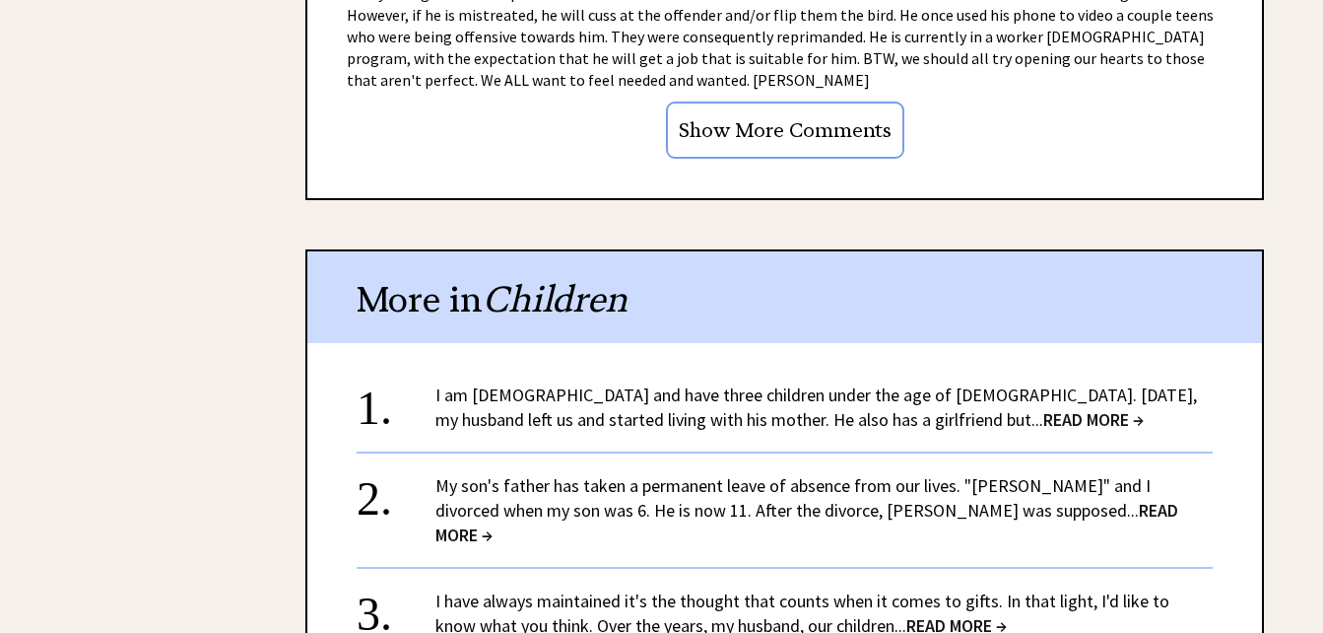
click at [781, 383] on link "I am [DEMOGRAPHIC_DATA] and have three children under the age of [DEMOGRAPHIC_D…" at bounding box center [816, 406] width 762 height 47
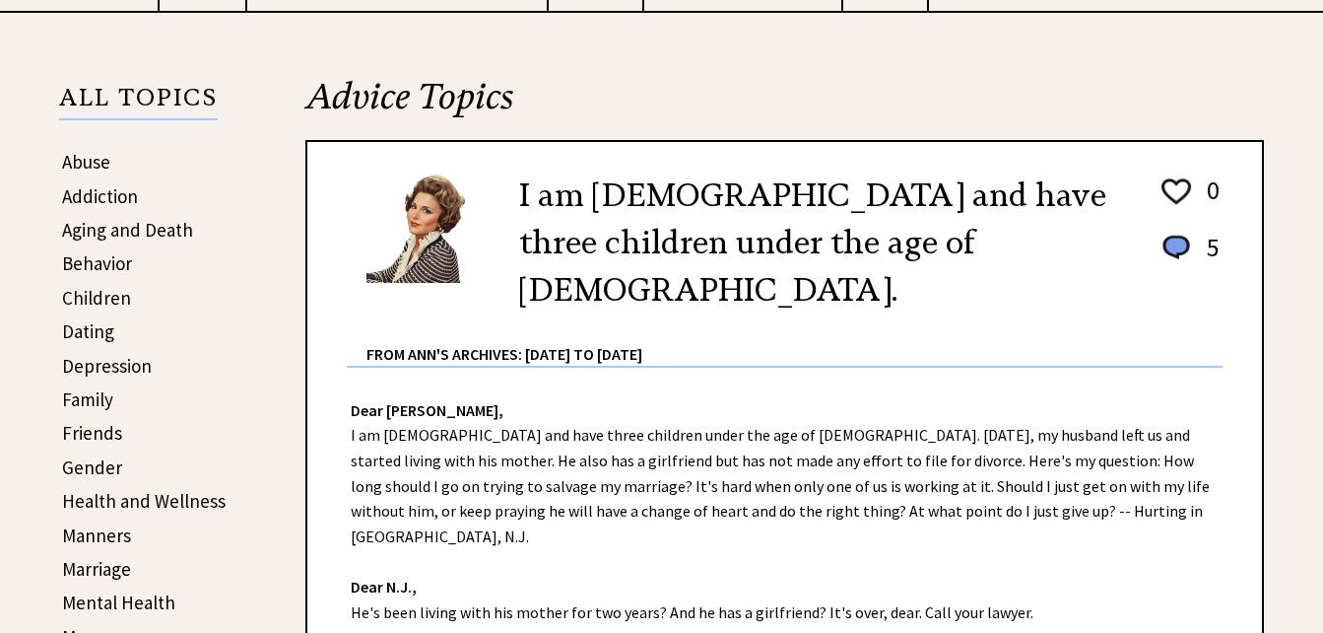
scroll to position [394, 0]
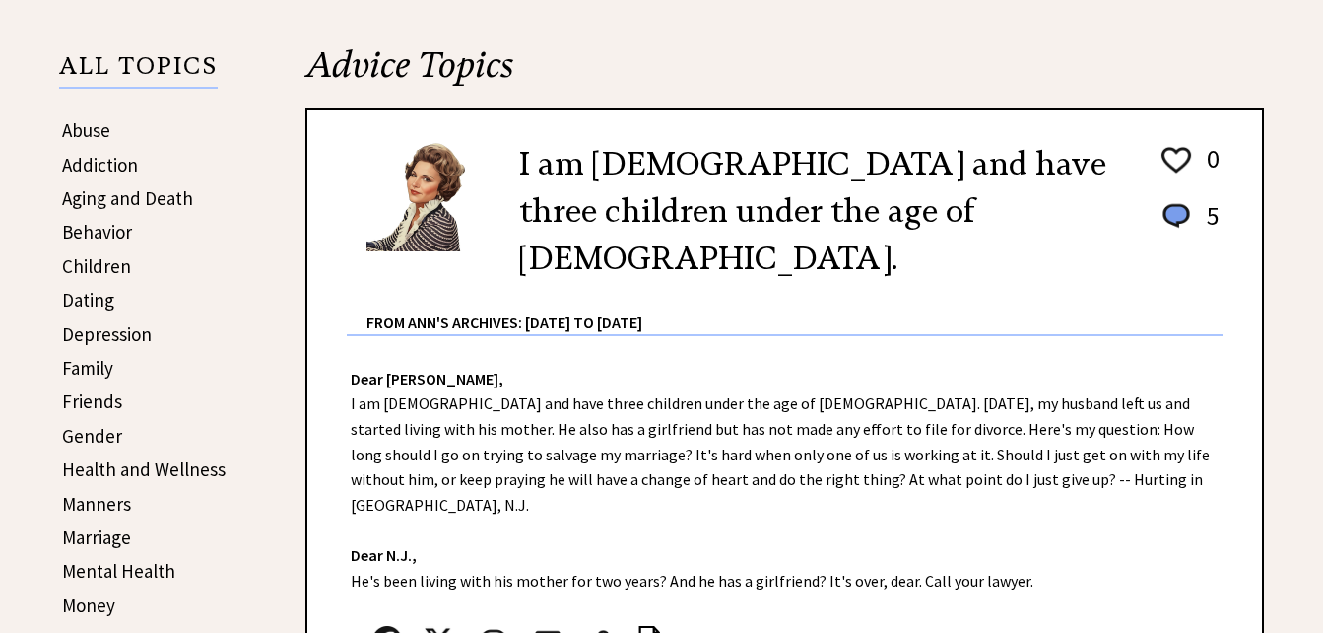
click at [128, 139] on td "Abuse" at bounding box center [144, 130] width 166 height 32
click at [107, 134] on link "Abuse" at bounding box center [86, 130] width 48 height 24
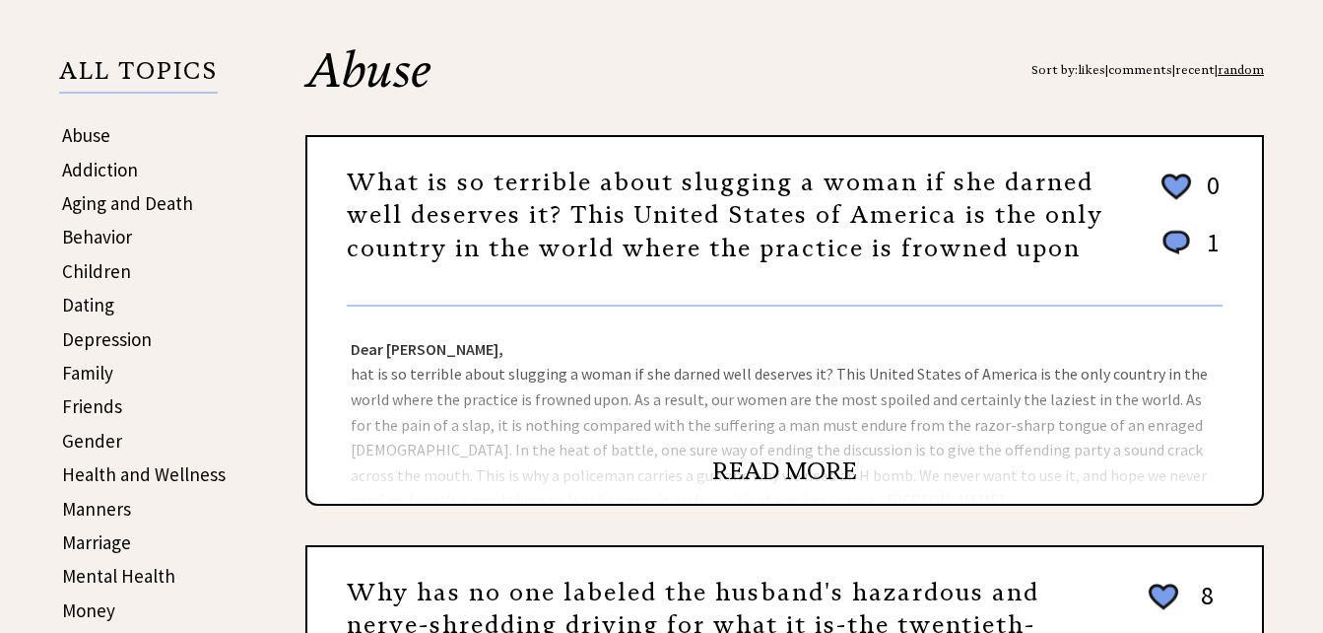
scroll to position [394, 0]
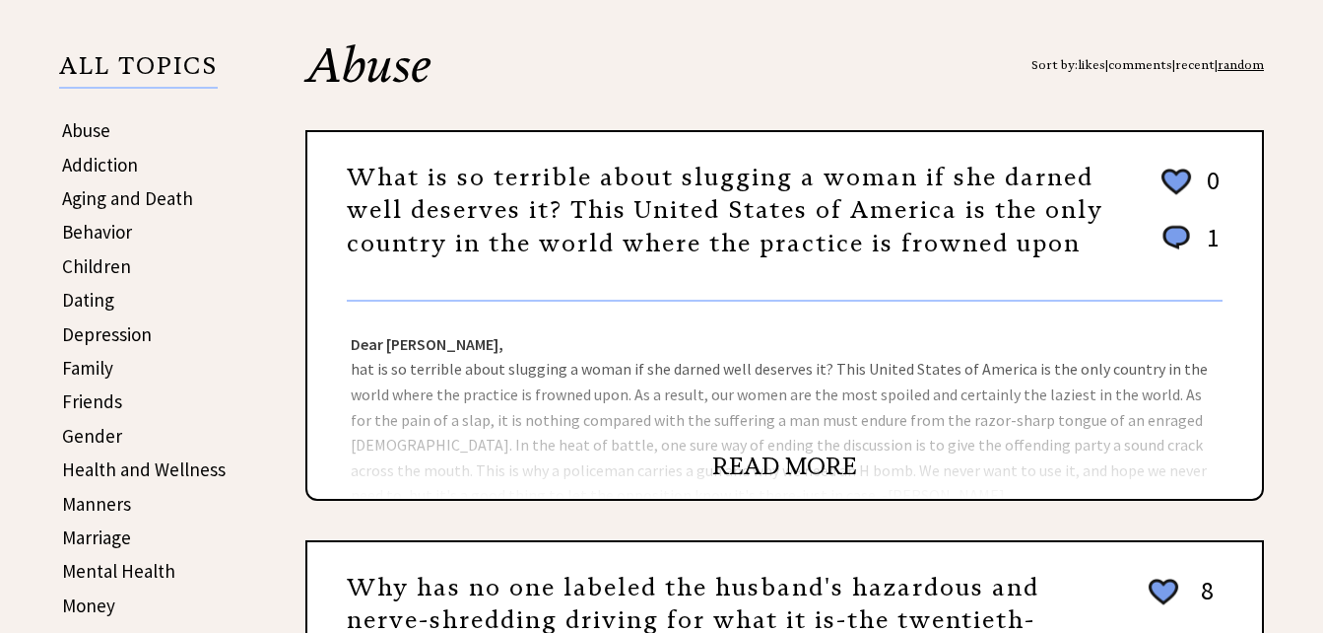
click at [749, 479] on link "READ MORE" at bounding box center [784, 466] width 145 height 30
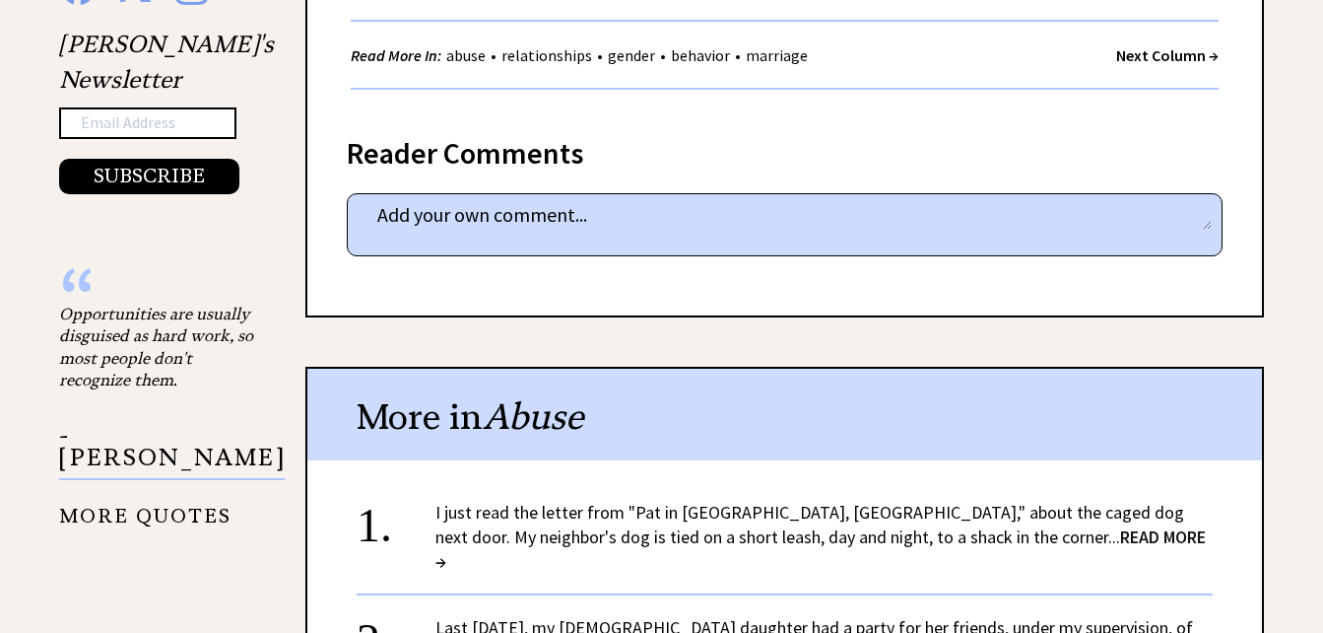
scroll to position [1576, 0]
click at [756, 514] on link "I just read the letter from "Pat in Avon, Ind.," about the caged dog next door.…" at bounding box center [820, 536] width 770 height 72
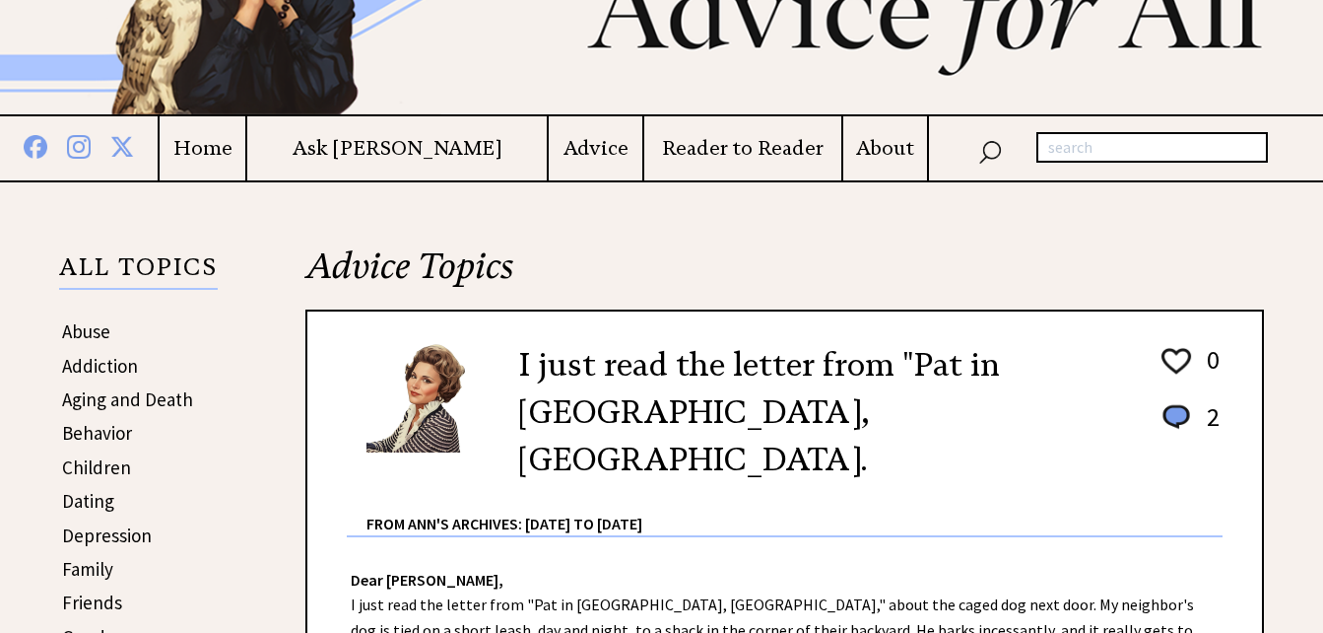
scroll to position [197, 0]
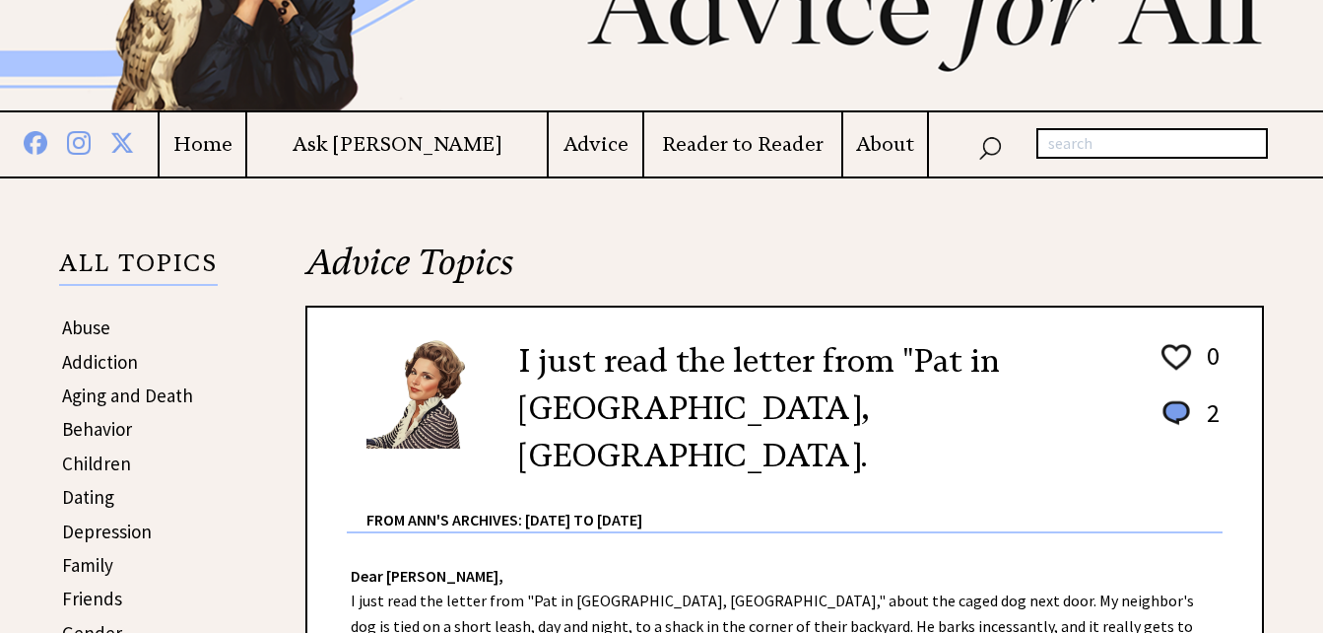
click at [174, 389] on link "Aging and Death" at bounding box center [127, 395] width 131 height 24
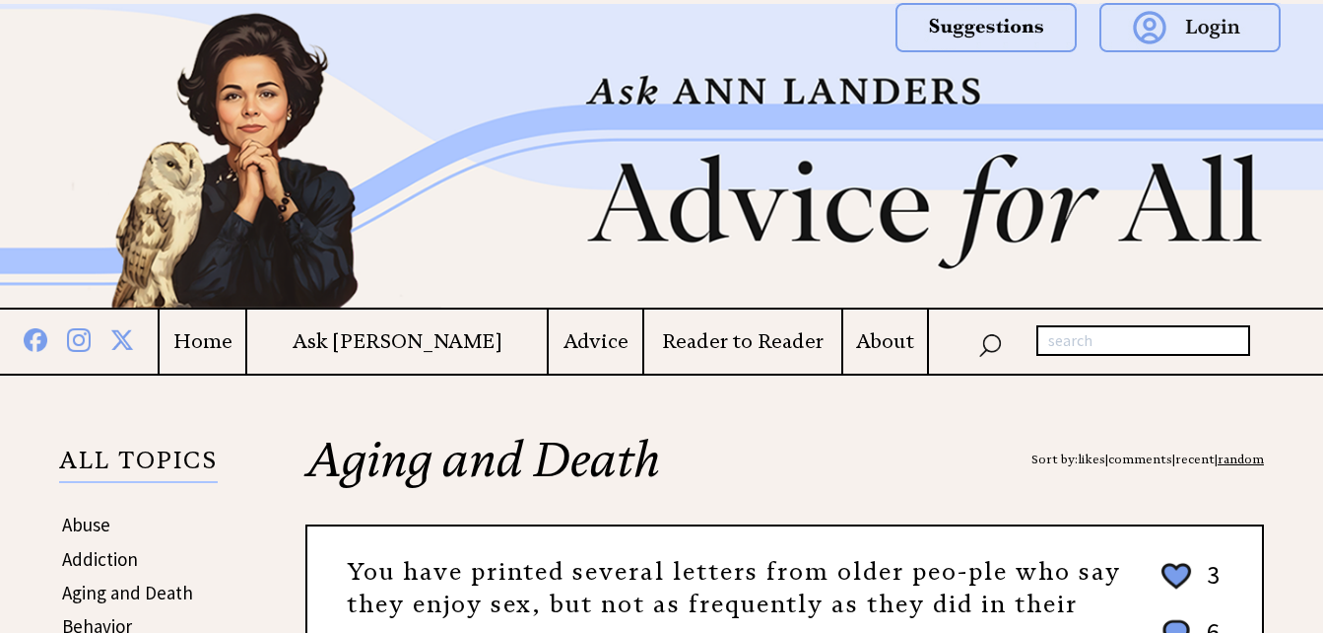
scroll to position [296, 0]
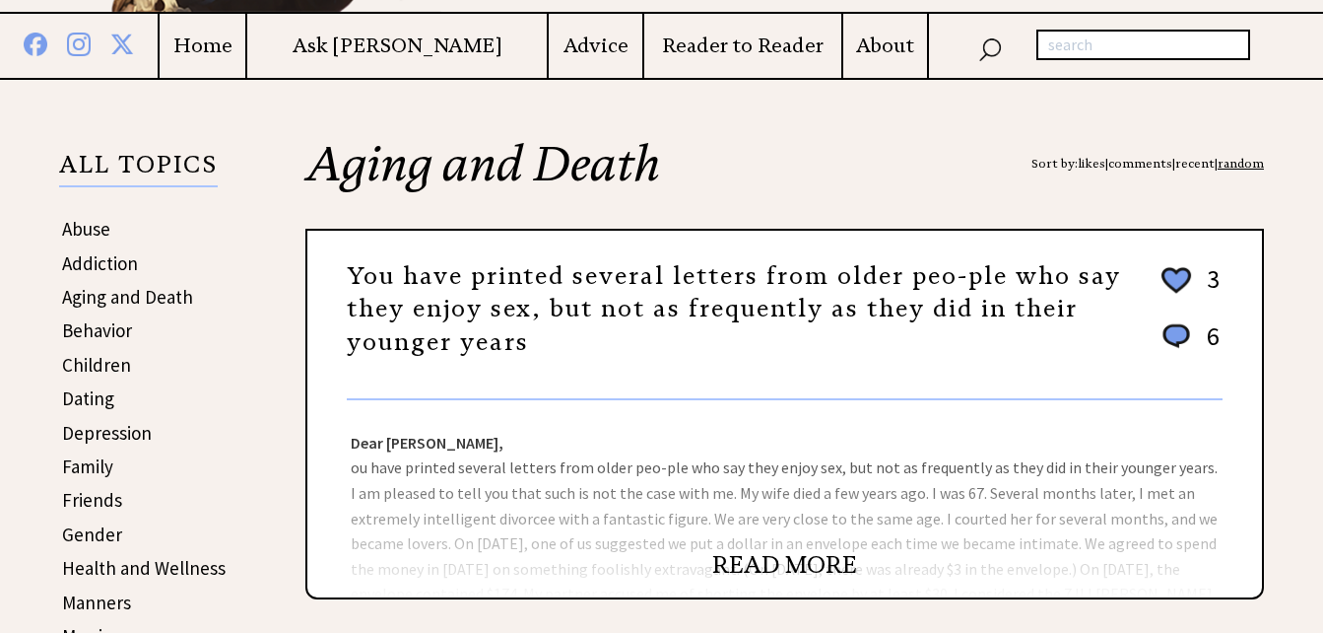
click at [728, 563] on link "READ MORE" at bounding box center [784, 565] width 145 height 30
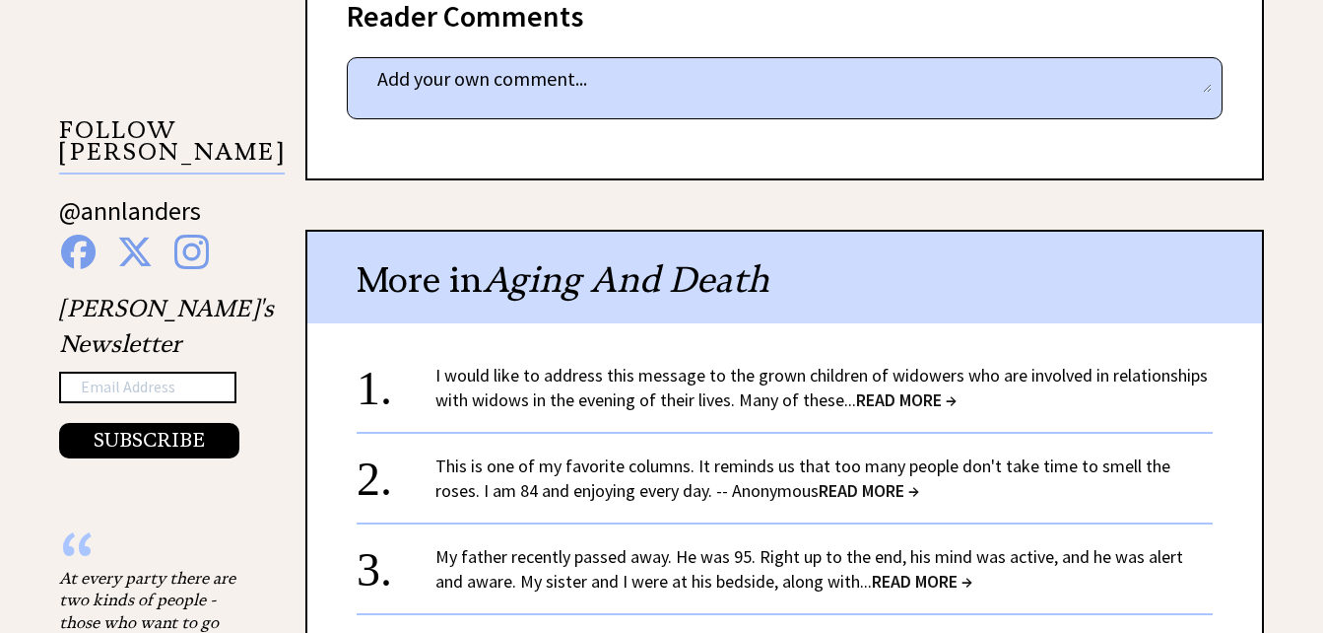
scroll to position [1379, 0]
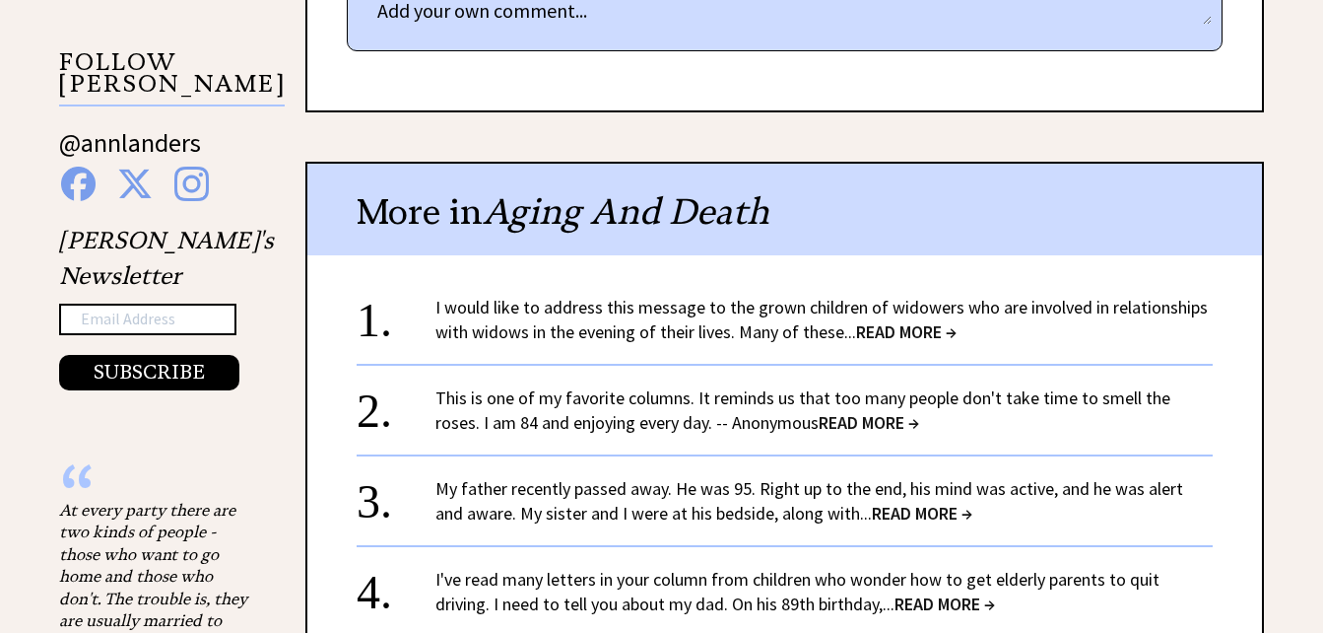
click at [779, 303] on link "I would like to address this message to the grown children of widowers who are …" at bounding box center [821, 319] width 772 height 47
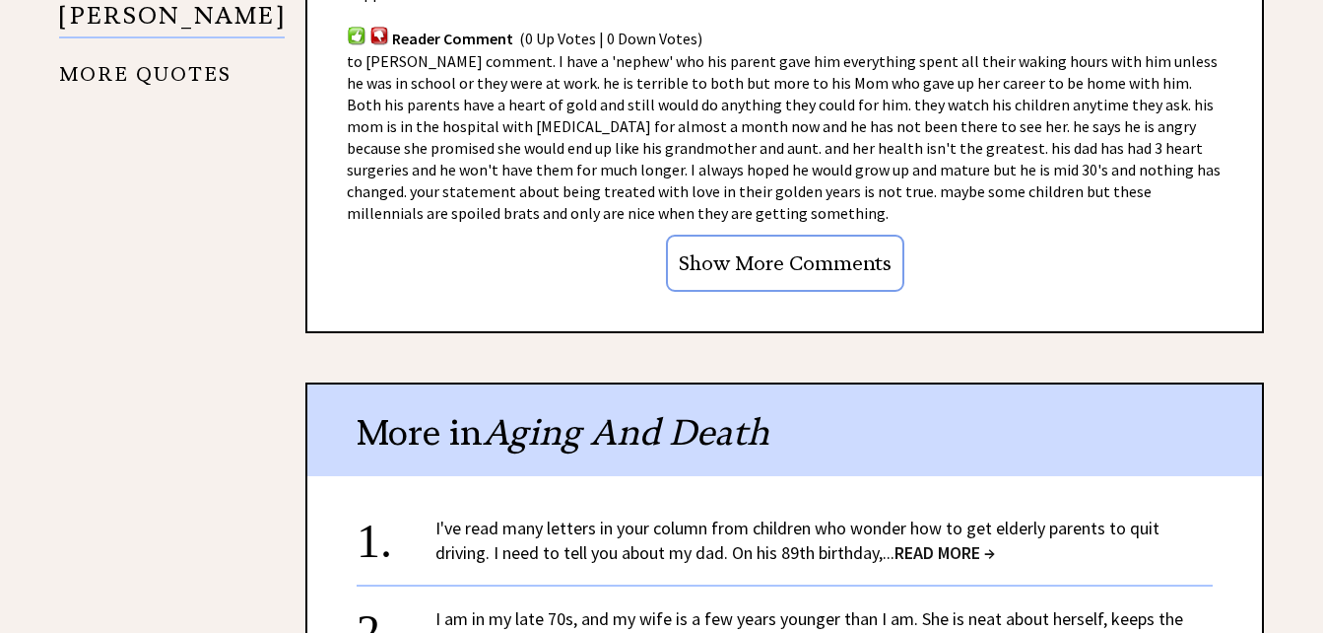
scroll to position [2069, 0]
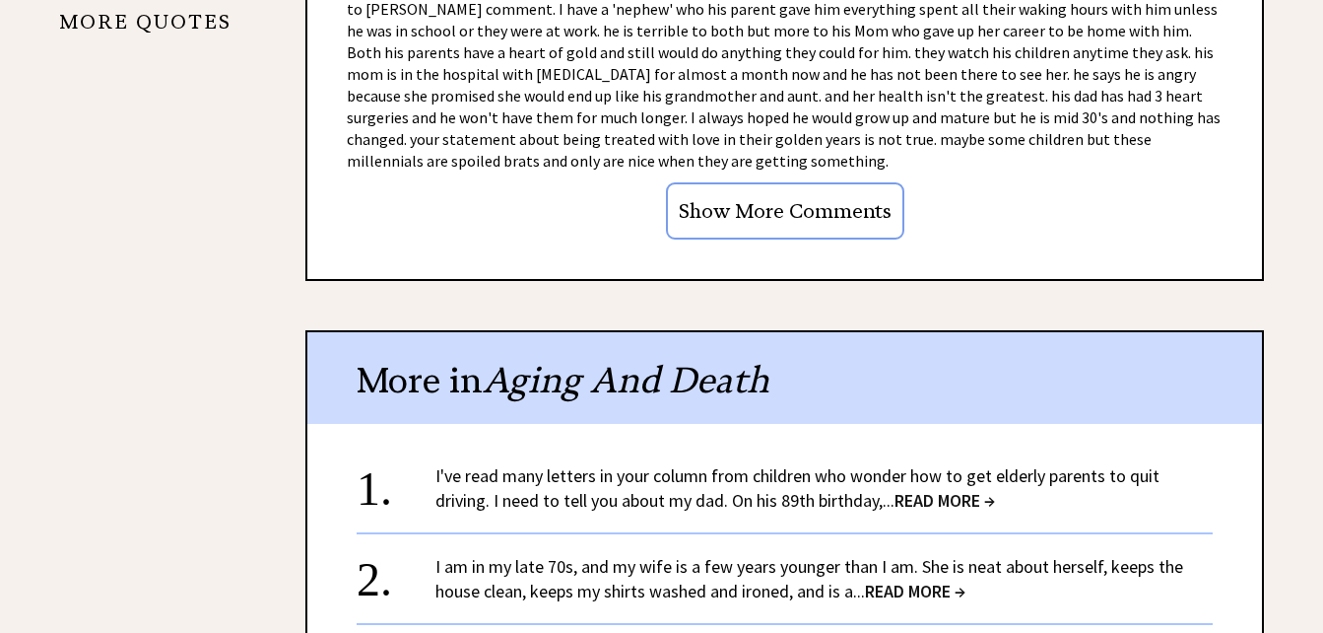
click at [759, 464] on link "I've read many letters in your column from children who wonder how to get elder…" at bounding box center [797, 487] width 724 height 47
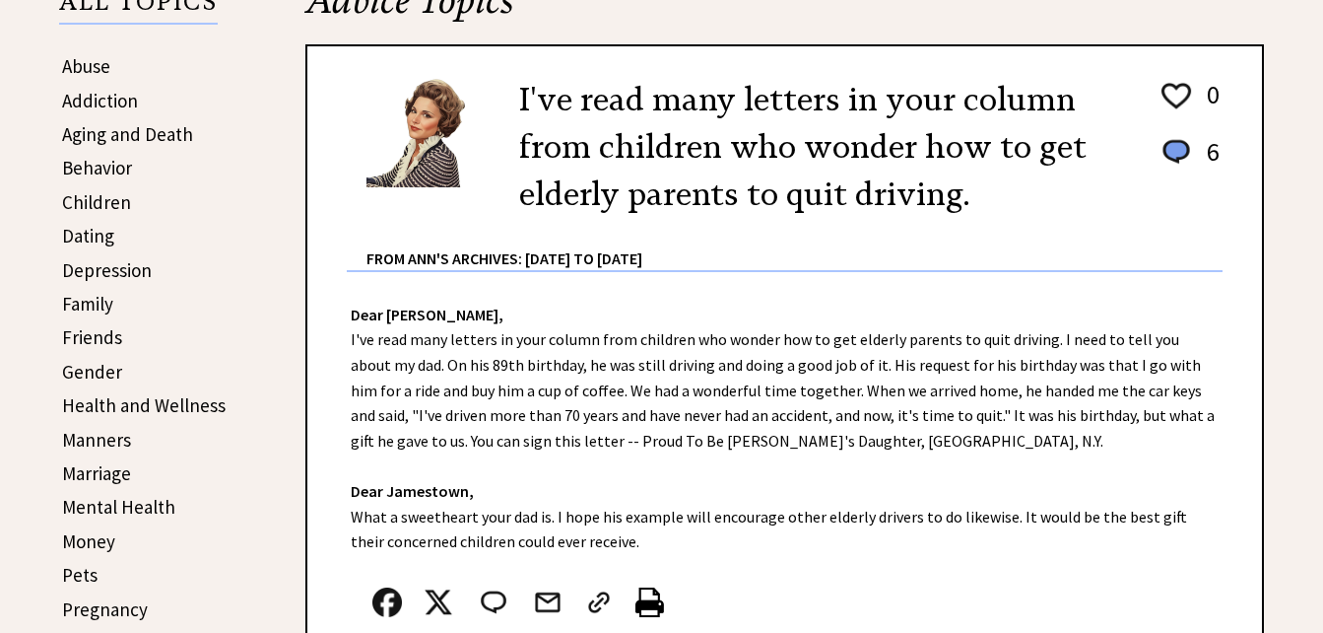
scroll to position [493, 0]
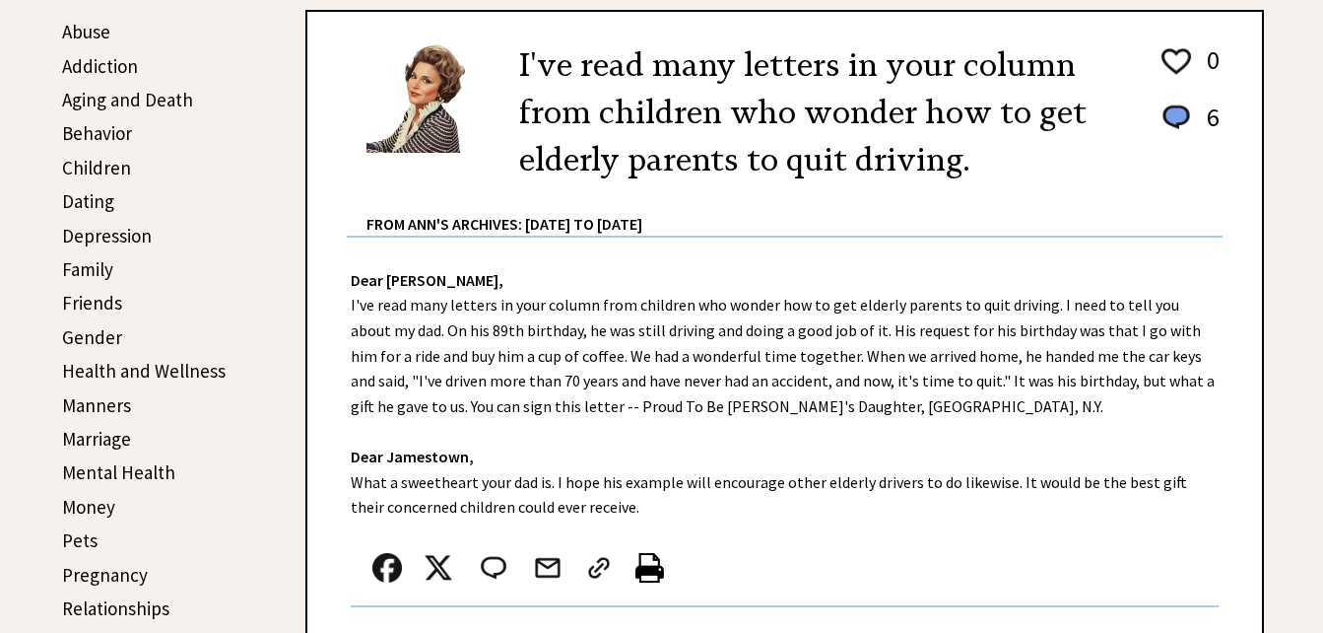
click at [113, 142] on link "Behavior" at bounding box center [97, 133] width 70 height 24
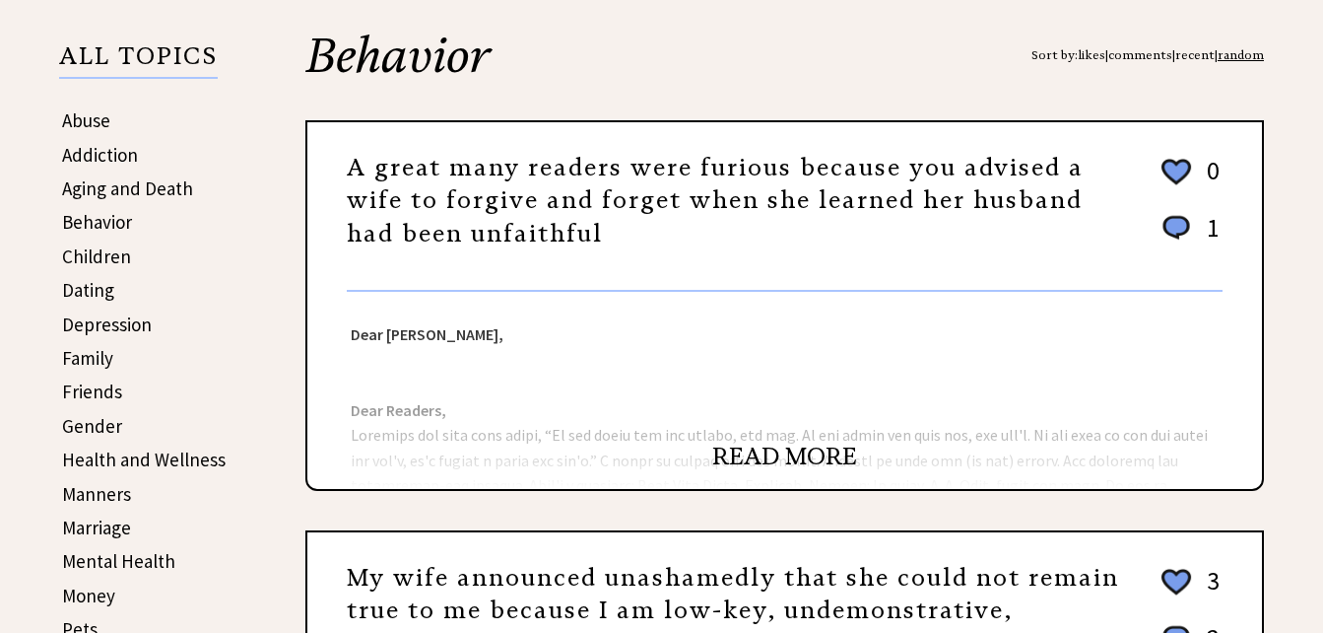
scroll to position [493, 0]
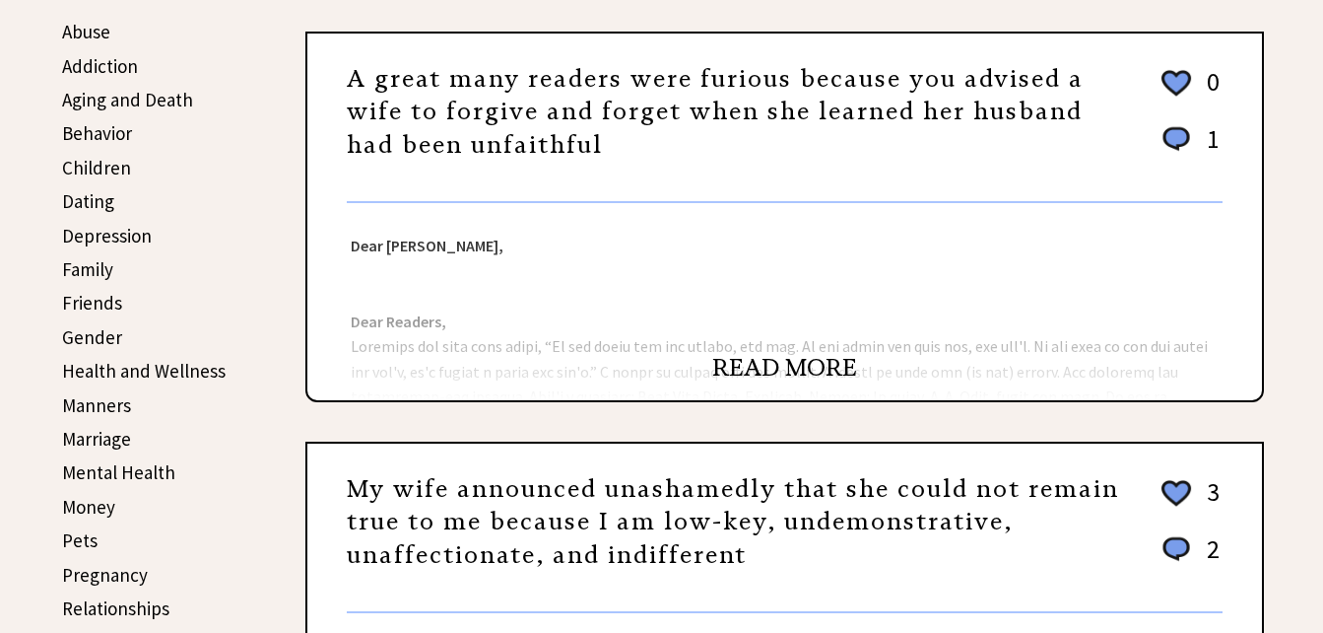
click at [819, 368] on link "READ MORE" at bounding box center [784, 368] width 145 height 30
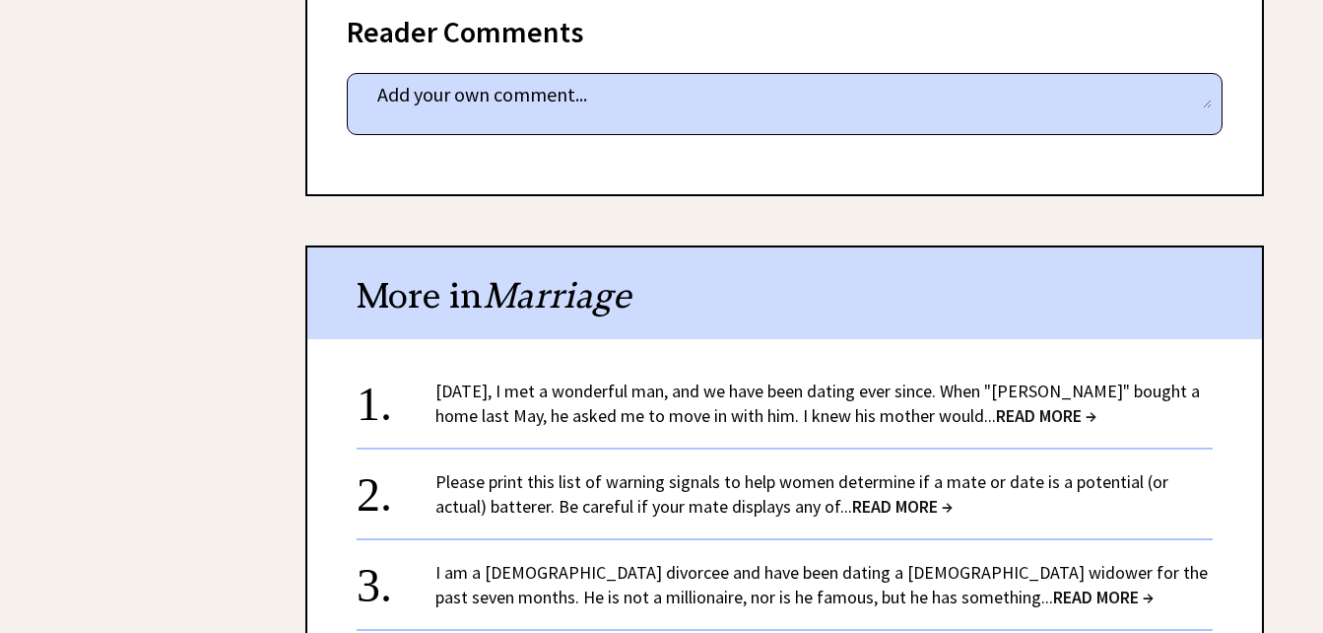
scroll to position [2956, 0]
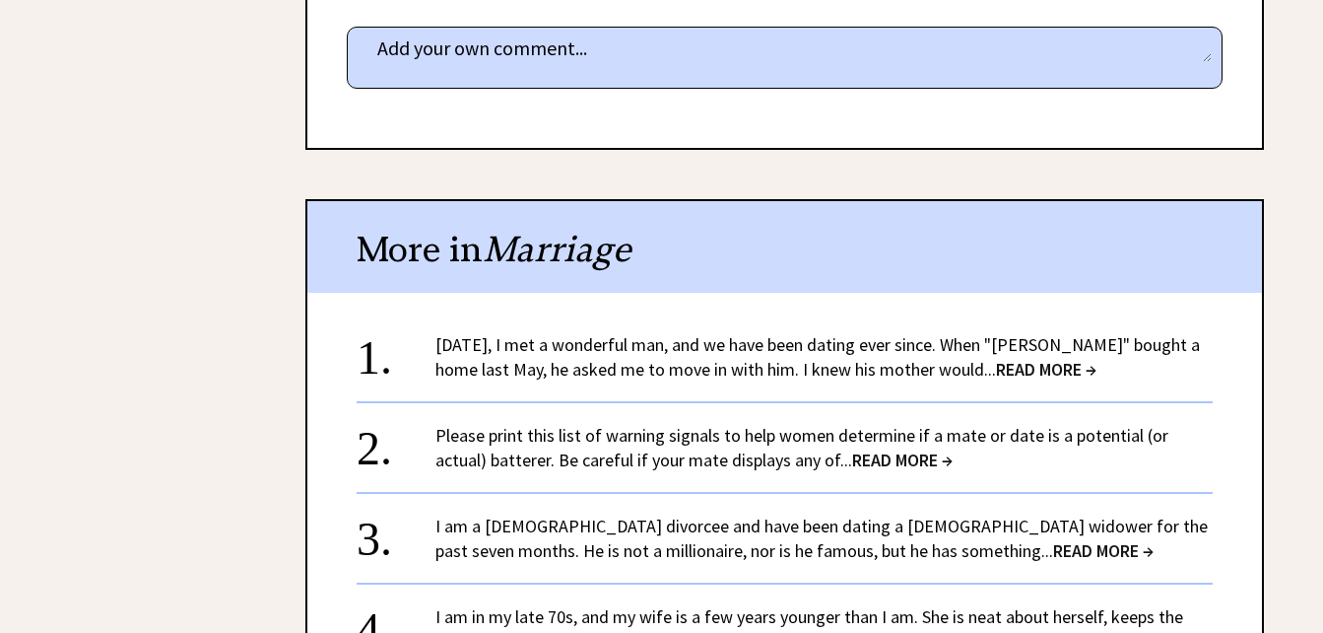
click at [727, 345] on link "Two years ago, I met a wonderful man, and we have been dating ever since. When …" at bounding box center [817, 356] width 765 height 47
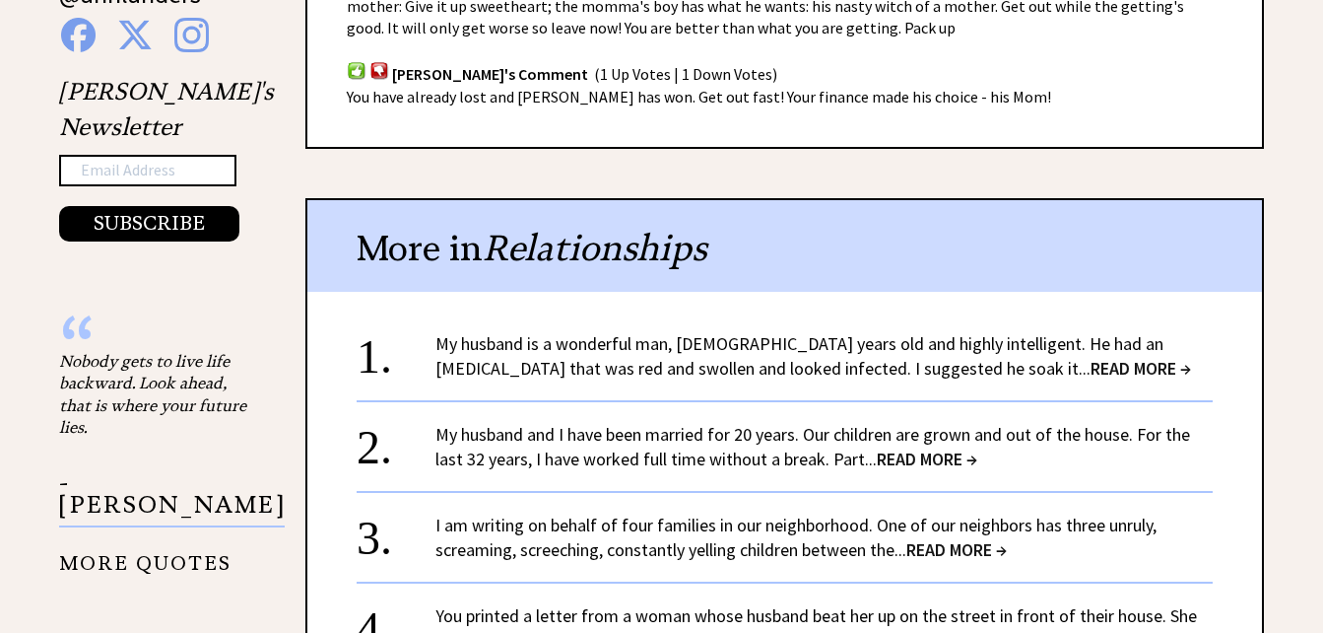
scroll to position [1576, 0]
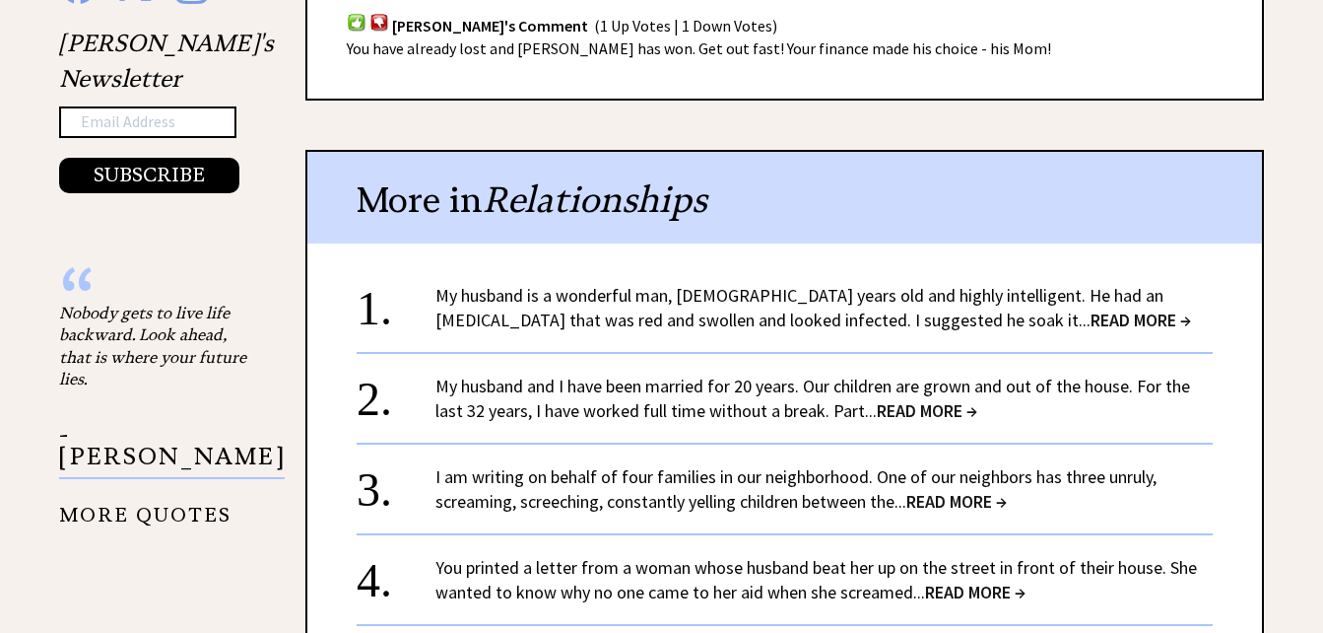
click at [815, 308] on link "My husband is a wonderful man, 56 years old and highly intelligent. He had an i…" at bounding box center [813, 307] width 756 height 47
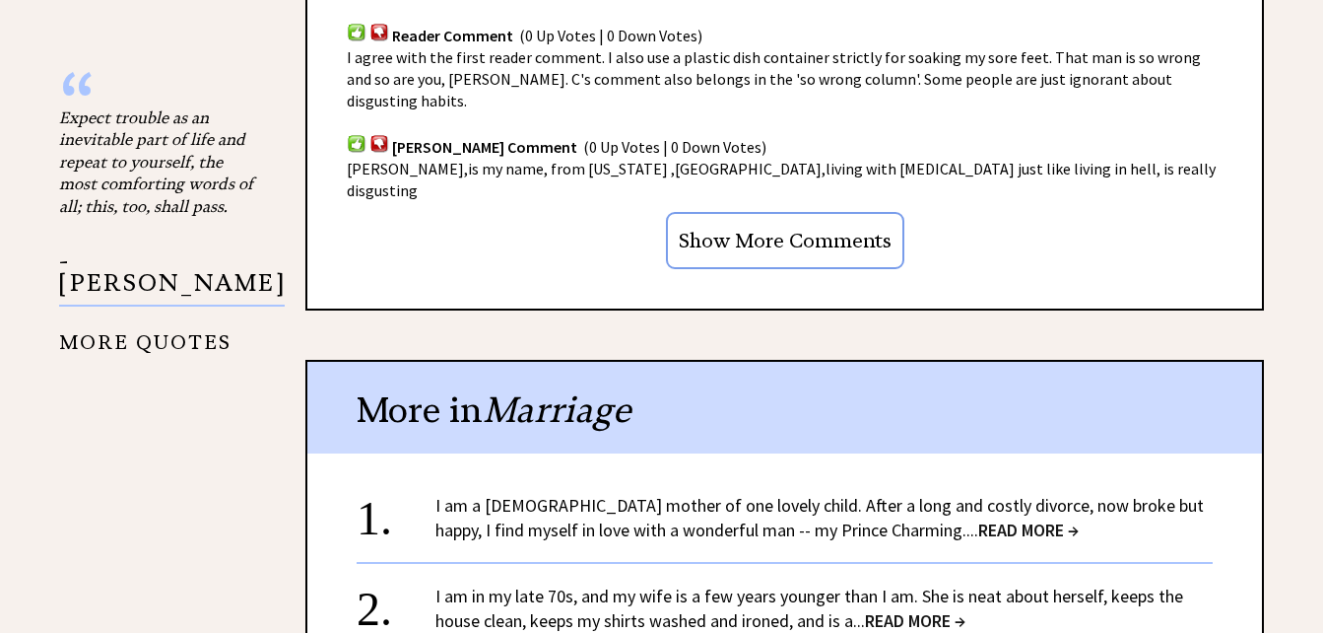
scroll to position [1774, 0]
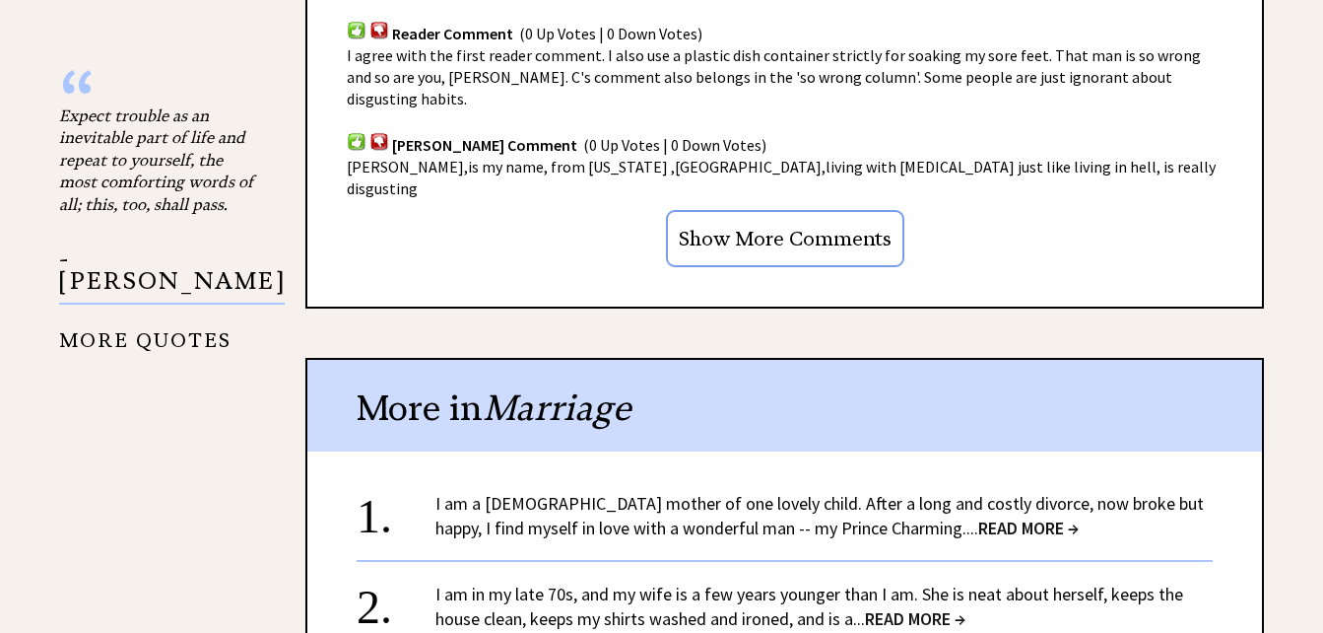
click at [812, 492] on link "I am a [DEMOGRAPHIC_DATA] mother of one lovely child. After a long and costly d…" at bounding box center [819, 515] width 769 height 47
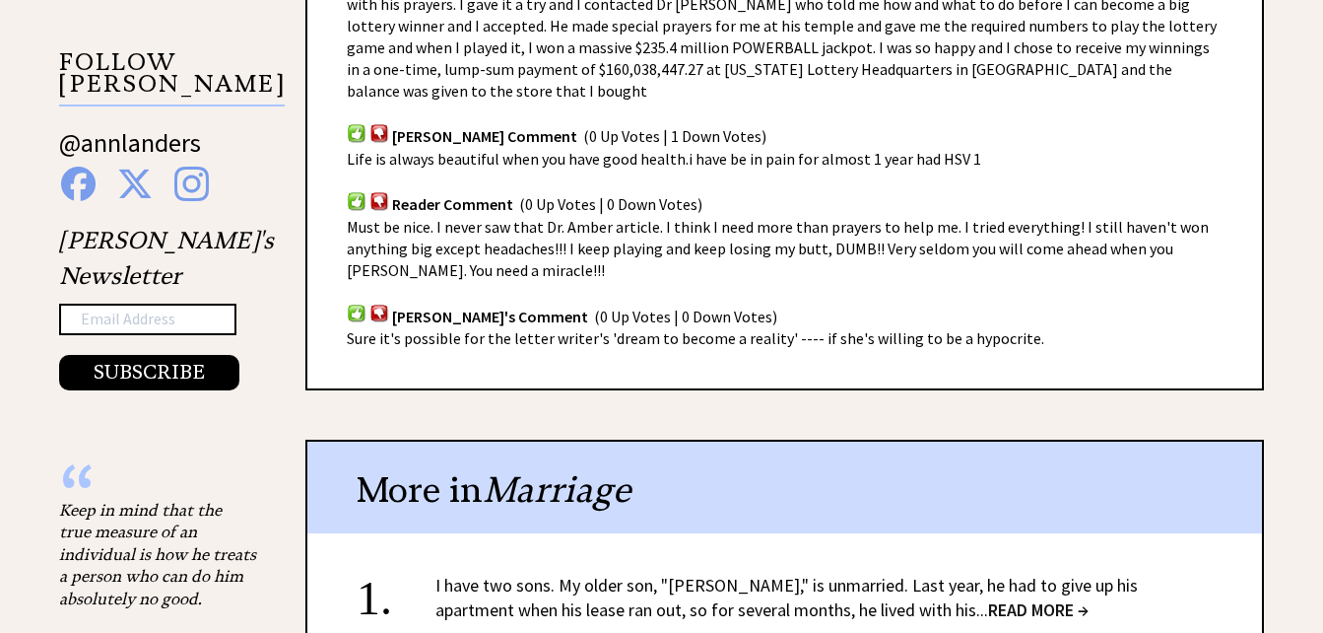
scroll to position [1478, 0]
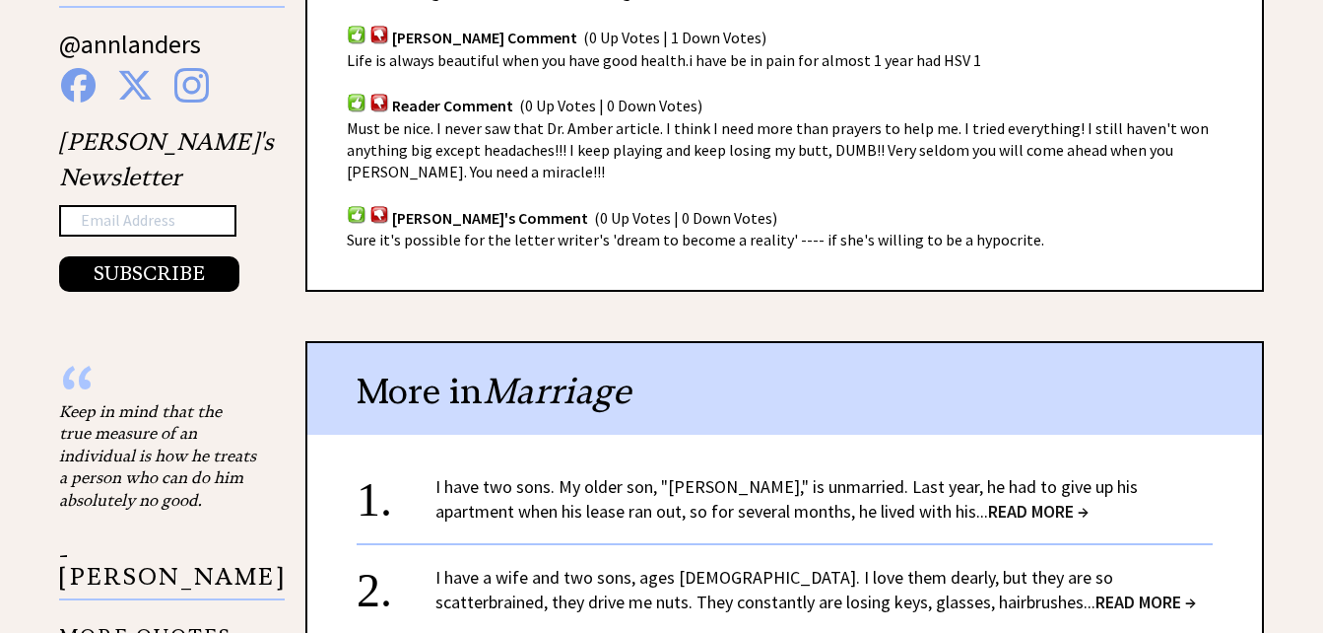
click at [743, 474] on div "I have two sons. My older son, "Randall," is unmarried. Last year, he had to gi…" at bounding box center [823, 498] width 777 height 49
click at [760, 475] on link "I have two sons. My older son, "Randall," is unmarried. Last year, he had to gi…" at bounding box center [786, 498] width 703 height 47
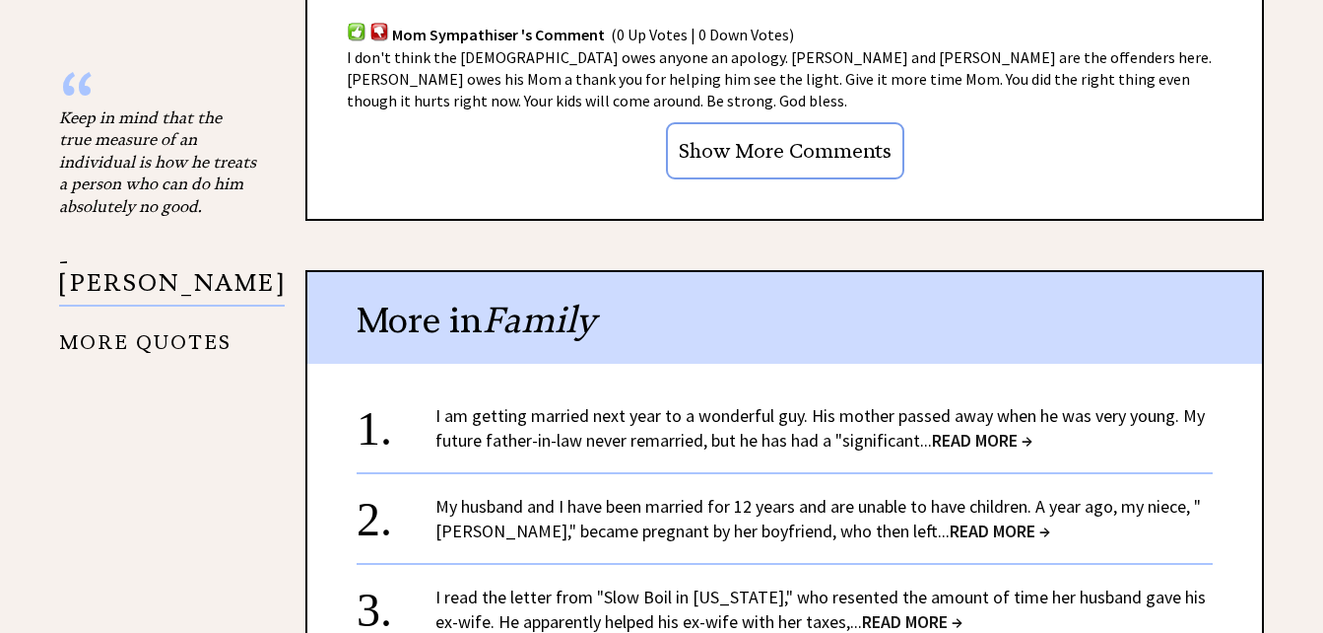
scroll to position [1774, 0]
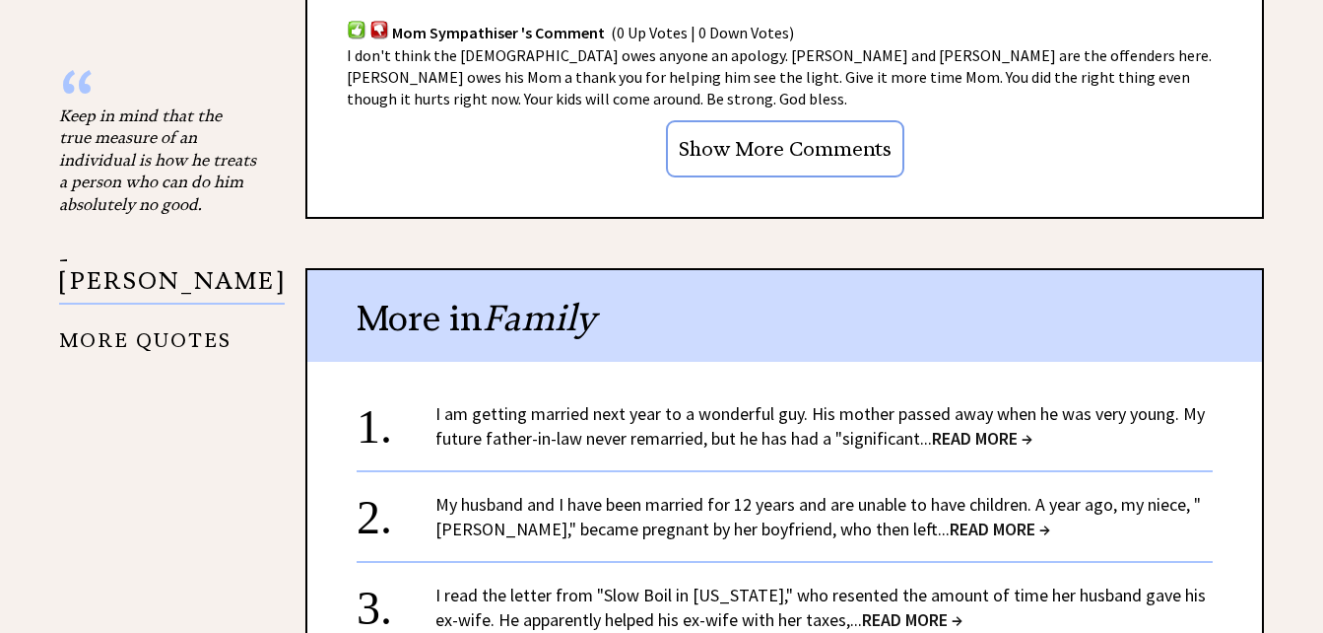
click at [765, 402] on link "I am getting married next year to a wonderful guy. His mother passed away when …" at bounding box center [820, 425] width 770 height 47
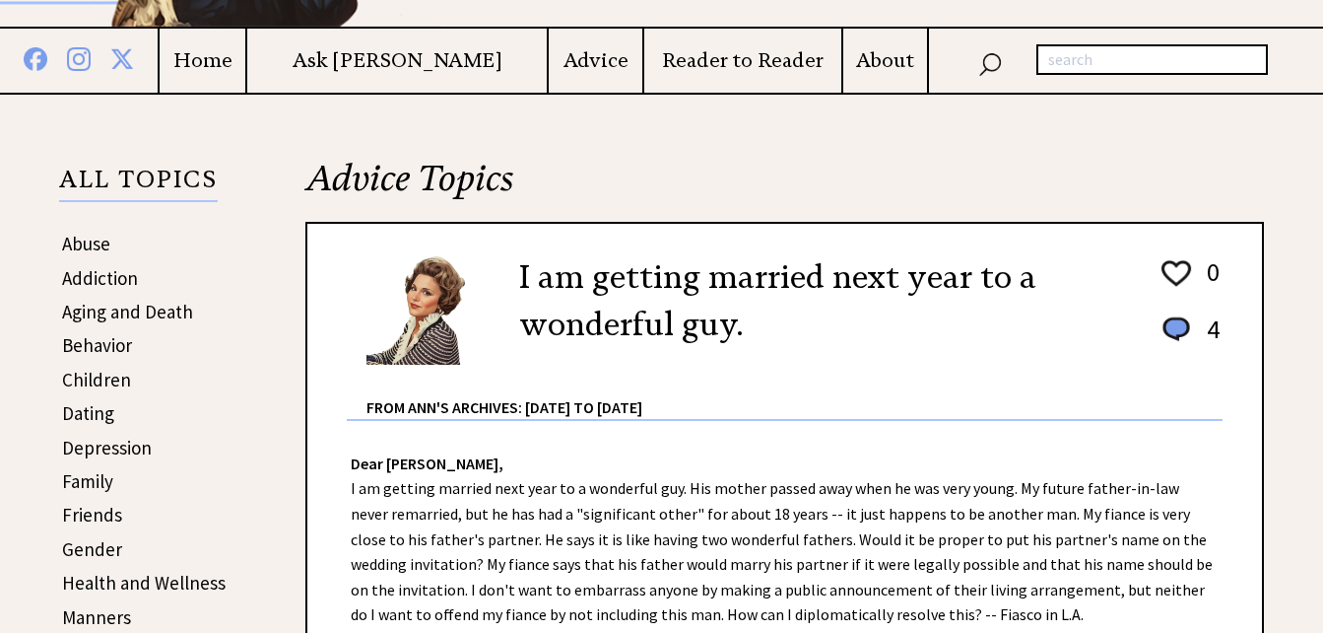
scroll to position [296, 0]
